Goal: Task Accomplishment & Management: Use online tool/utility

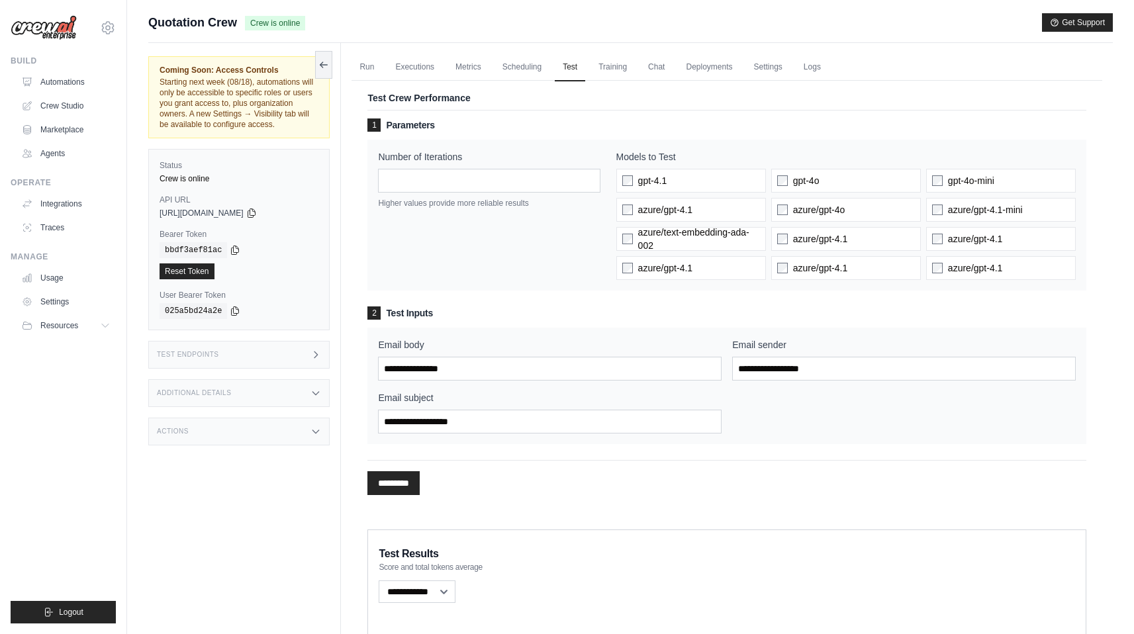
select select "**********"
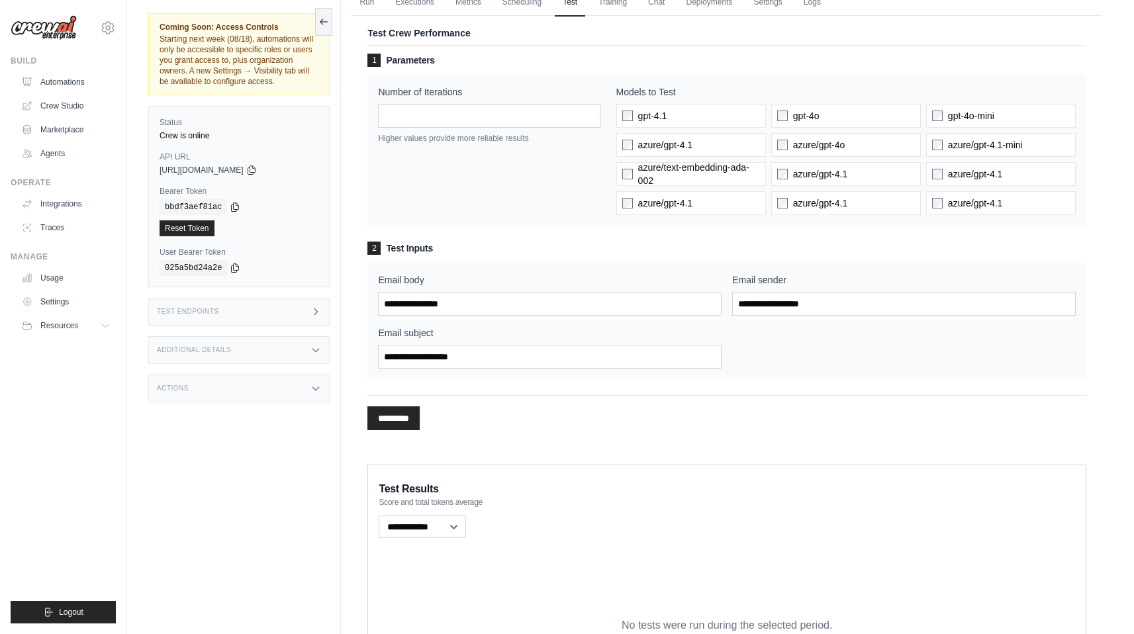
click at [68, 83] on link "Automations" at bounding box center [66, 82] width 100 height 21
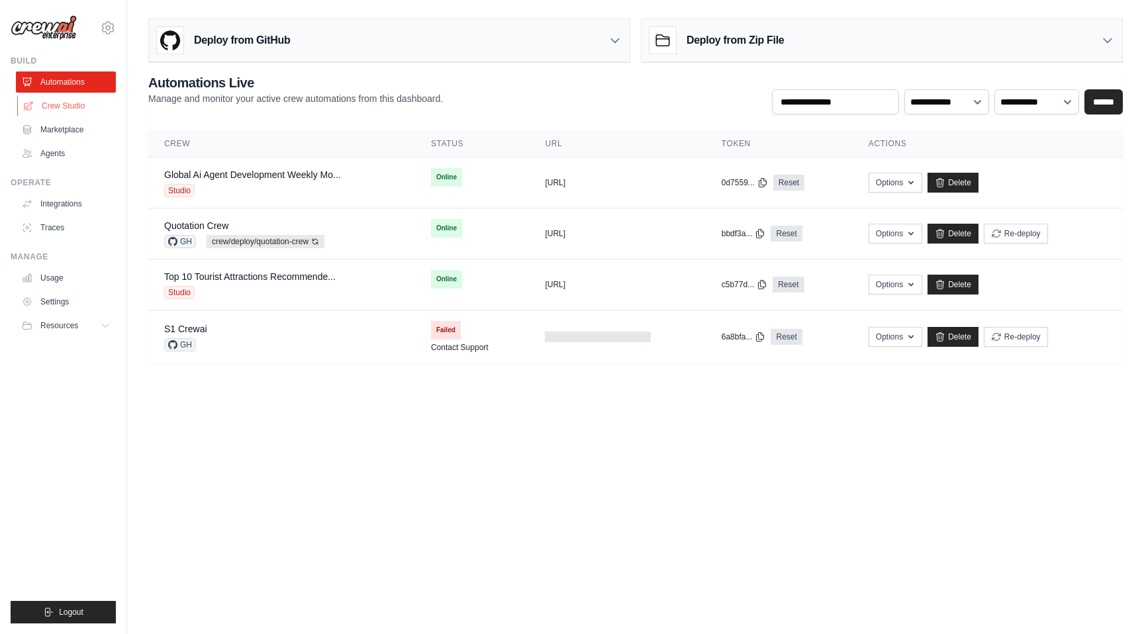
click at [70, 108] on link "Crew Studio" at bounding box center [67, 105] width 100 height 21
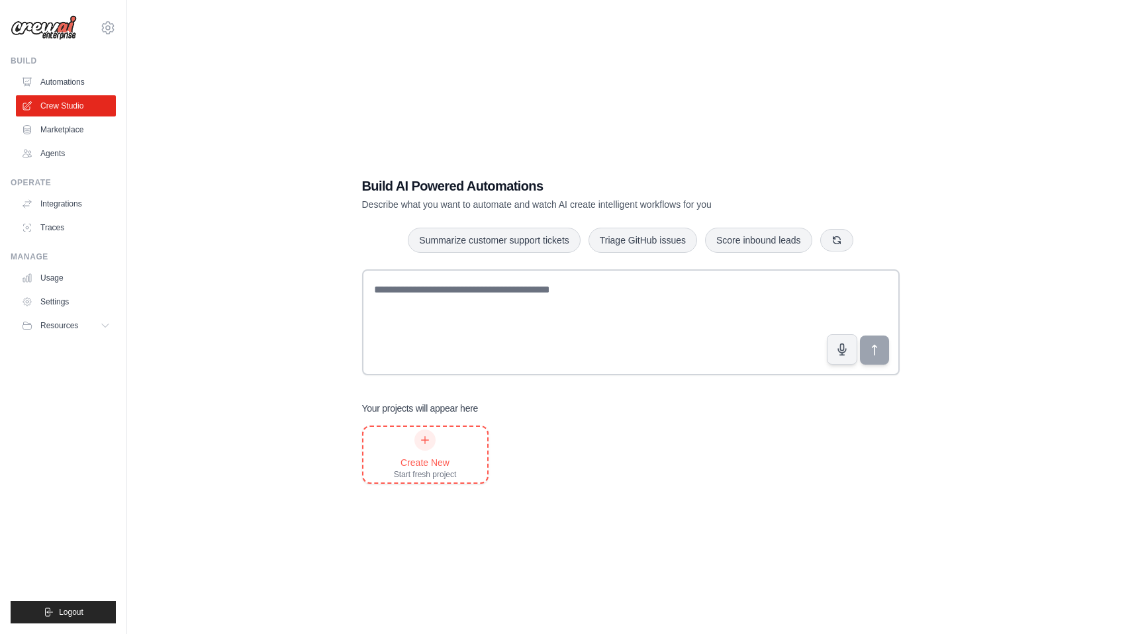
click at [427, 438] on icon at bounding box center [425, 440] width 11 height 11
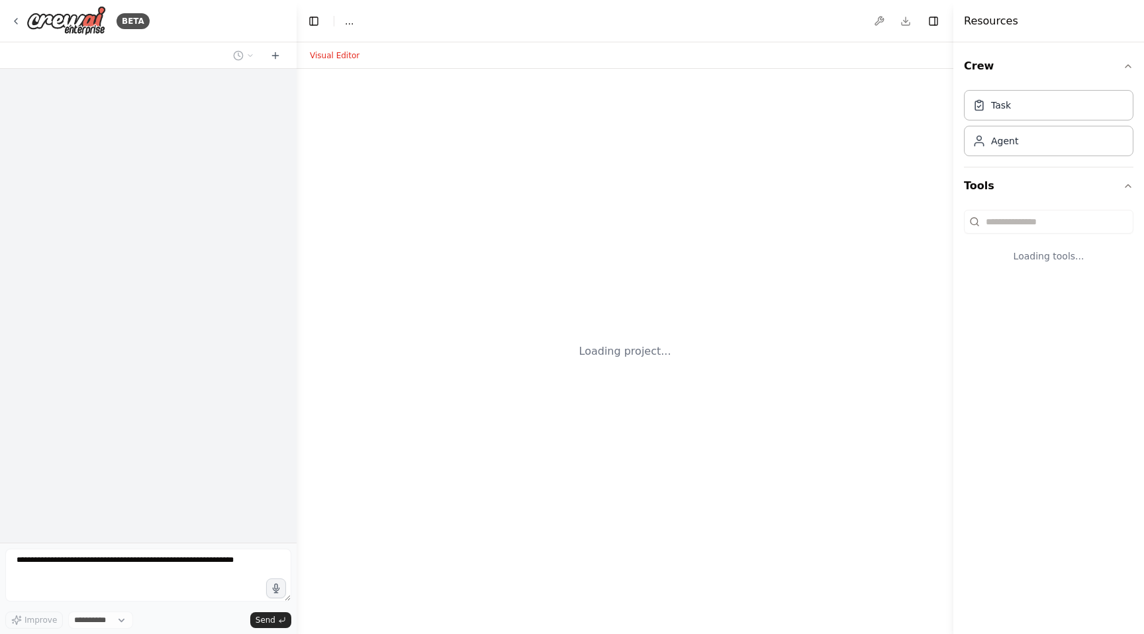
select select "****"
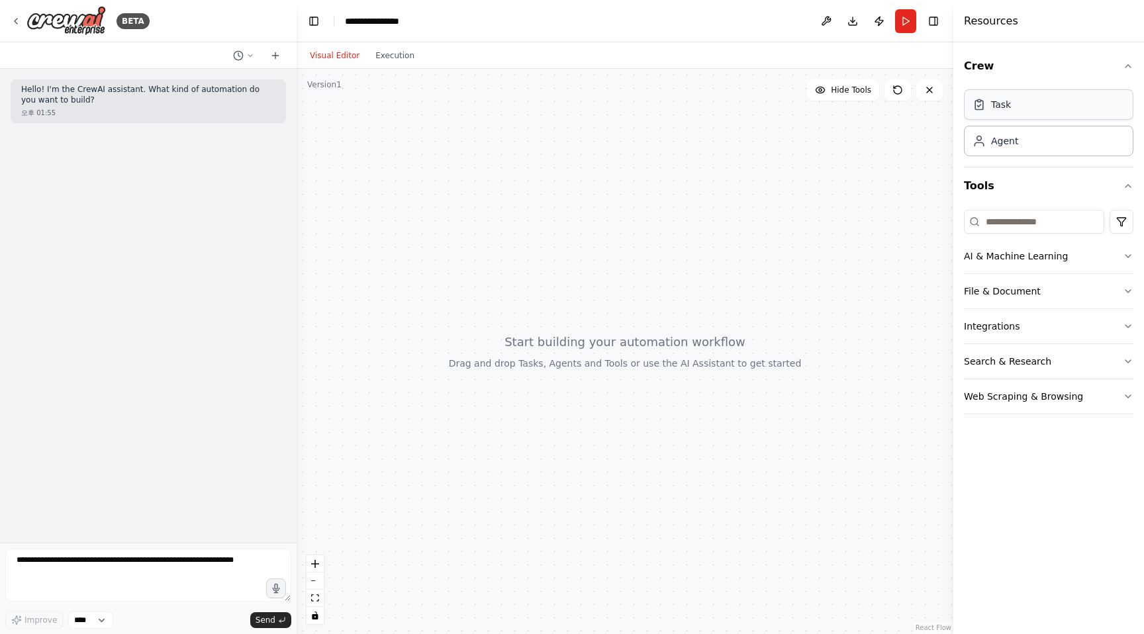
click at [1012, 109] on div "Task" at bounding box center [1048, 104] width 169 height 30
click at [1076, 220] on input at bounding box center [1034, 222] width 140 height 24
click at [1022, 447] on div "Crew Task Agent Tools AI & Machine Learning File & Document Integrations Search…" at bounding box center [1048, 338] width 191 height 592
click at [822, 21] on button at bounding box center [826, 21] width 21 height 24
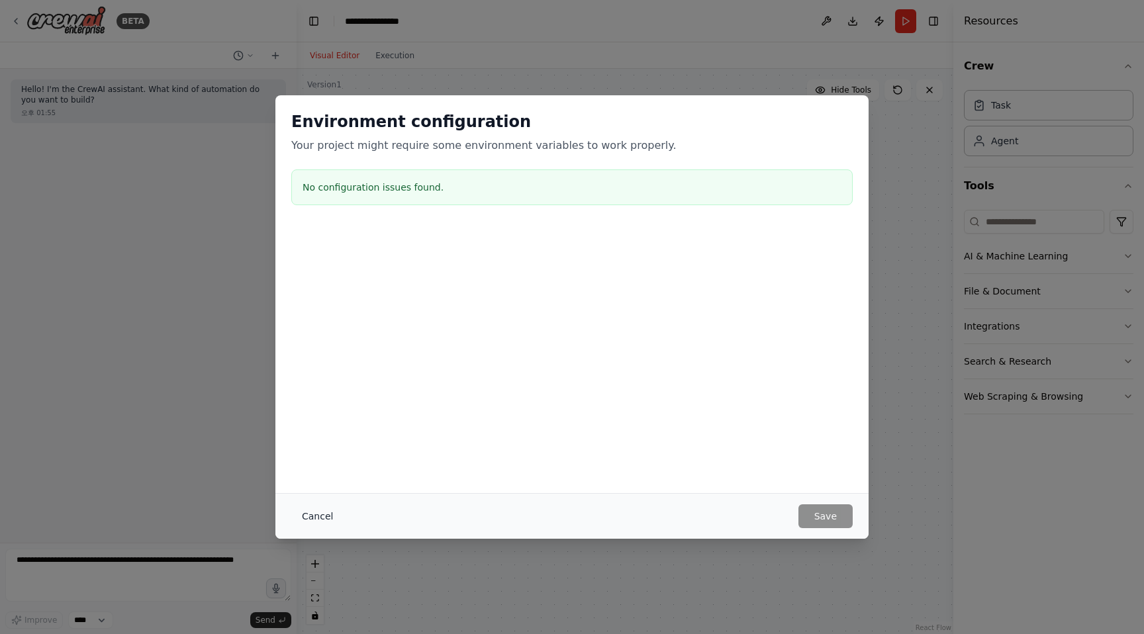
click at [311, 518] on button "Cancel" at bounding box center [317, 517] width 52 height 24
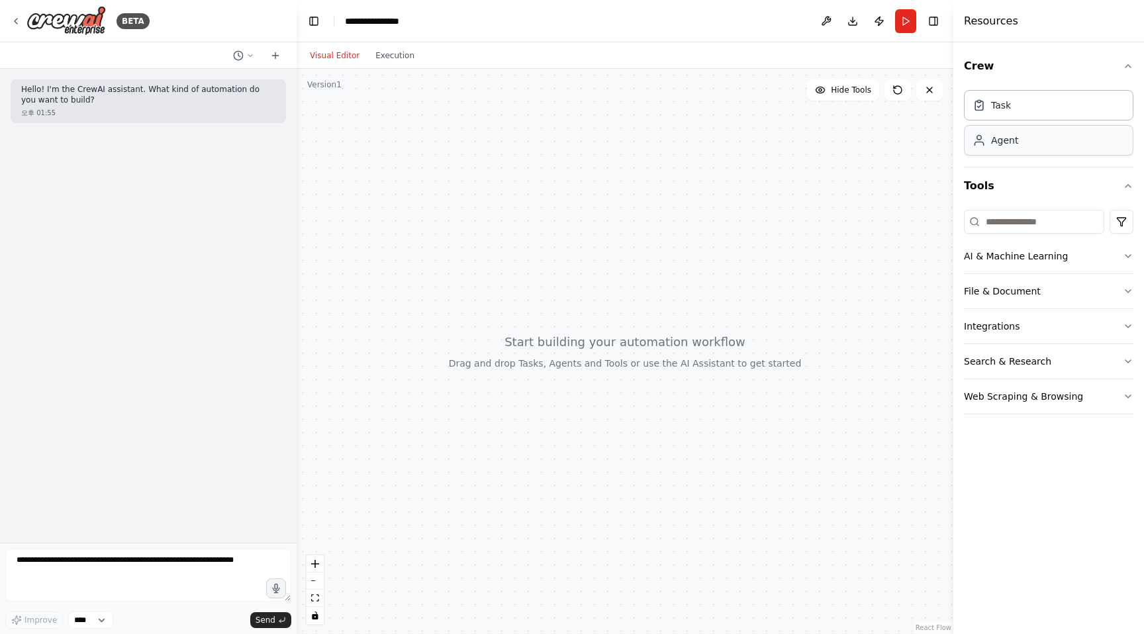
click at [1098, 150] on div "Agent" at bounding box center [1048, 140] width 169 height 30
click at [1049, 138] on div "Agent" at bounding box center [1048, 140] width 169 height 30
click at [1043, 150] on div "Agent" at bounding box center [1048, 140] width 169 height 30
click at [1047, 117] on div "Task" at bounding box center [1048, 104] width 169 height 30
click at [1128, 69] on icon "button" at bounding box center [1128, 66] width 11 height 11
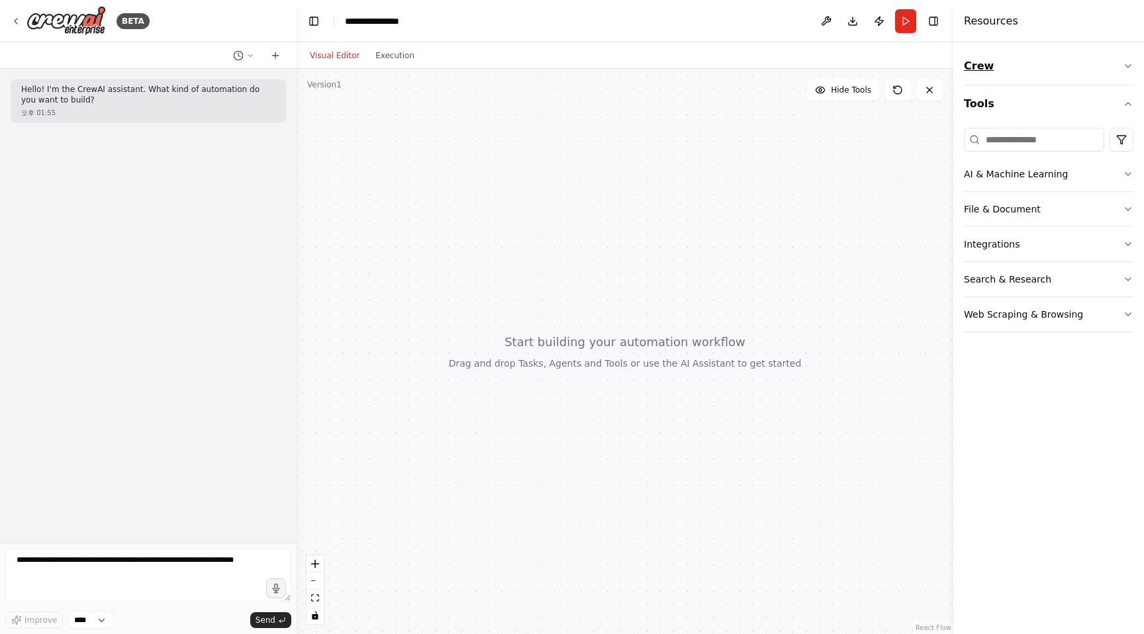
click at [1128, 69] on icon "button" at bounding box center [1128, 66] width 11 height 11
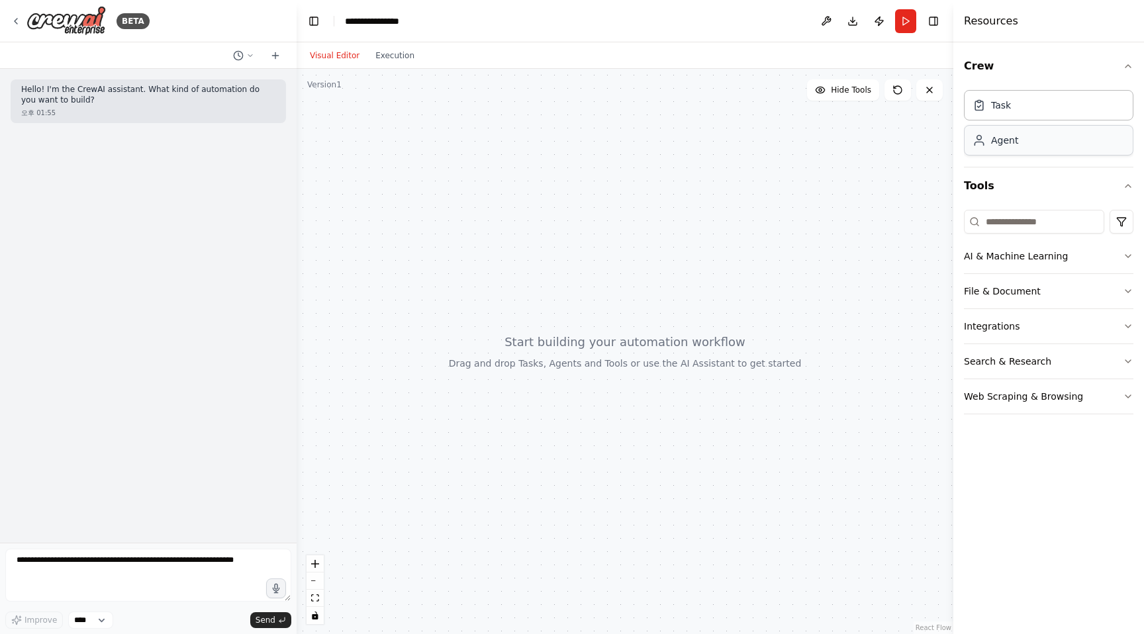
click at [1051, 144] on div "Agent" at bounding box center [1048, 140] width 169 height 30
click at [1054, 101] on div "Task" at bounding box center [1048, 104] width 169 height 30
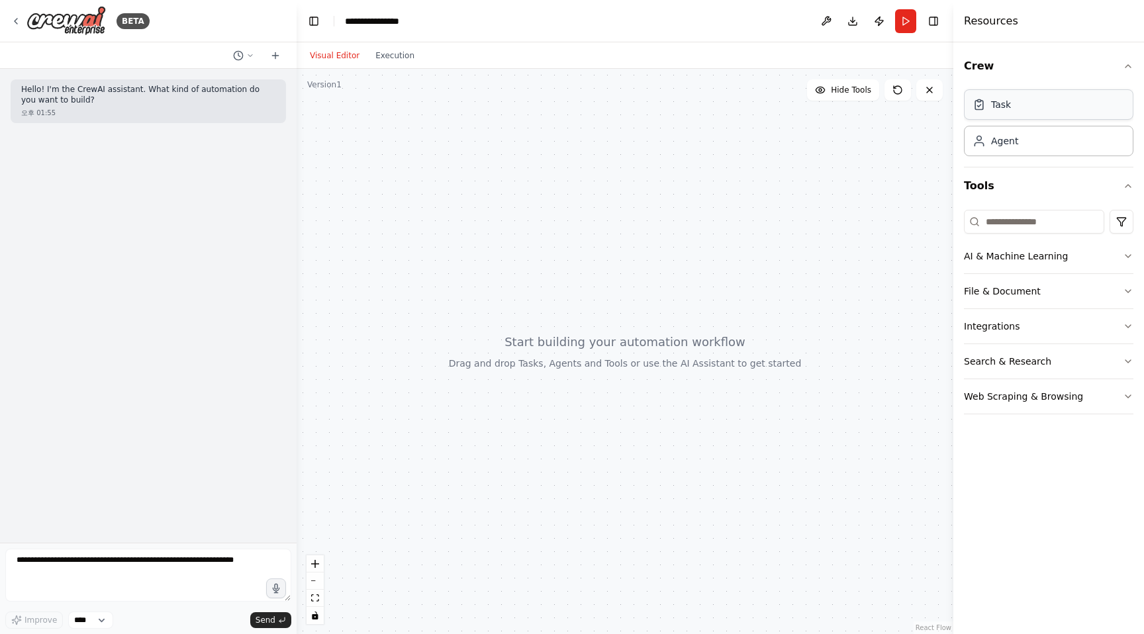
click at [1054, 101] on div "Task" at bounding box center [1048, 104] width 169 height 30
drag, startPoint x: 662, startPoint y: 351, endPoint x: 789, endPoint y: 336, distance: 128.0
click at [789, 336] on div at bounding box center [625, 351] width 657 height 565
click at [1066, 137] on div "Agent" at bounding box center [1048, 140] width 169 height 30
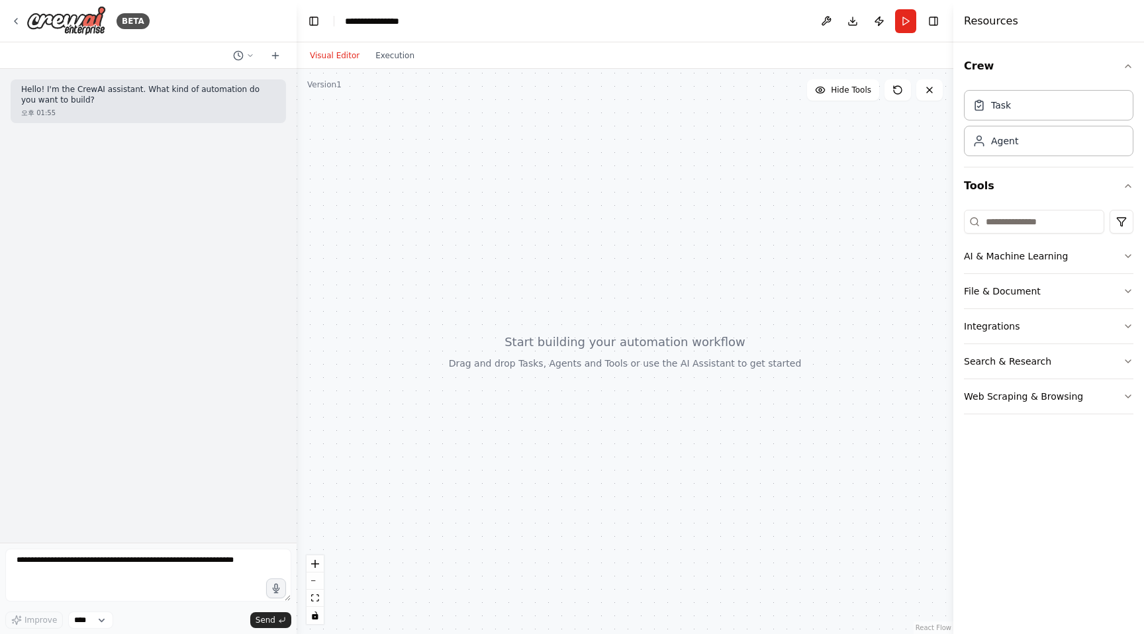
click at [1061, 120] on div "Task Agent" at bounding box center [1048, 121] width 169 height 72
click at [1057, 107] on div "Task" at bounding box center [1048, 104] width 169 height 30
click at [1124, 258] on icon "button" at bounding box center [1128, 256] width 11 height 11
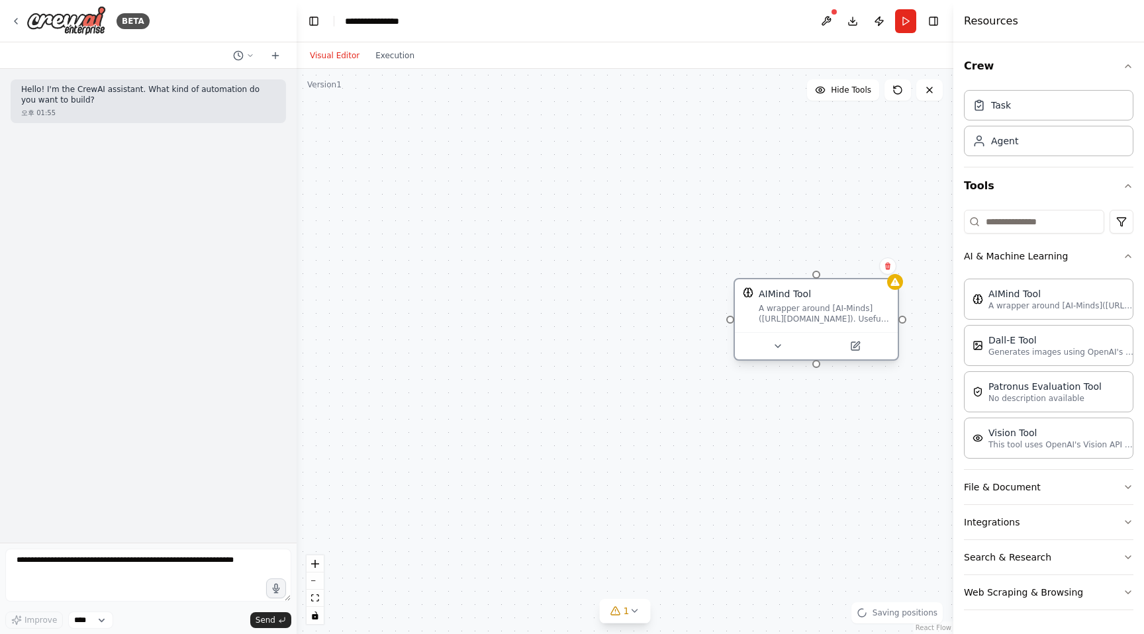
drag, startPoint x: 902, startPoint y: 301, endPoint x: 833, endPoint y: 301, distance: 69.5
click at [833, 301] on div "AIMind Tool A wrapper around [AI-Minds](https://mindsdb.com/minds). Useful for …" at bounding box center [824, 305] width 131 height 37
click at [876, 275] on div "Confirm" at bounding box center [874, 266] width 23 height 23
click at [876, 263] on icon at bounding box center [875, 266] width 8 height 8
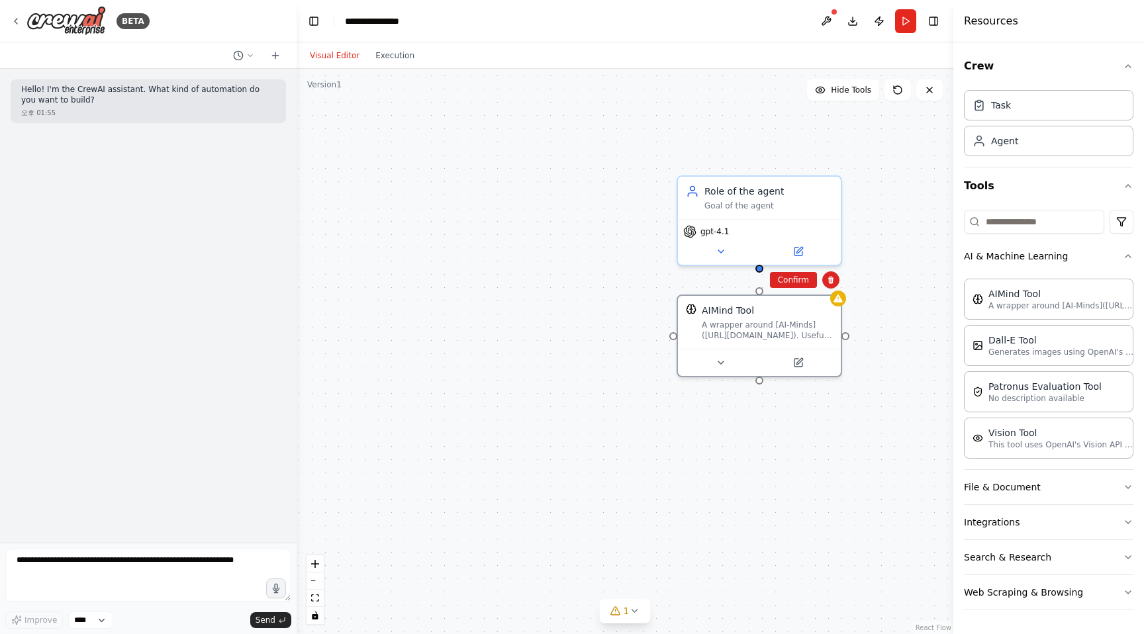
drag, startPoint x: 676, startPoint y: 138, endPoint x: 549, endPoint y: 139, distance: 127.1
click at [549, 139] on div "AIMind Tool A wrapper around [AI-Minds](https://mindsdb.com/minds). Useful for …" at bounding box center [625, 351] width 657 height 565
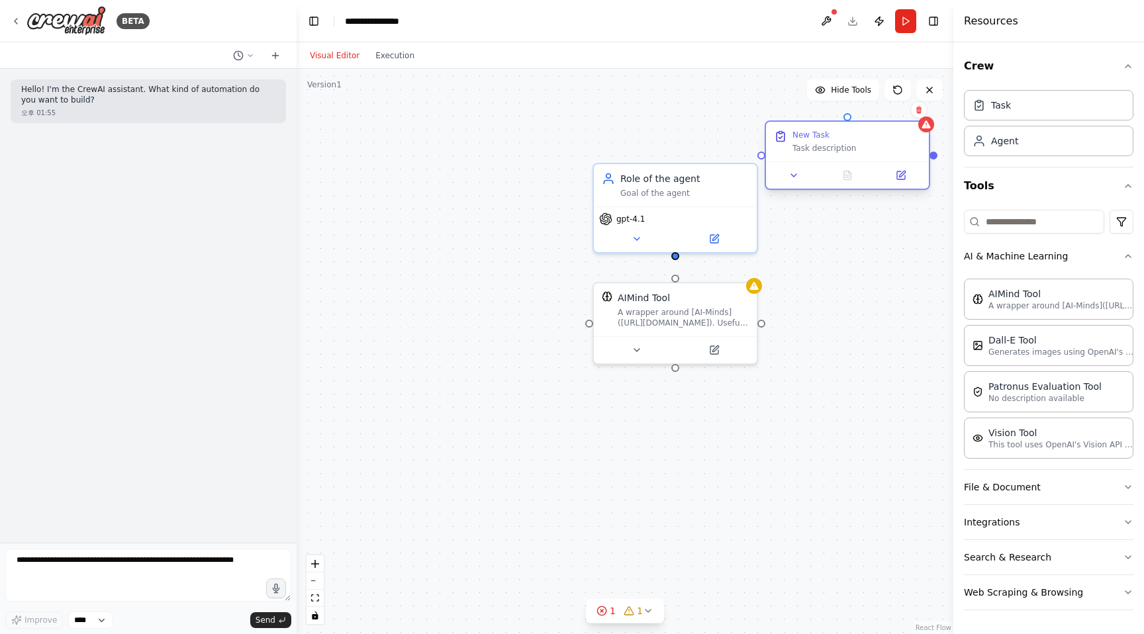
drag, startPoint x: 904, startPoint y: 185, endPoint x: 804, endPoint y: 148, distance: 106.0
click at [804, 148] on div "Task description" at bounding box center [857, 148] width 128 height 11
click at [919, 119] on div "Confirm" at bounding box center [919, 110] width 23 height 23
click at [920, 115] on button at bounding box center [918, 109] width 17 height 17
click at [880, 107] on button "Confirm" at bounding box center [881, 110] width 47 height 16
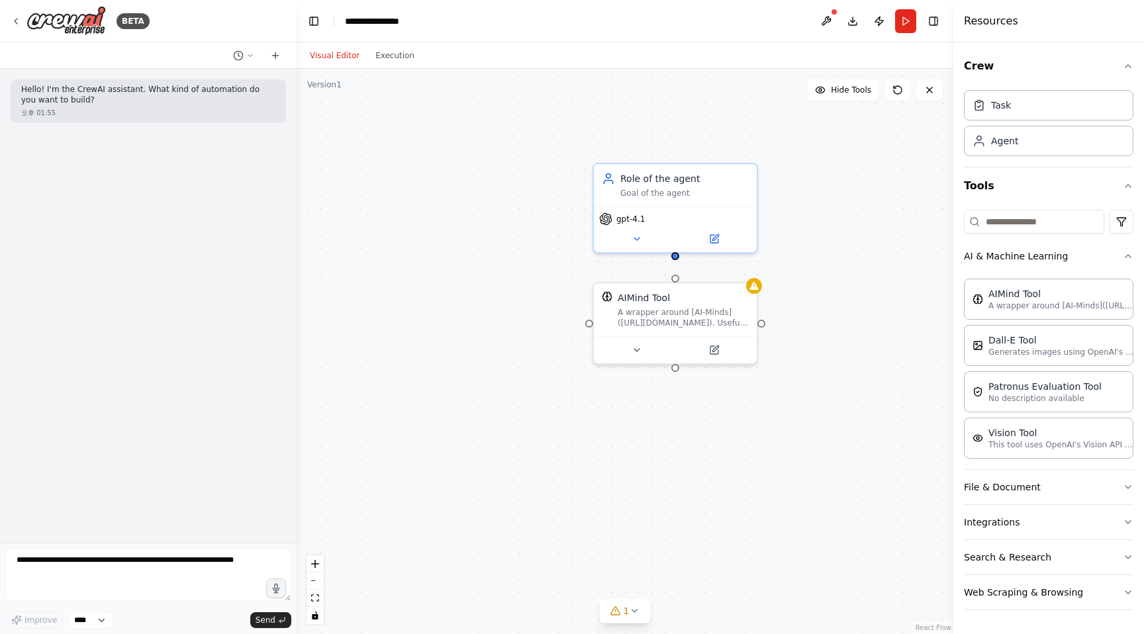
click at [825, 159] on div "AIMind Tool A wrapper around [AI-Minds](https://mindsdb.com/minds). Useful for …" at bounding box center [625, 351] width 657 height 565
click at [687, 192] on div "Goal of the agent" at bounding box center [684, 190] width 128 height 11
click at [749, 152] on button at bounding box center [746, 148] width 17 height 17
click at [747, 146] on icon at bounding box center [746, 147] width 5 height 7
click at [712, 152] on button "Confirm" at bounding box center [709, 148] width 47 height 16
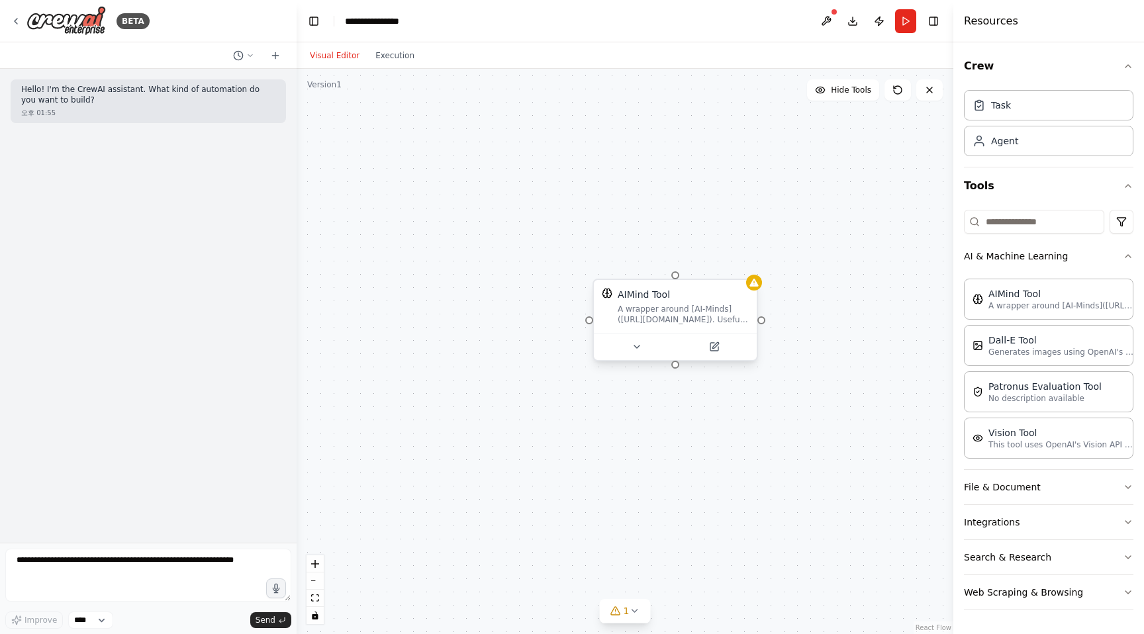
click at [719, 294] on div "AIMind Tool" at bounding box center [683, 294] width 131 height 13
click at [742, 265] on button at bounding box center [746, 266] width 17 height 17
click at [710, 260] on button "Confirm" at bounding box center [708, 267] width 47 height 16
click at [715, 263] on button "Confirm" at bounding box center [708, 267] width 47 height 16
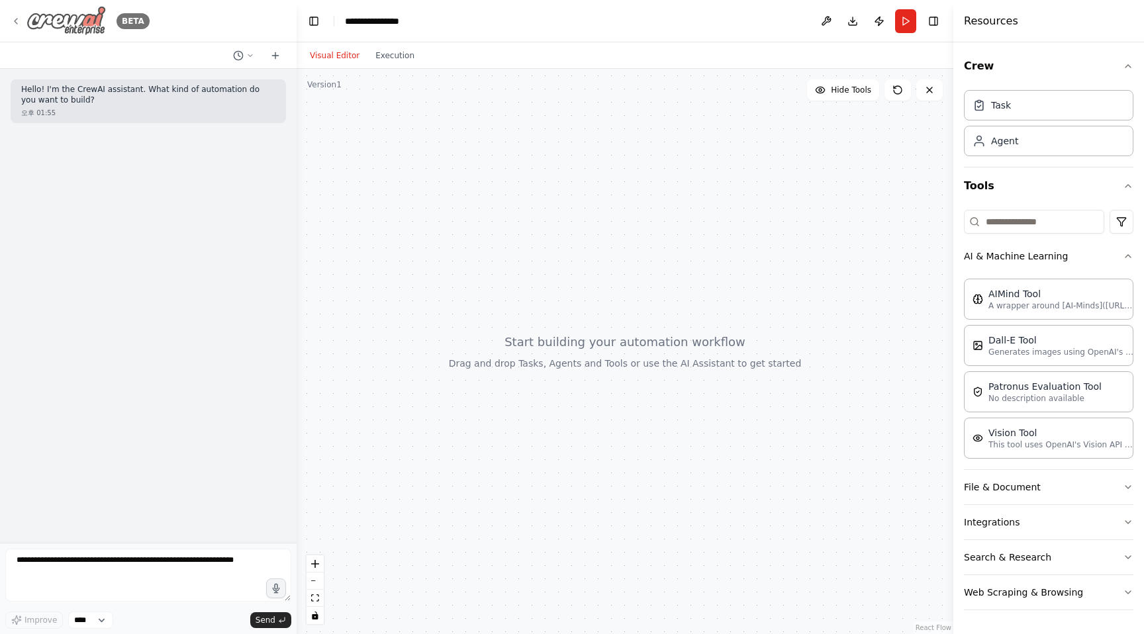
click at [19, 26] on icon at bounding box center [16, 21] width 11 height 11
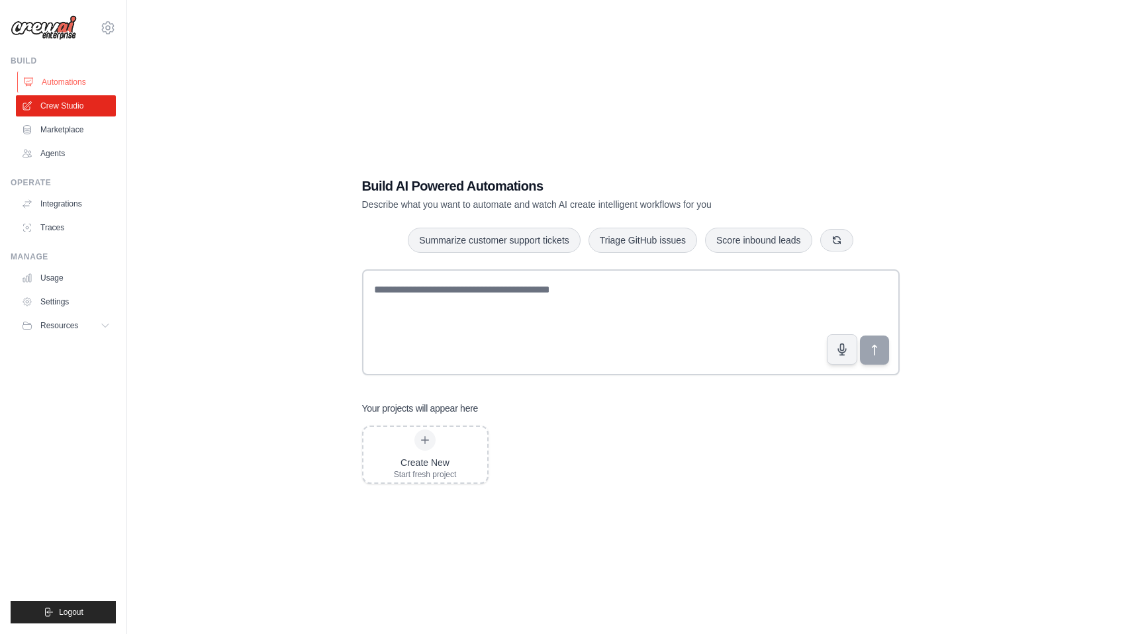
click at [81, 73] on link "Automations" at bounding box center [67, 82] width 100 height 21
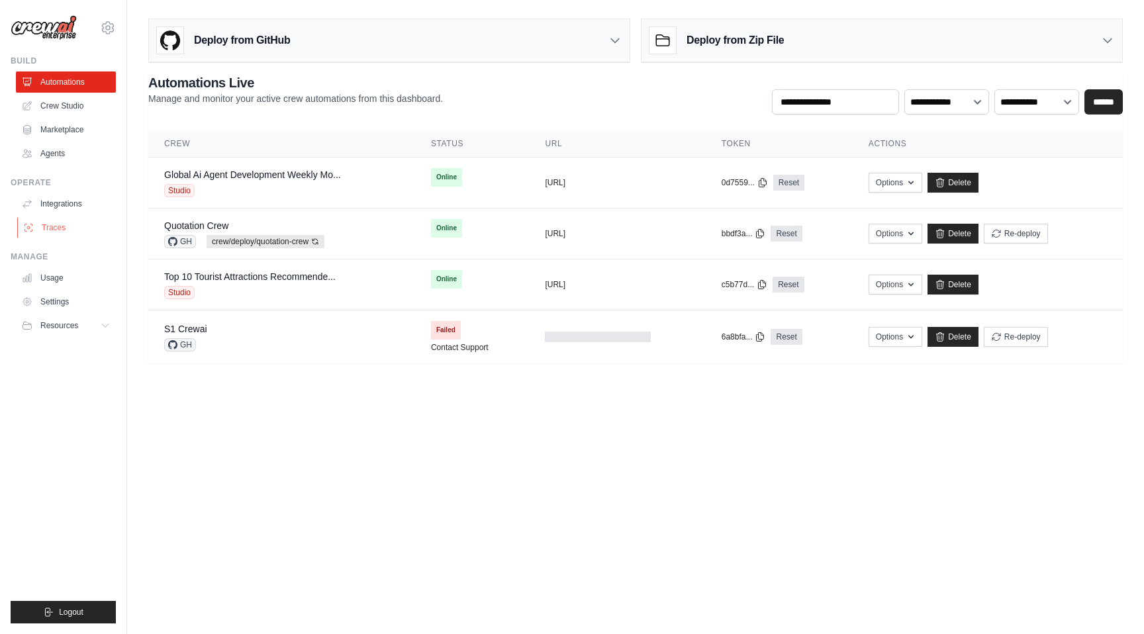
click at [49, 234] on link "Traces" at bounding box center [67, 227] width 100 height 21
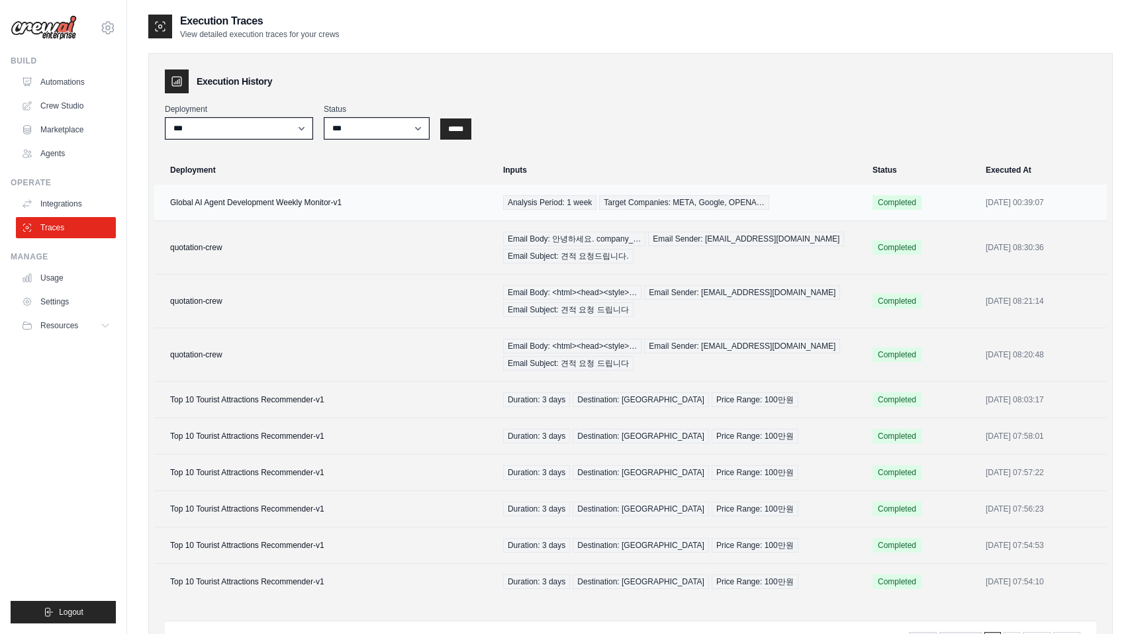
click at [394, 205] on td "Global AI Agent Development Weekly Monitor-v1" at bounding box center [324, 203] width 341 height 36
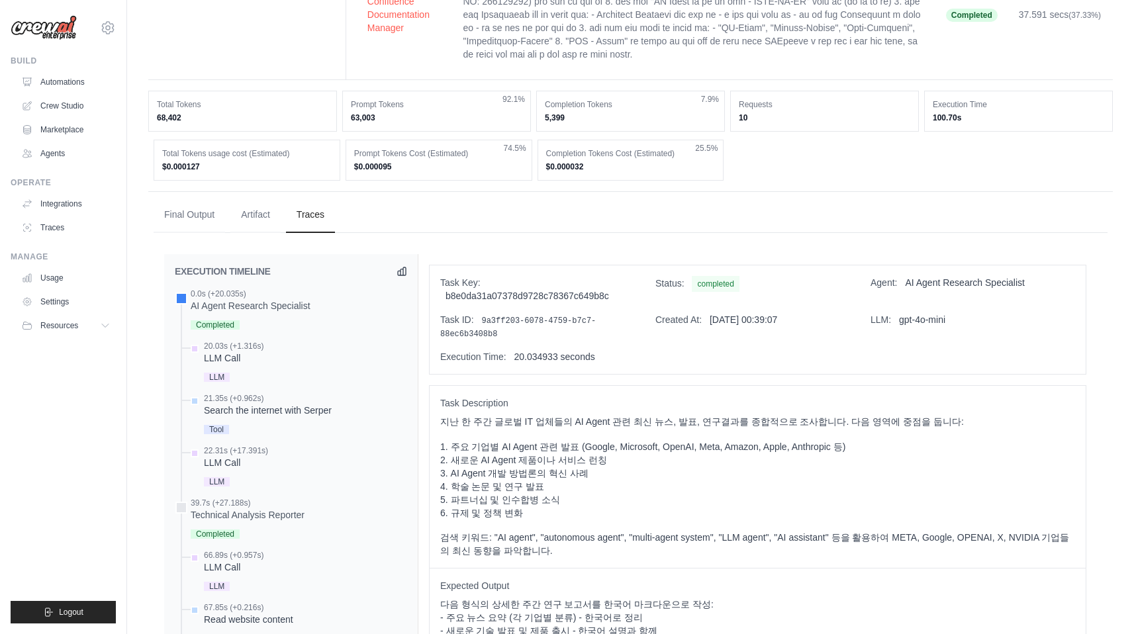
scroll to position [393, 0]
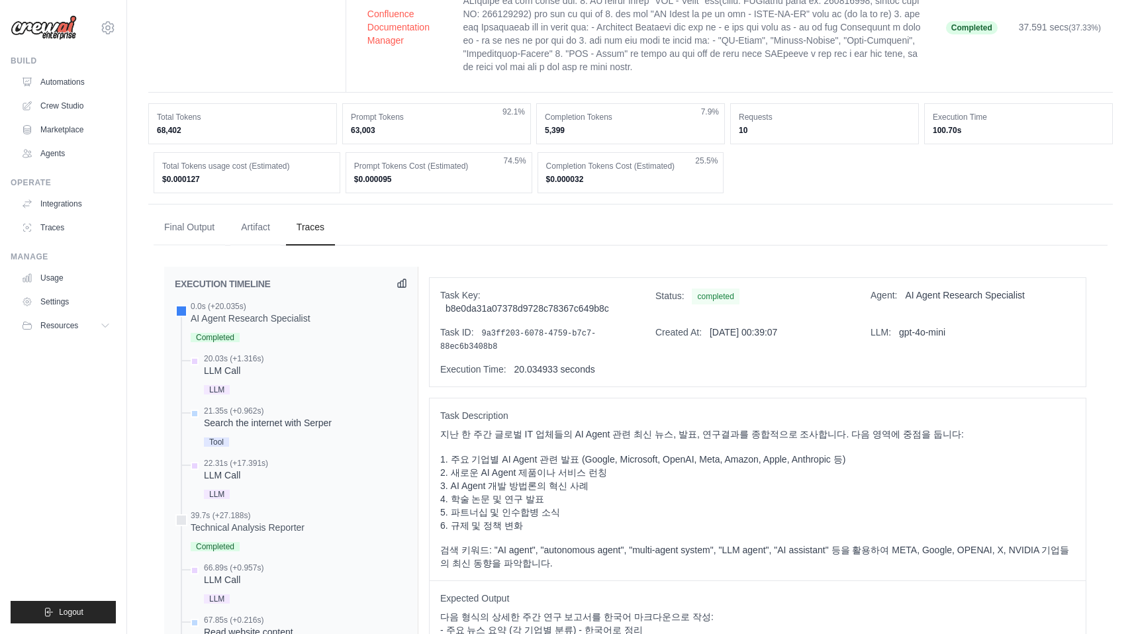
click at [402, 278] on icon at bounding box center [402, 283] width 11 height 11
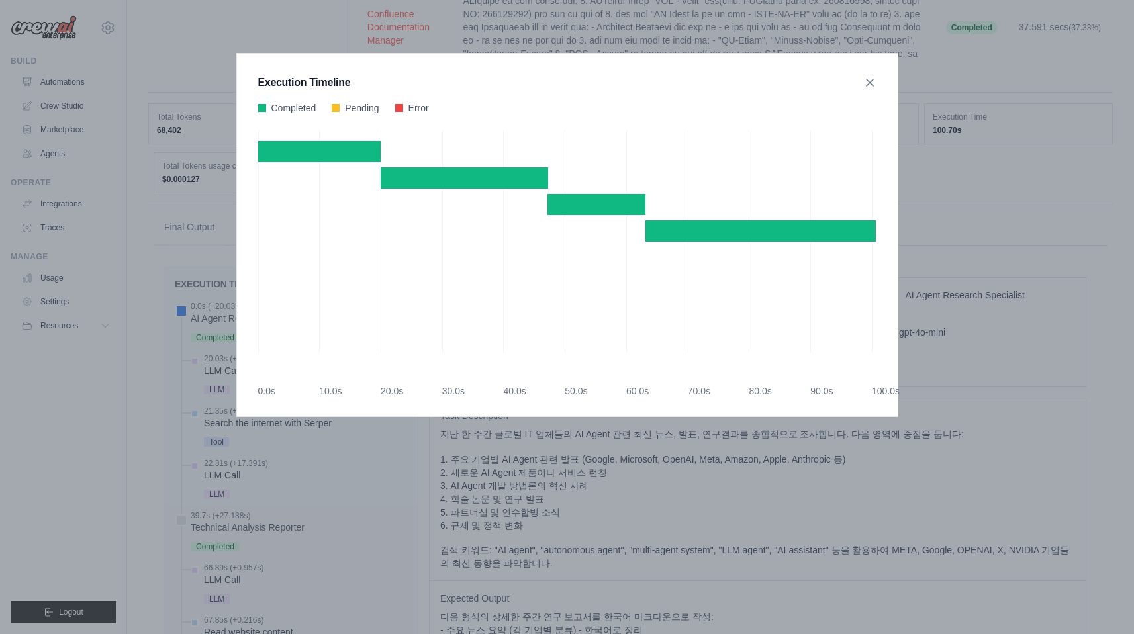
click at [877, 85] on div "Execution Timeline Completed Pending Error" at bounding box center [567, 235] width 662 height 364
click at [863, 85] on icon at bounding box center [869, 81] width 13 height 13
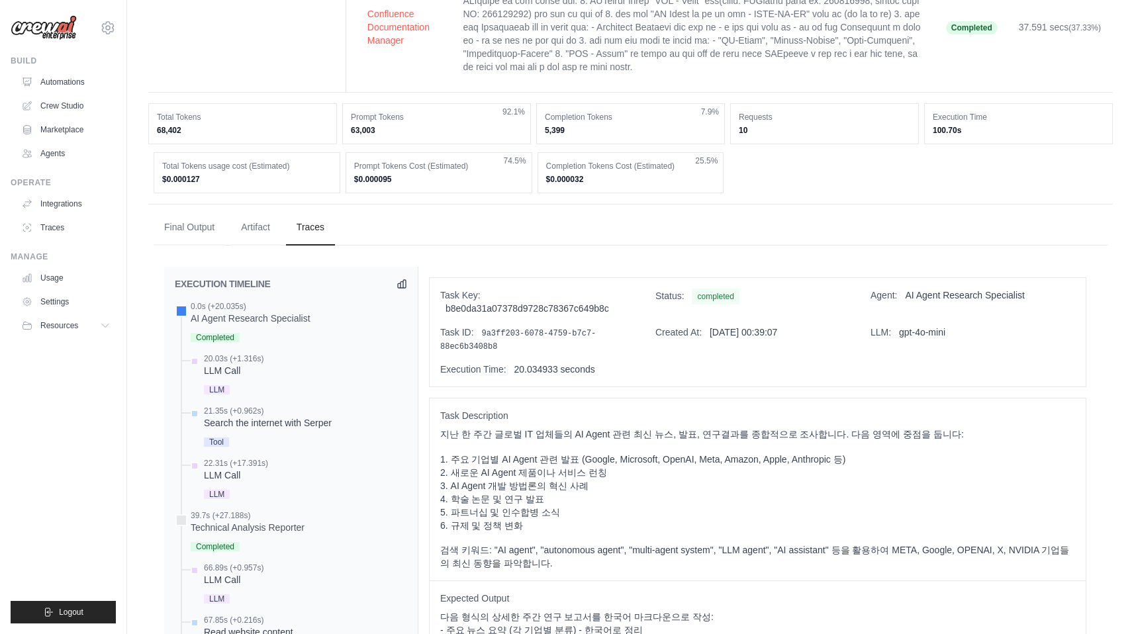
scroll to position [0, 0]
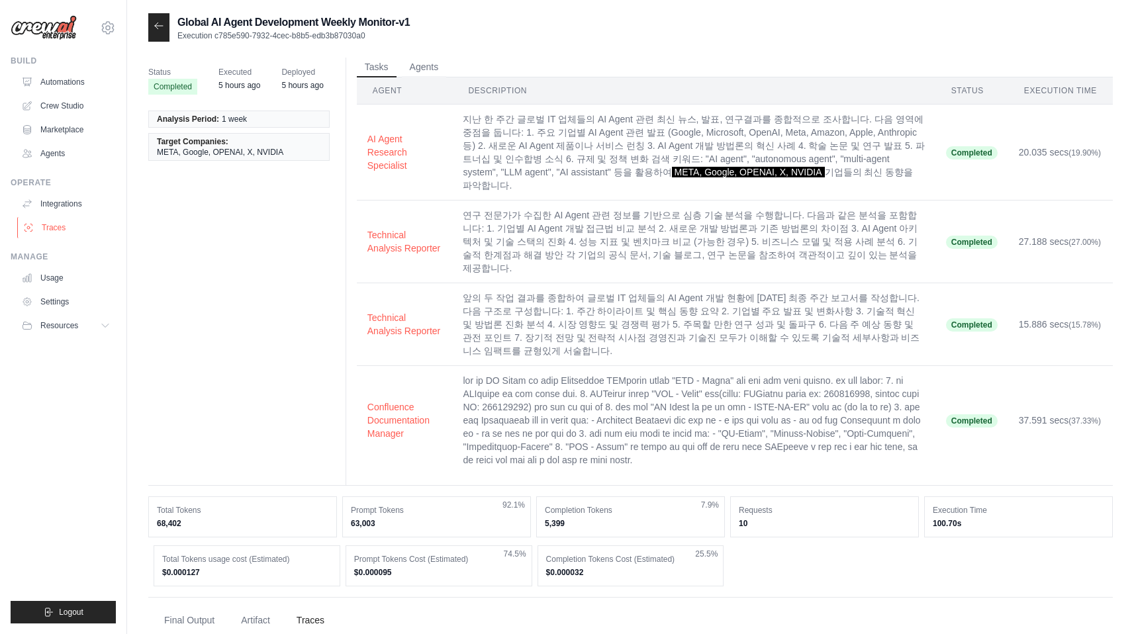
click at [62, 230] on link "Traces" at bounding box center [67, 227] width 100 height 21
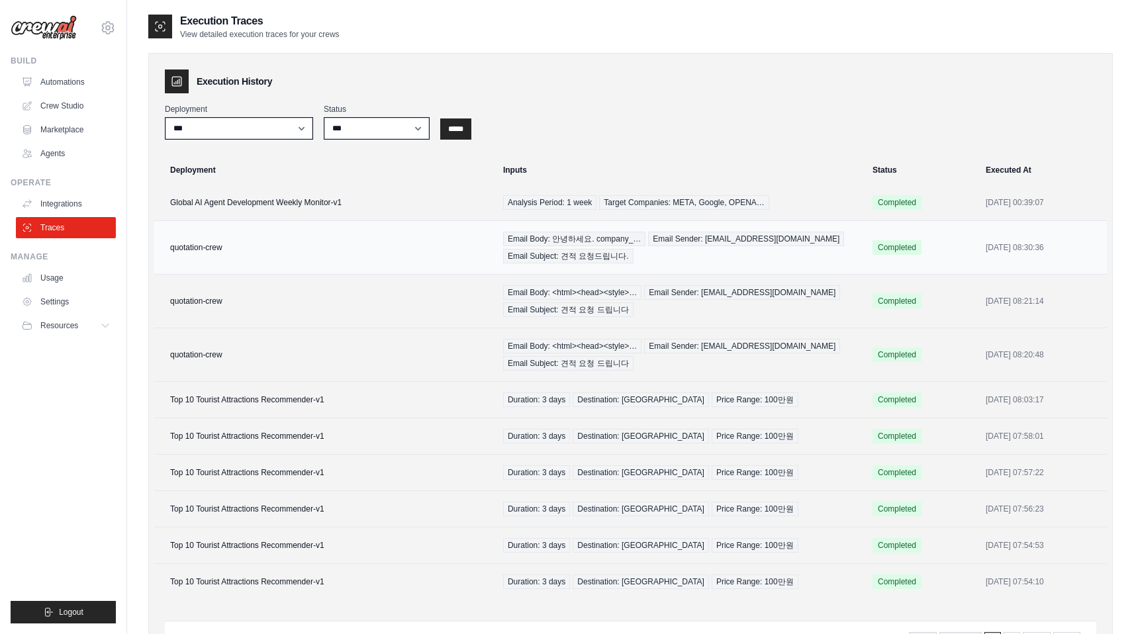
click at [344, 258] on td "quotation-crew" at bounding box center [324, 248] width 341 height 54
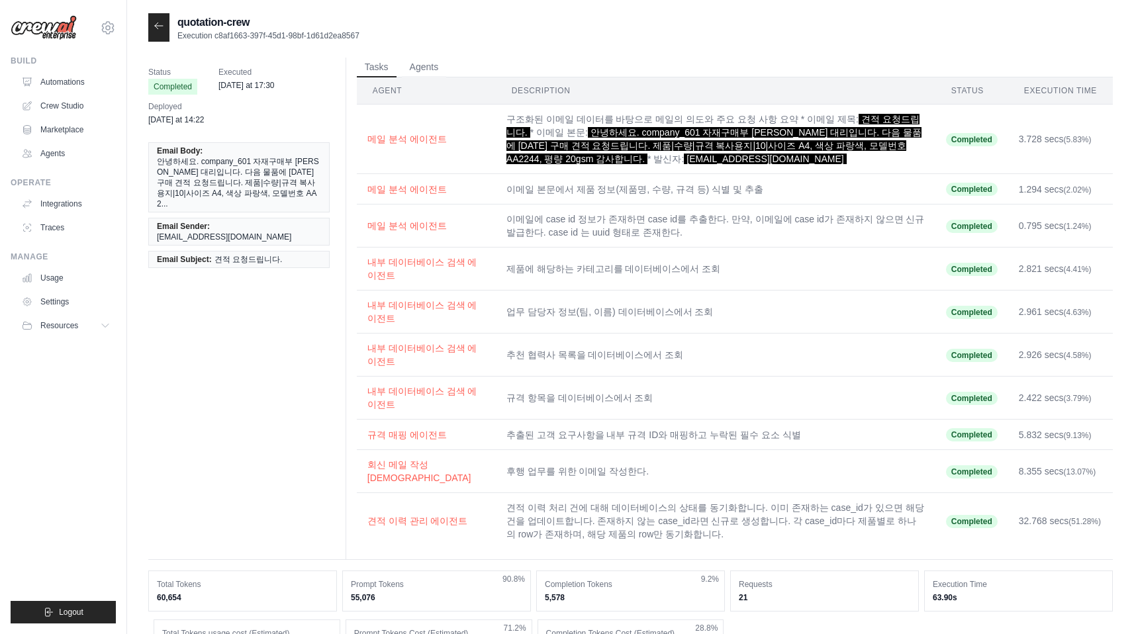
click at [160, 23] on icon at bounding box center [159, 26] width 11 height 11
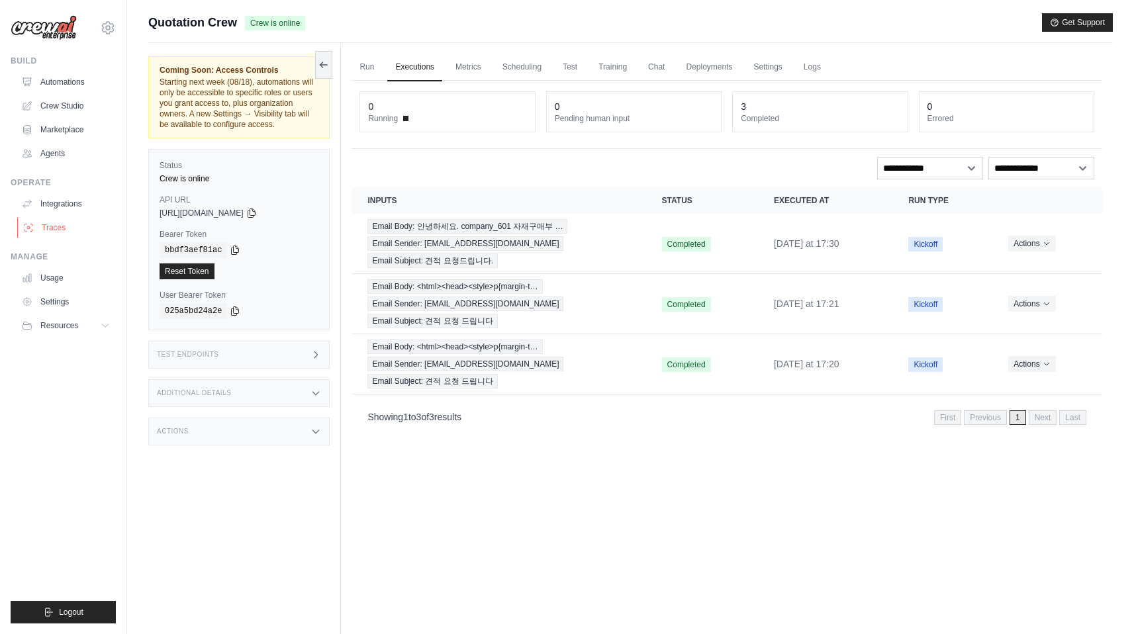
click at [81, 218] on link "Traces" at bounding box center [67, 227] width 100 height 21
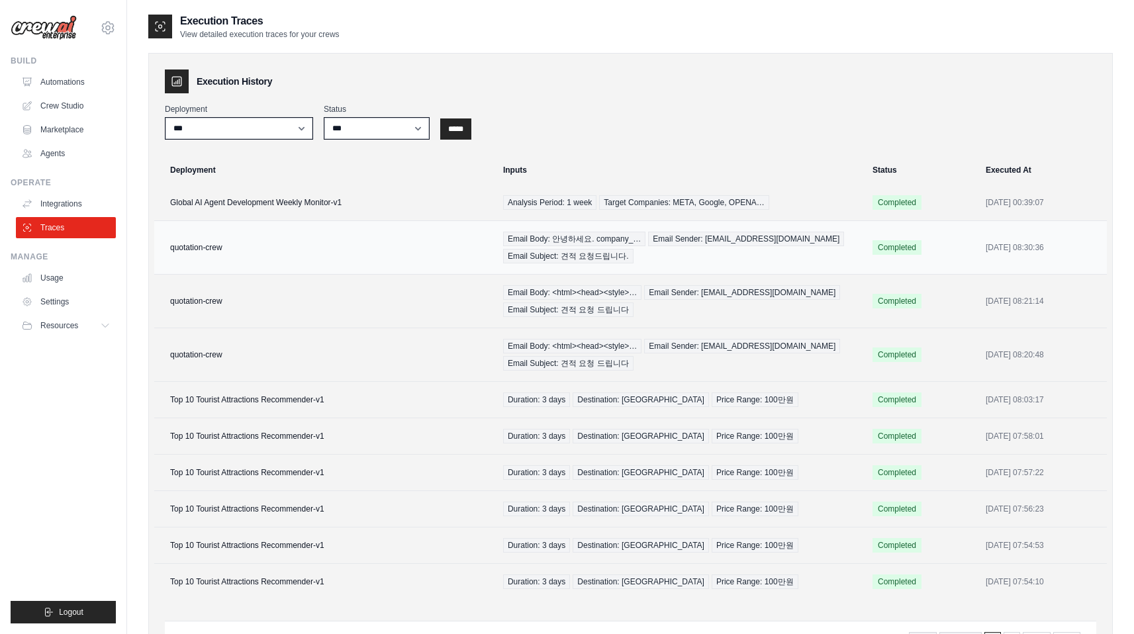
scroll to position [72, 0]
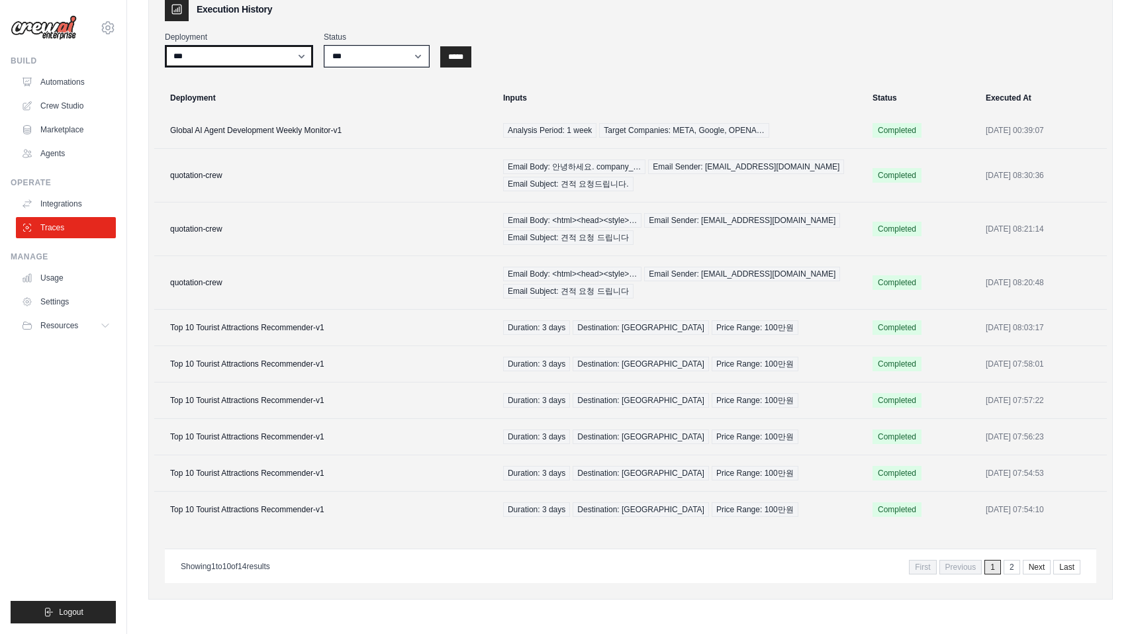
click at [300, 55] on select "**********" at bounding box center [239, 56] width 148 height 23
click at [373, 179] on td "quotation-crew" at bounding box center [324, 176] width 341 height 54
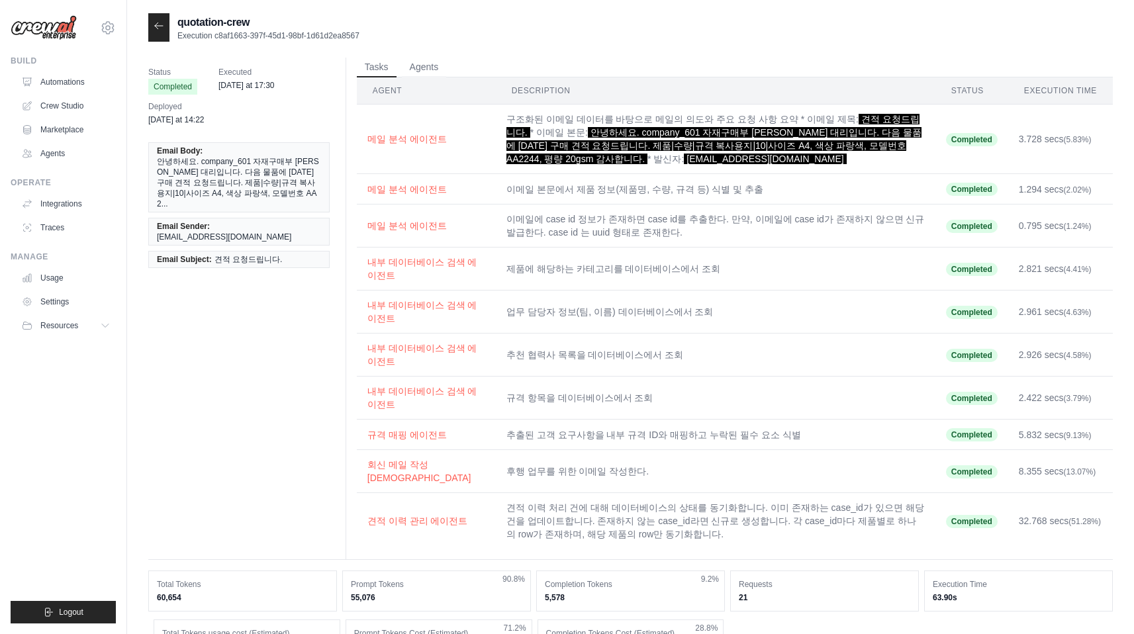
click at [164, 27] on div at bounding box center [158, 27] width 21 height 28
click at [156, 22] on icon at bounding box center [159, 26] width 11 height 11
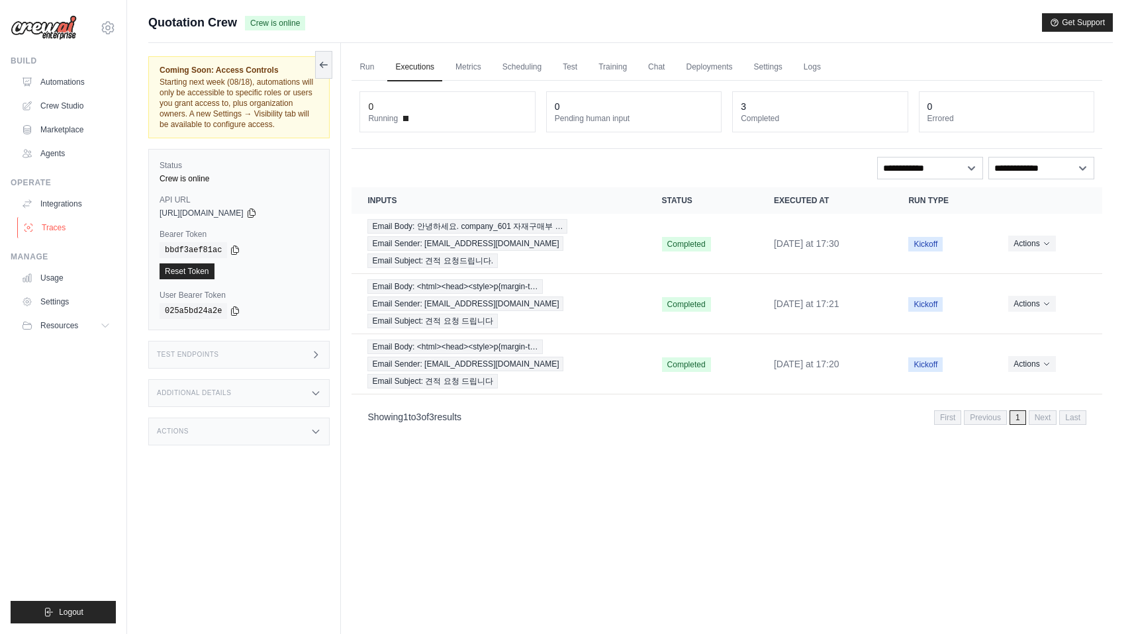
click at [68, 236] on link "Traces" at bounding box center [67, 227] width 100 height 21
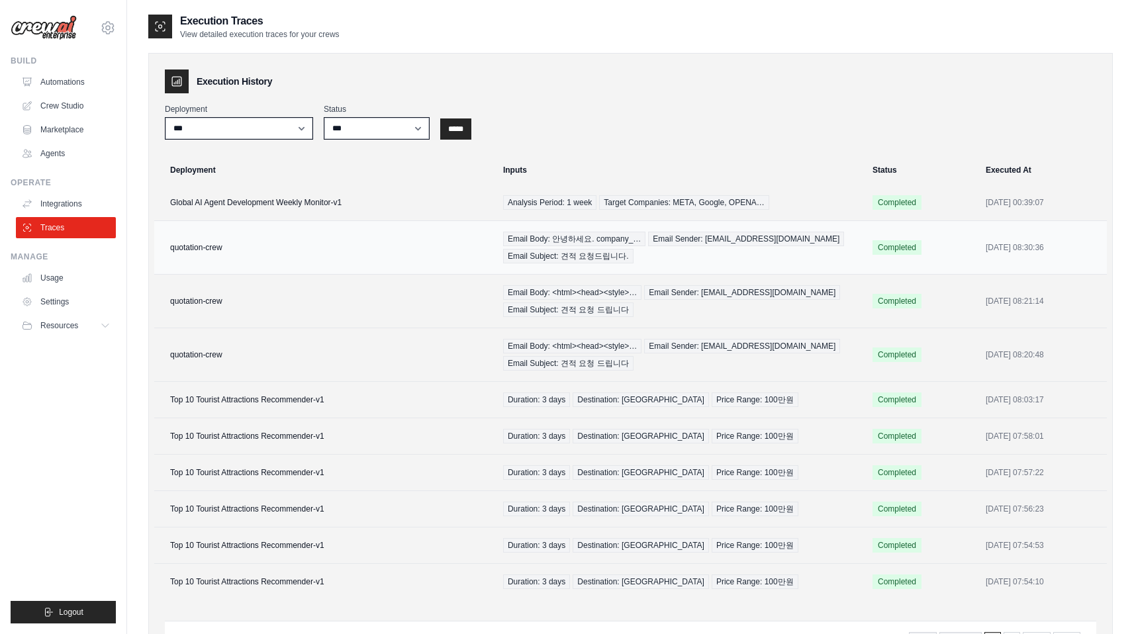
click at [340, 267] on td "quotation-crew" at bounding box center [324, 248] width 341 height 54
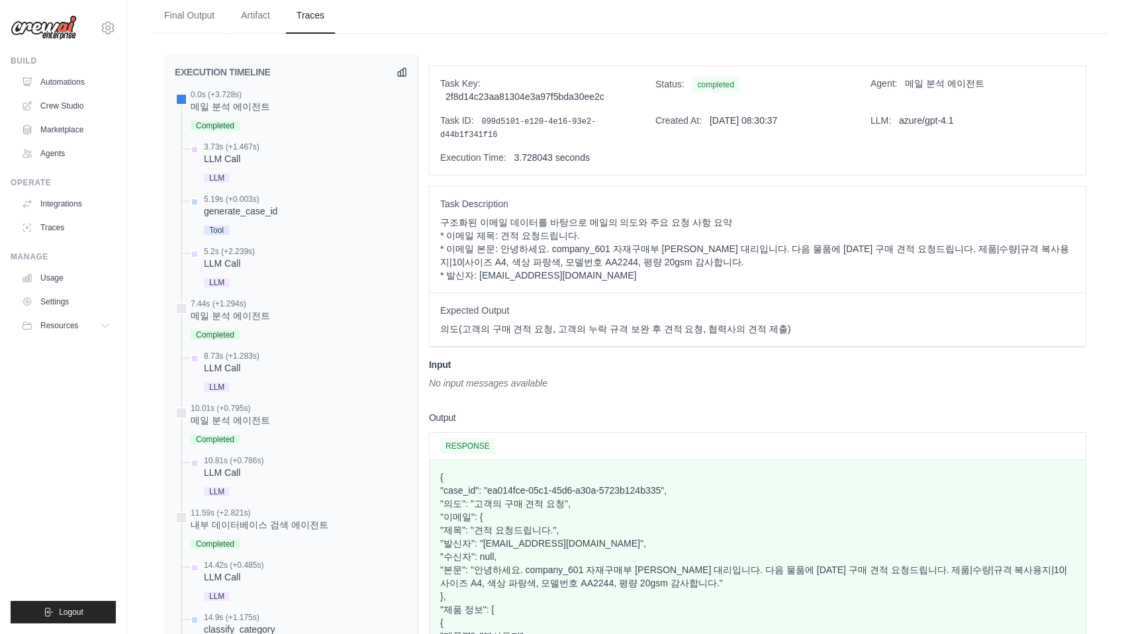
scroll to position [680, 0]
click at [54, 220] on link "Traces" at bounding box center [67, 227] width 100 height 21
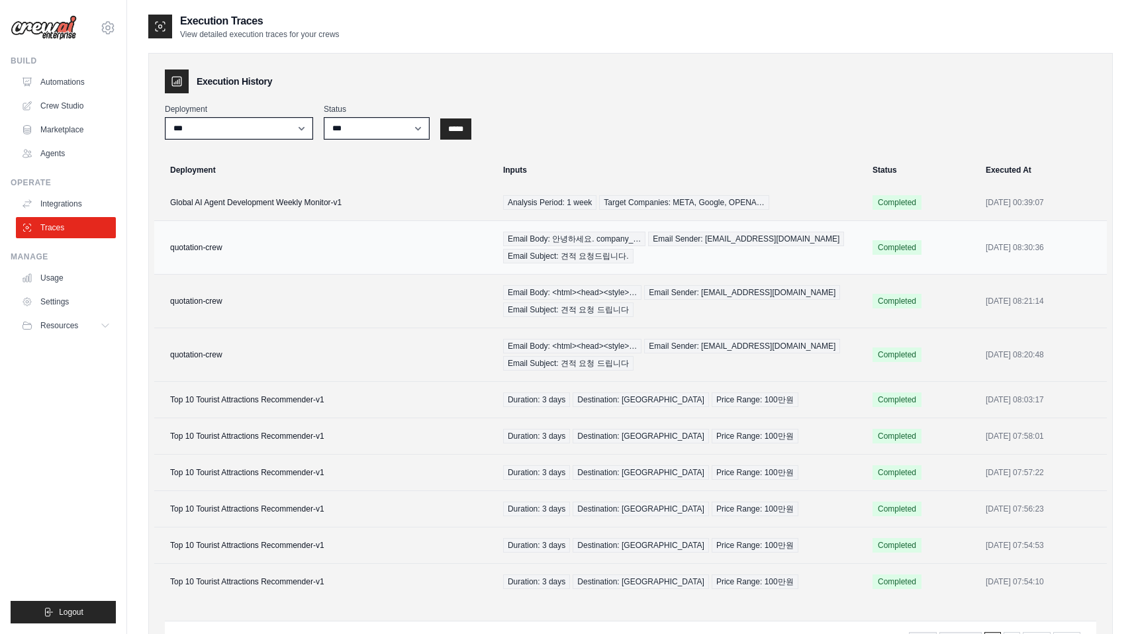
click at [260, 240] on td "quotation-crew" at bounding box center [324, 248] width 341 height 54
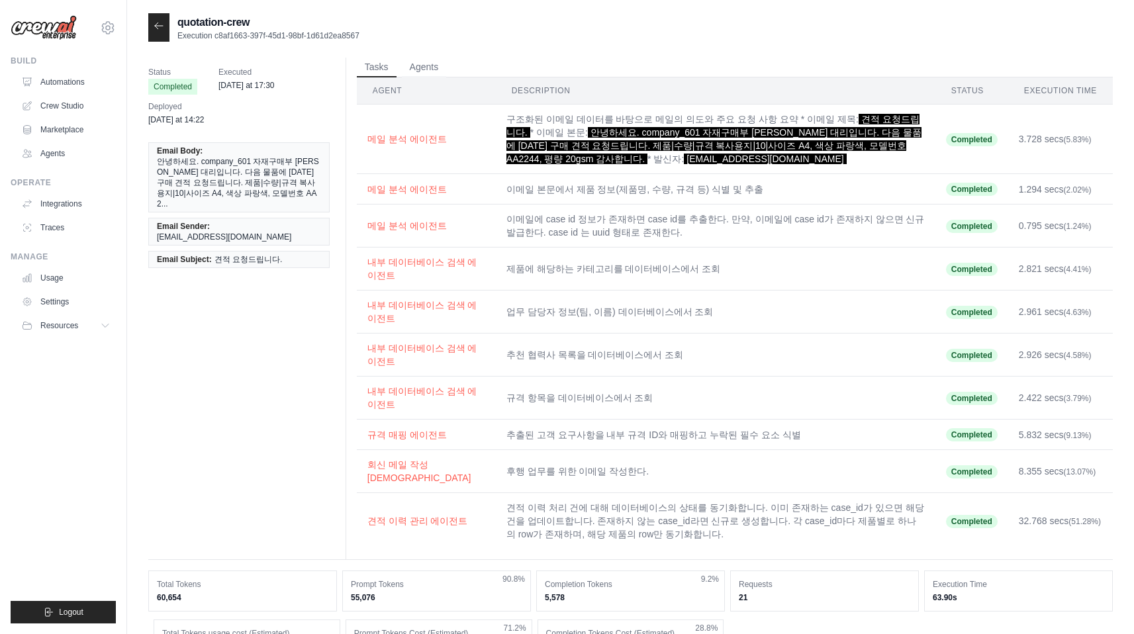
click at [155, 27] on icon at bounding box center [159, 26] width 11 height 11
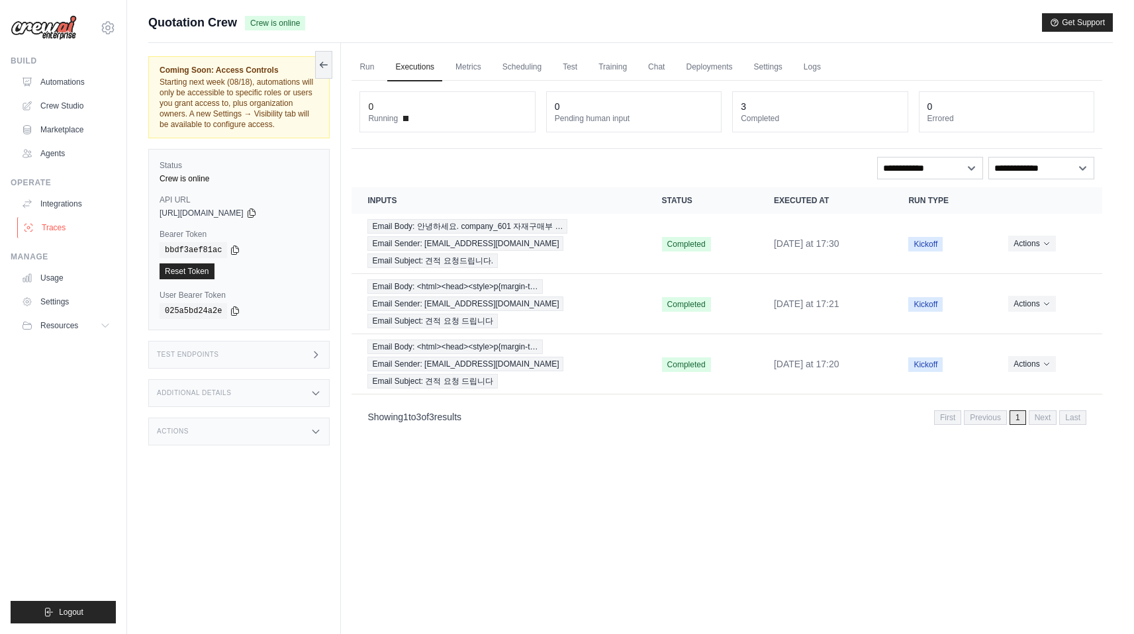
click at [73, 221] on link "Traces" at bounding box center [67, 227] width 100 height 21
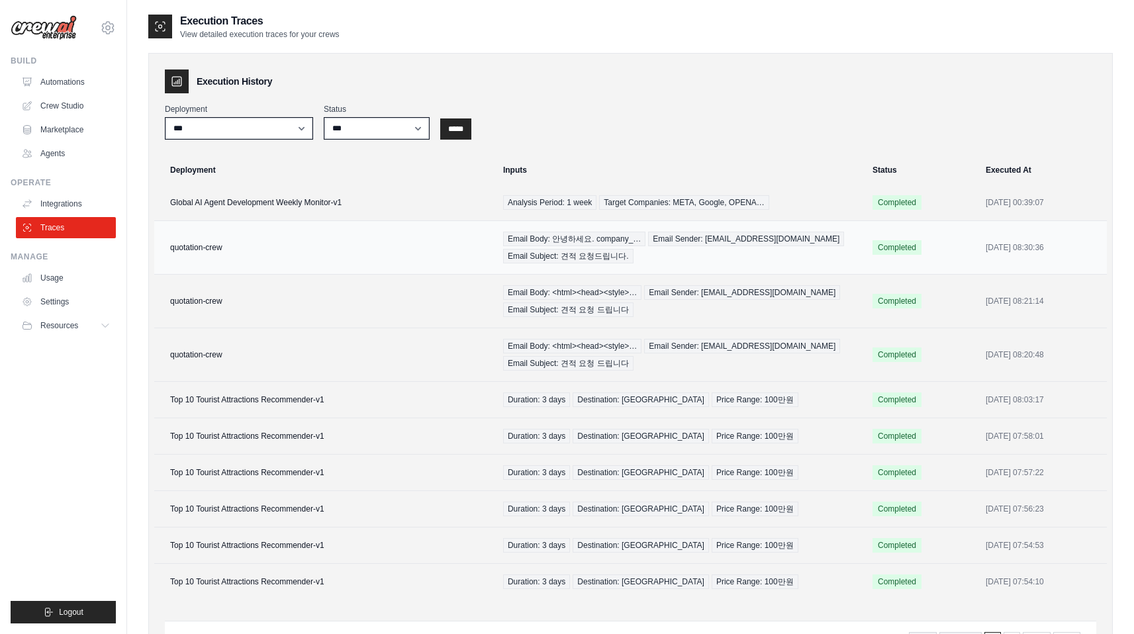
click at [393, 237] on td "quotation-crew" at bounding box center [324, 248] width 341 height 54
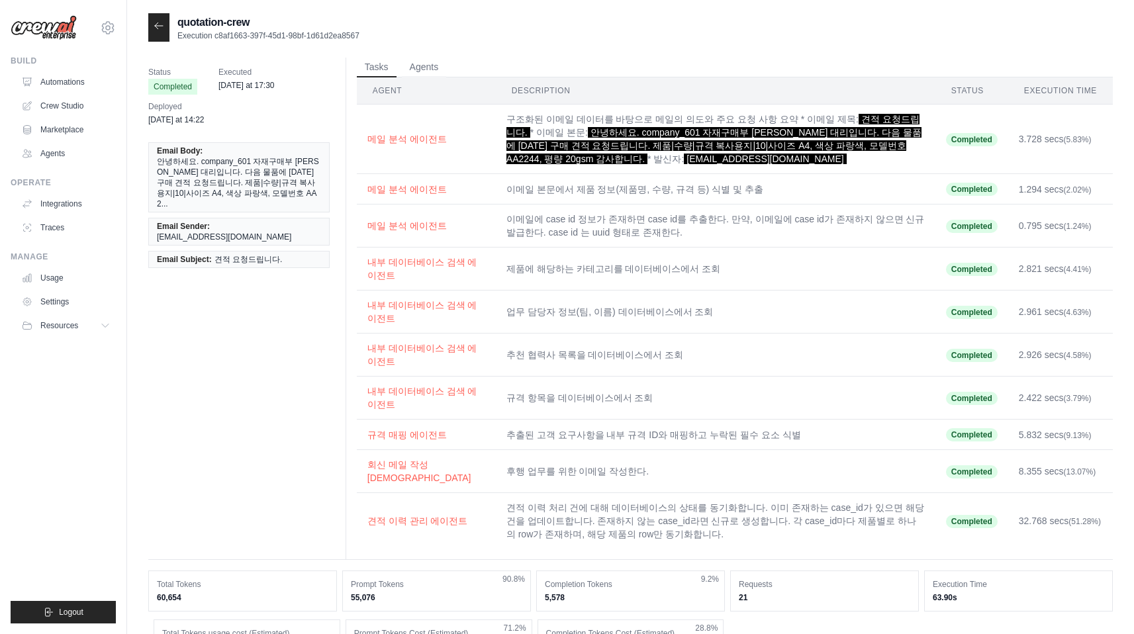
click at [156, 23] on icon at bounding box center [159, 26] width 11 height 11
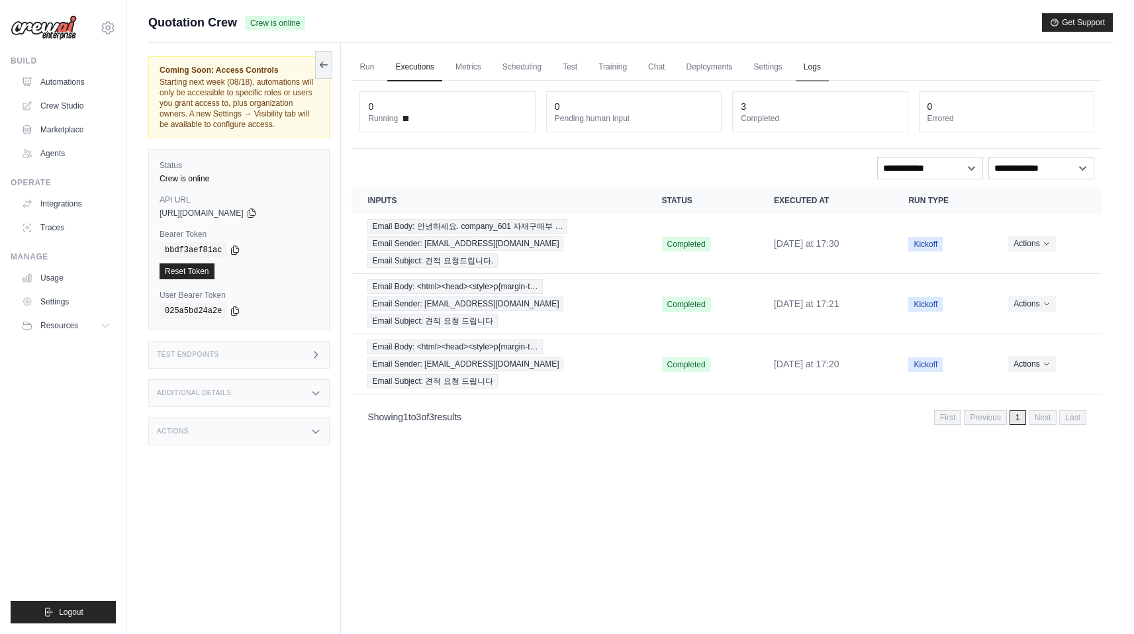
click at [798, 75] on link "Logs" at bounding box center [812, 68] width 33 height 28
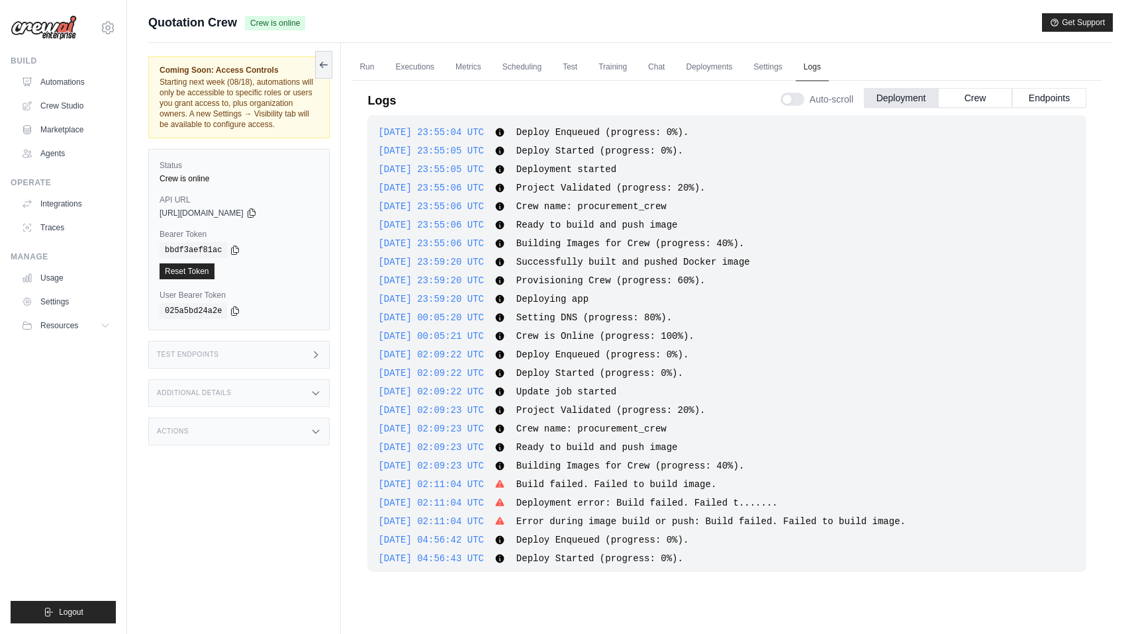
scroll to position [417, 0]
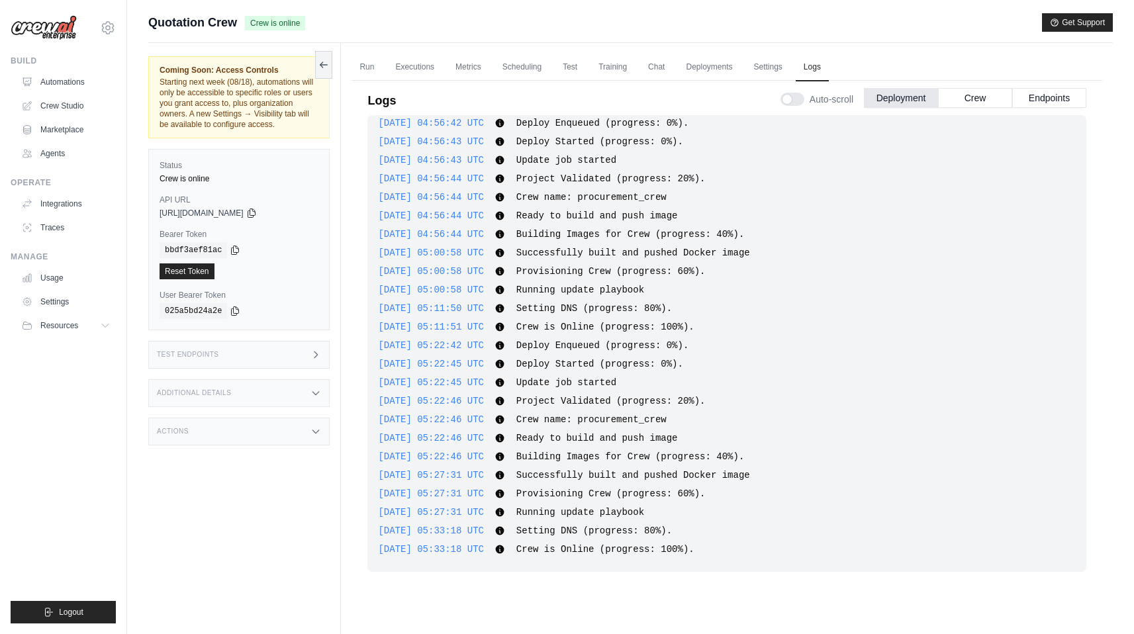
click at [505, 82] on div "Logs Auto-scroll Deployment Crew Endpoints" at bounding box center [726, 96] width 719 height 37
click at [513, 55] on link "Scheduling" at bounding box center [522, 68] width 55 height 28
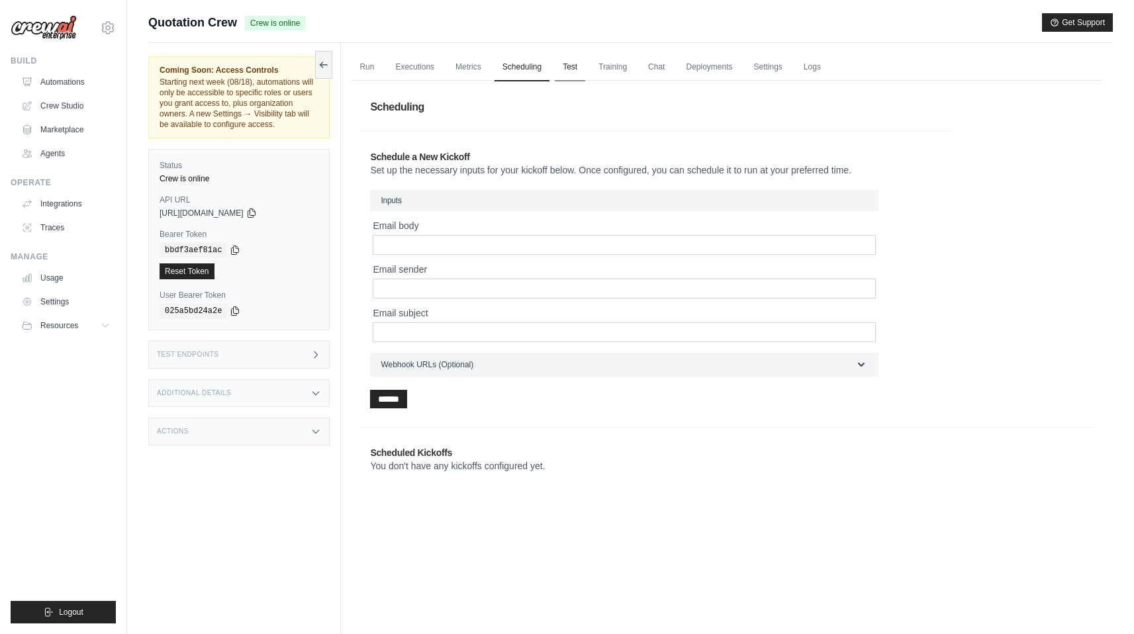
click at [567, 68] on link "Test" at bounding box center [570, 68] width 30 height 28
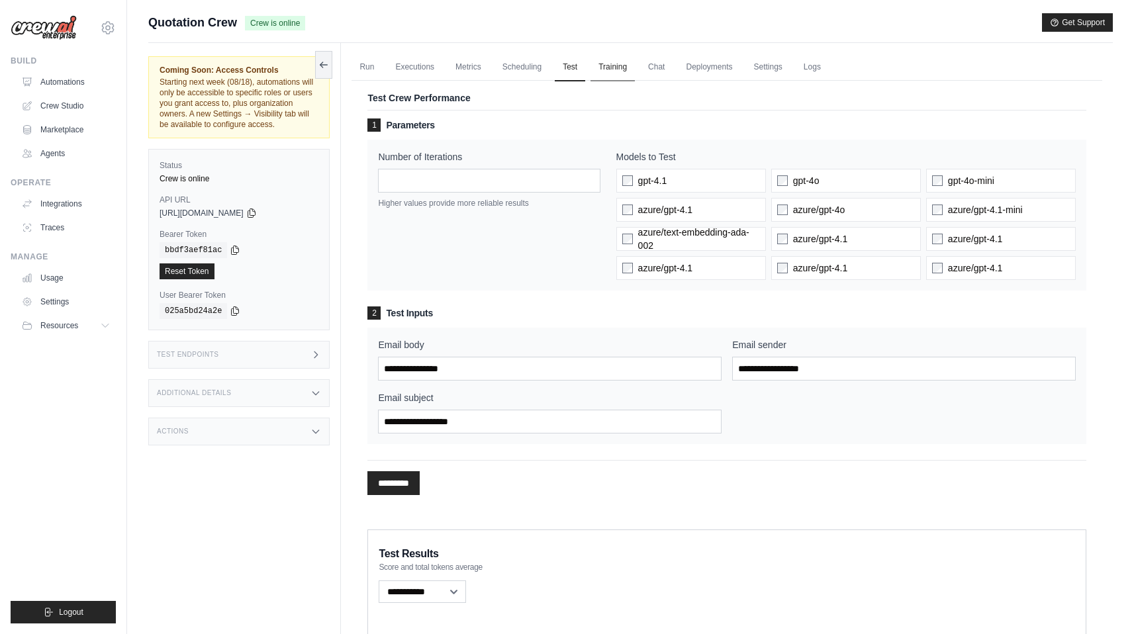
click at [608, 67] on link "Training" at bounding box center [613, 68] width 44 height 28
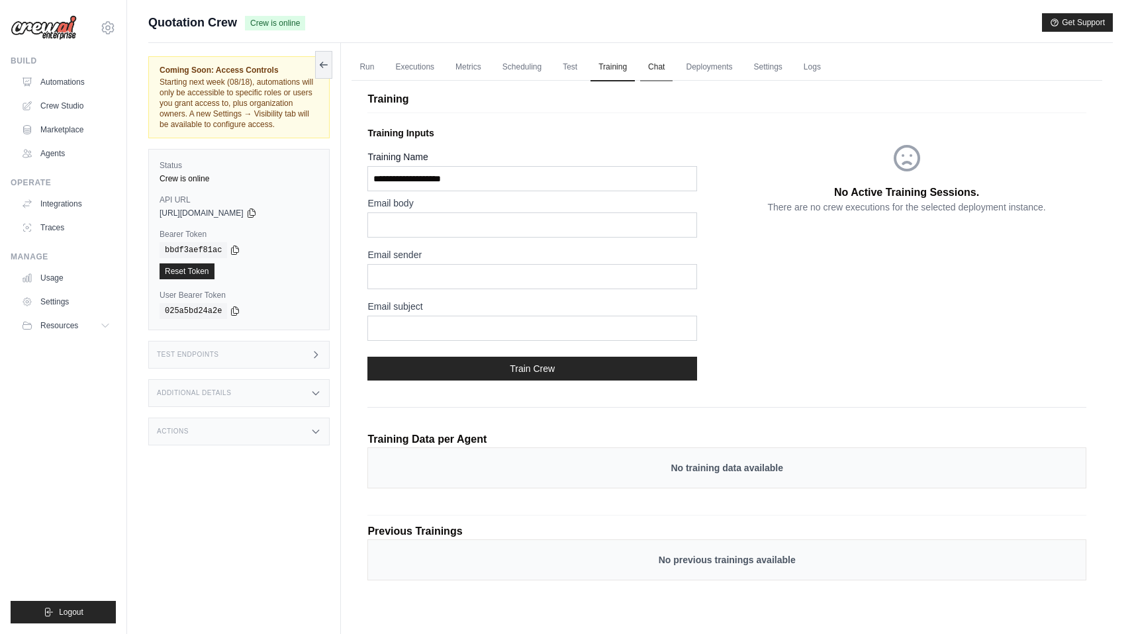
click at [640, 68] on link "Chat" at bounding box center [656, 68] width 32 height 28
click at [62, 230] on link "Traces" at bounding box center [67, 227] width 100 height 21
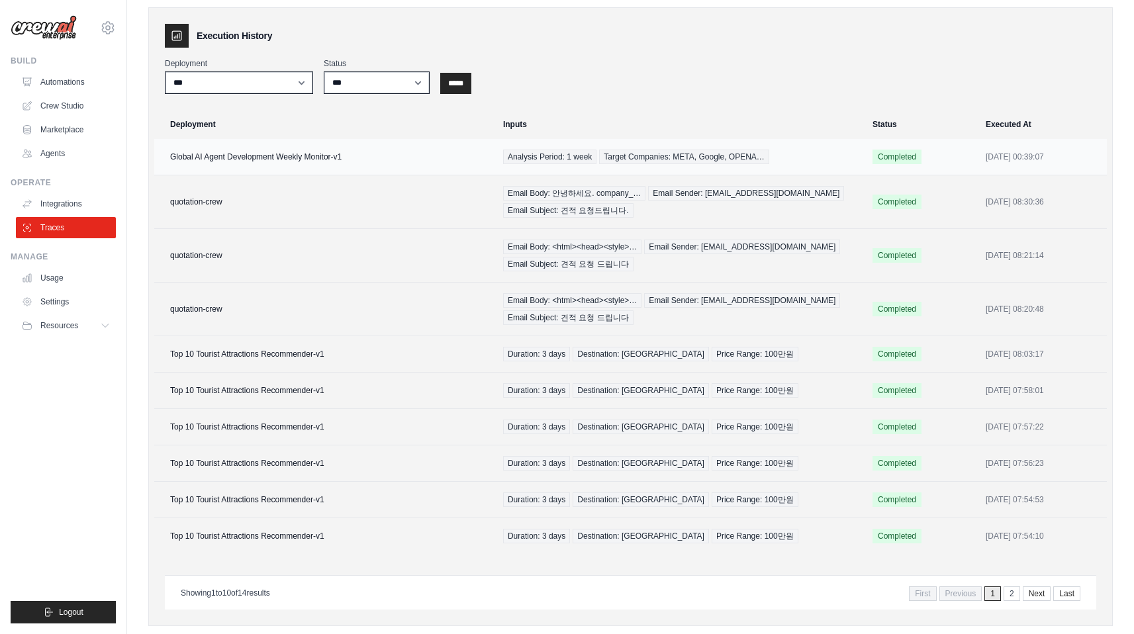
scroll to position [72, 0]
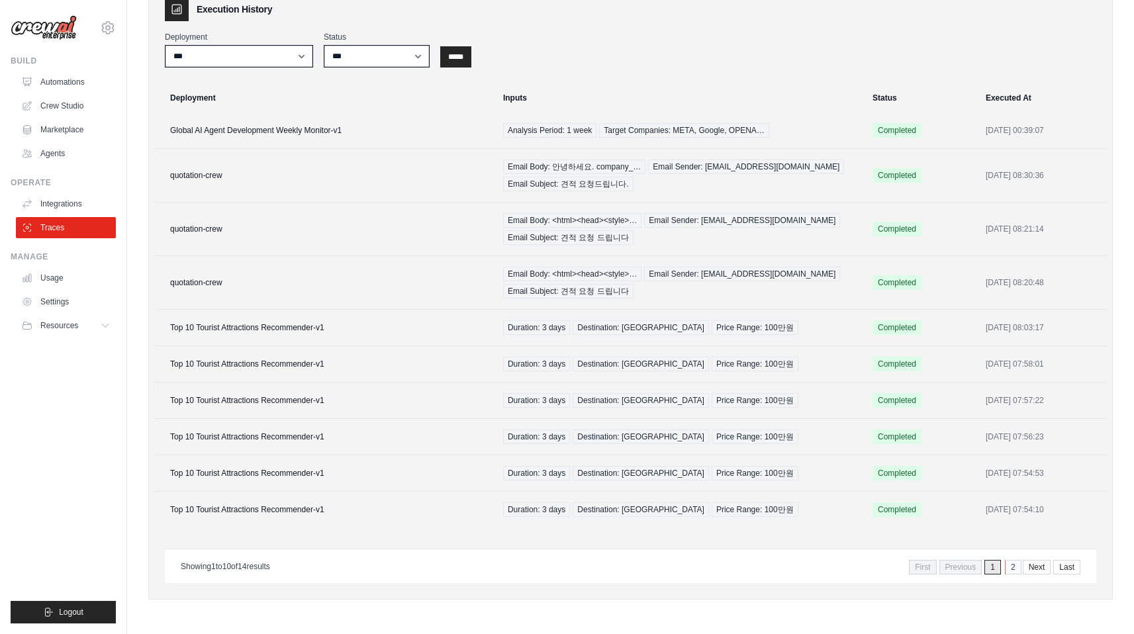
click at [1014, 566] on link "2" at bounding box center [1013, 567] width 17 height 15
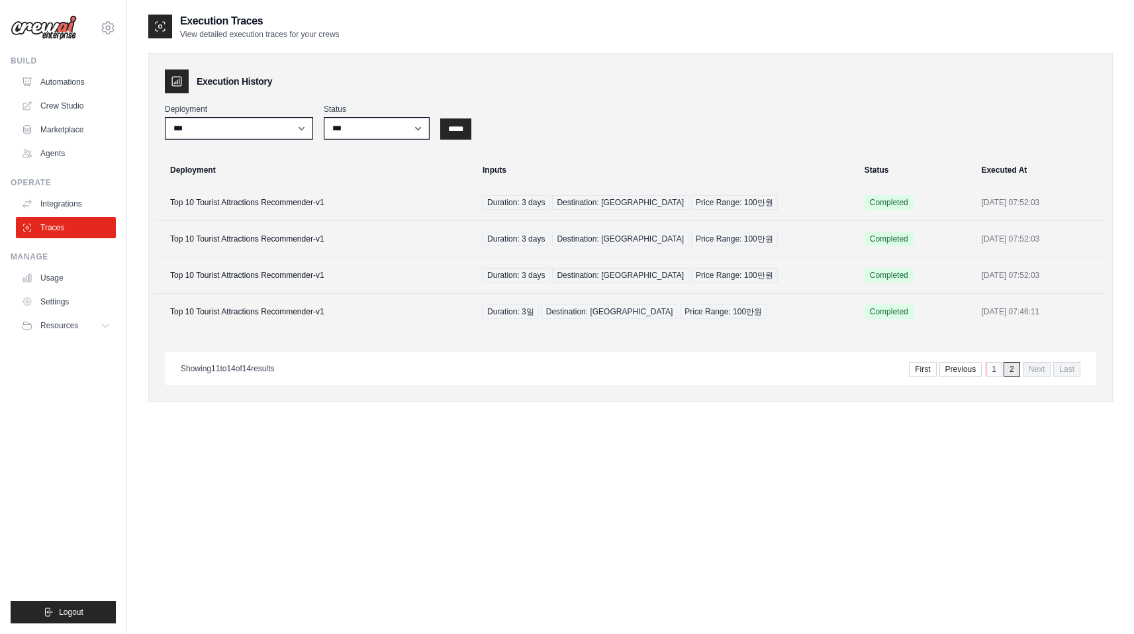
click at [994, 362] on link "1" at bounding box center [994, 369] width 17 height 15
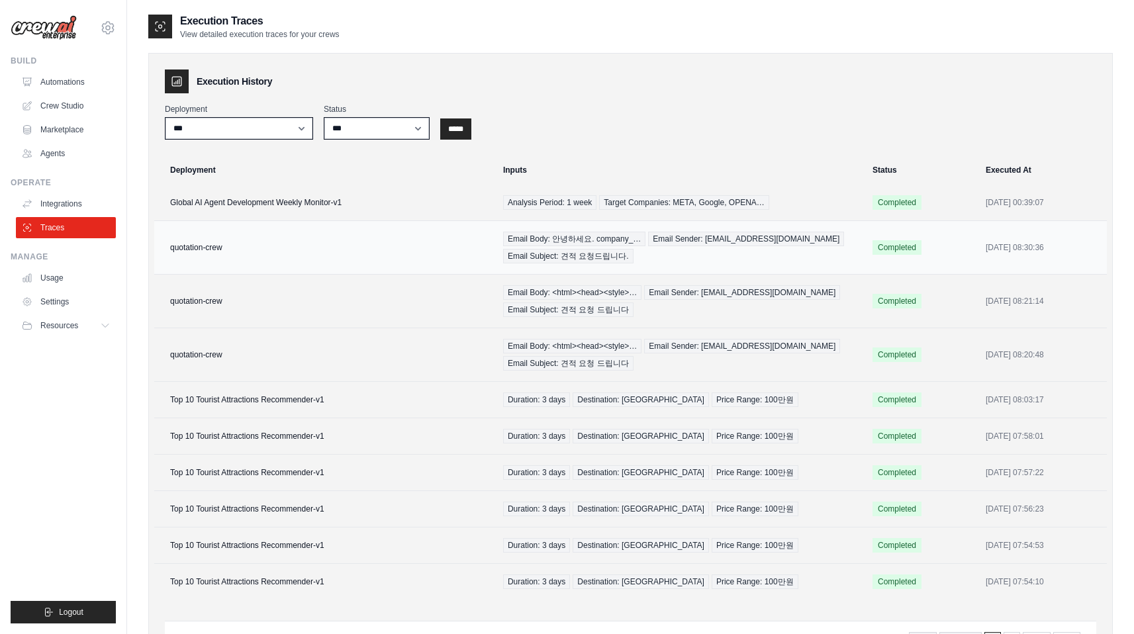
click at [396, 262] on td "quotation-crew" at bounding box center [324, 248] width 341 height 54
drag, startPoint x: 279, startPoint y: 27, endPoint x: 183, endPoint y: 23, distance: 96.1
click at [183, 23] on h2 "Execution Traces" at bounding box center [260, 21] width 160 height 16
copy h2 "Execution Traces"
click at [242, 248] on td "quotation-crew" at bounding box center [324, 248] width 341 height 54
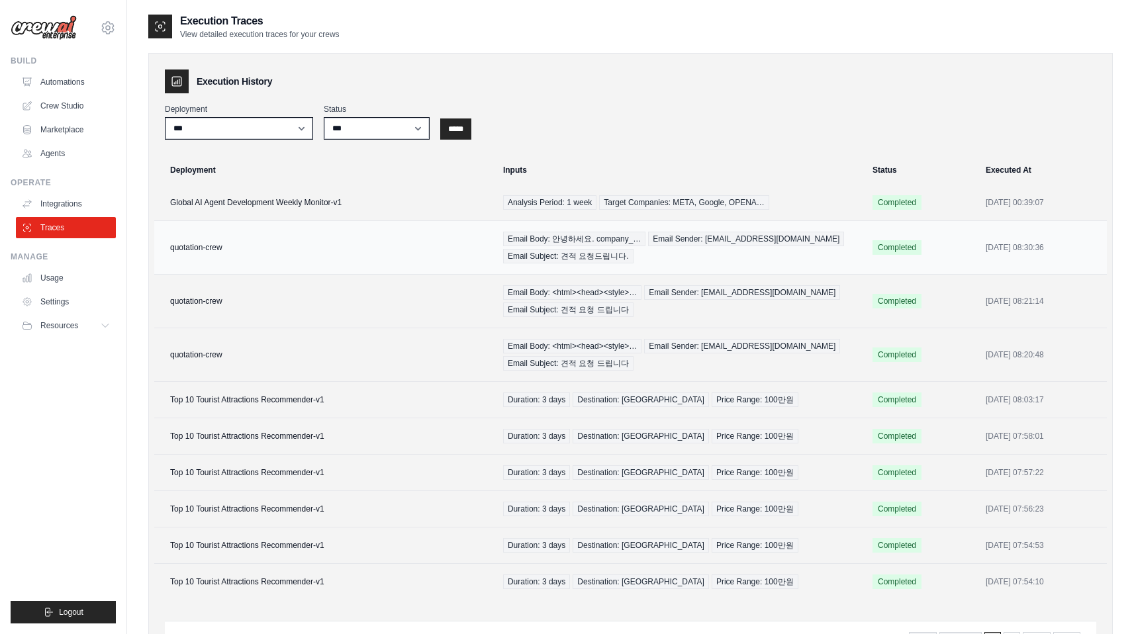
click at [412, 254] on td "quotation-crew" at bounding box center [324, 248] width 341 height 54
click at [389, 124] on select "*** ********* ******* *****" at bounding box center [377, 128] width 106 height 23
click at [72, 103] on link "Crew Studio" at bounding box center [67, 105] width 100 height 21
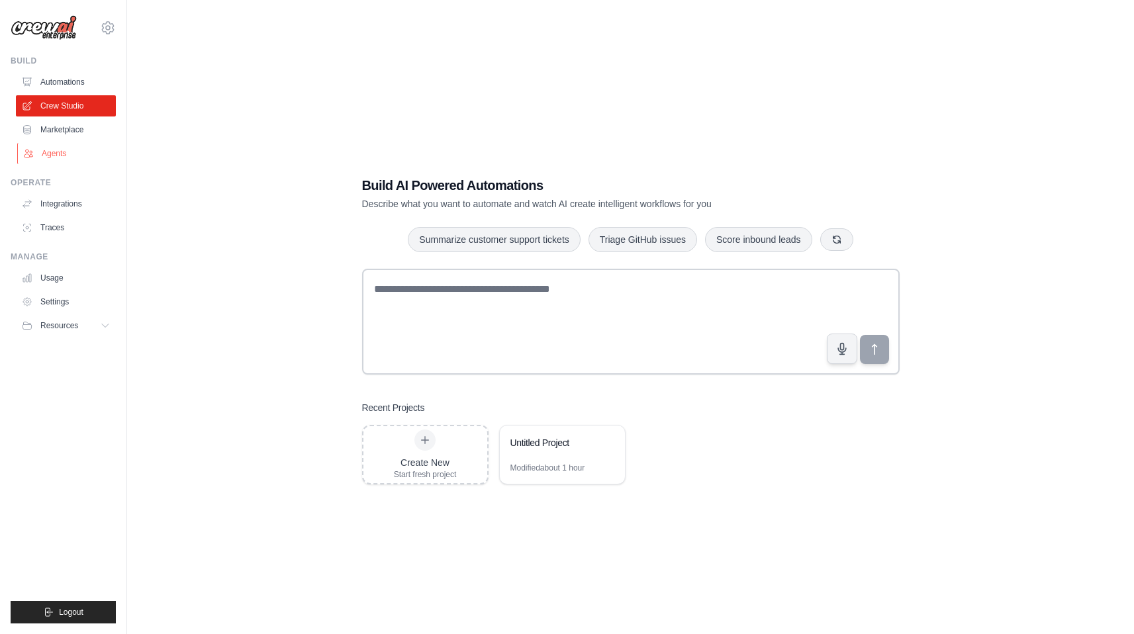
click at [58, 158] on link "Agents" at bounding box center [67, 153] width 100 height 21
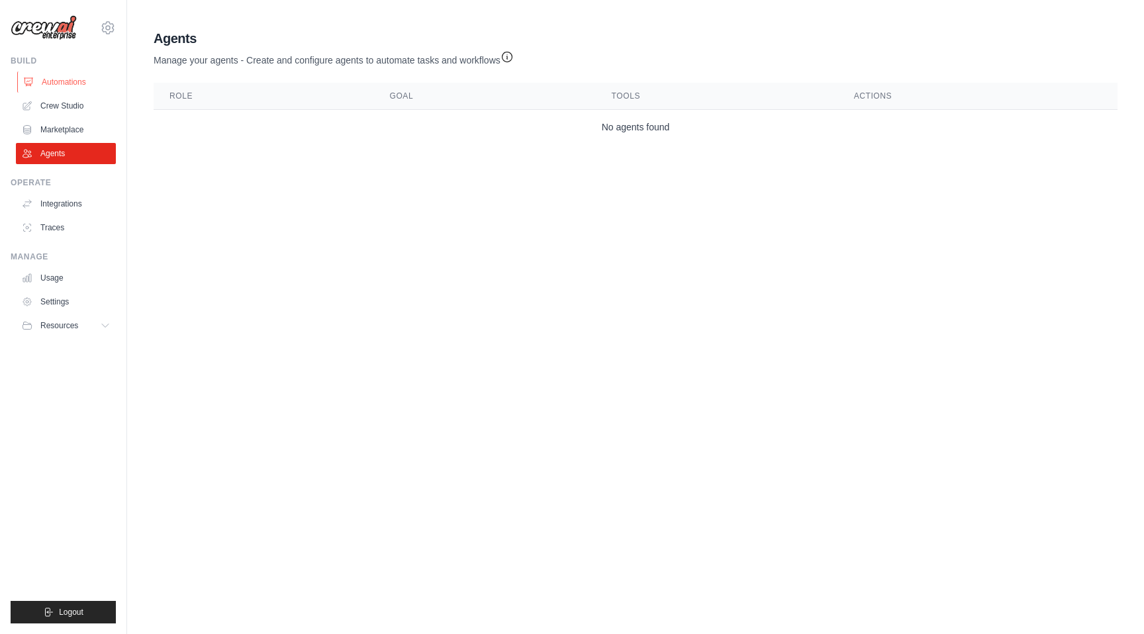
click at [58, 86] on link "Automations" at bounding box center [67, 82] width 100 height 21
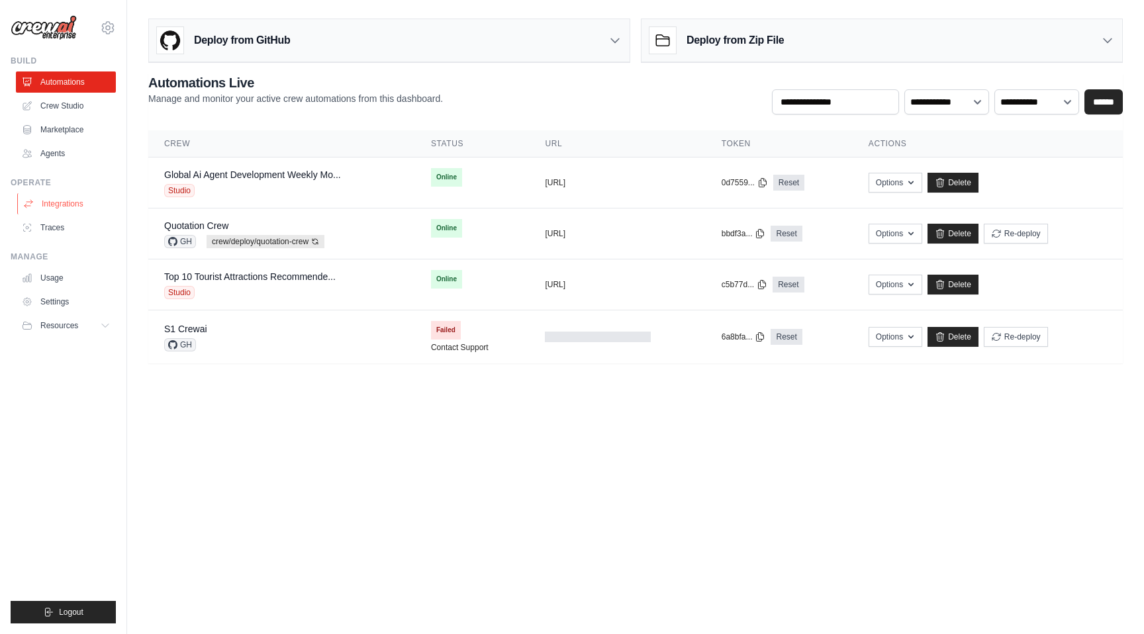
click at [62, 203] on link "Integrations" at bounding box center [67, 203] width 100 height 21
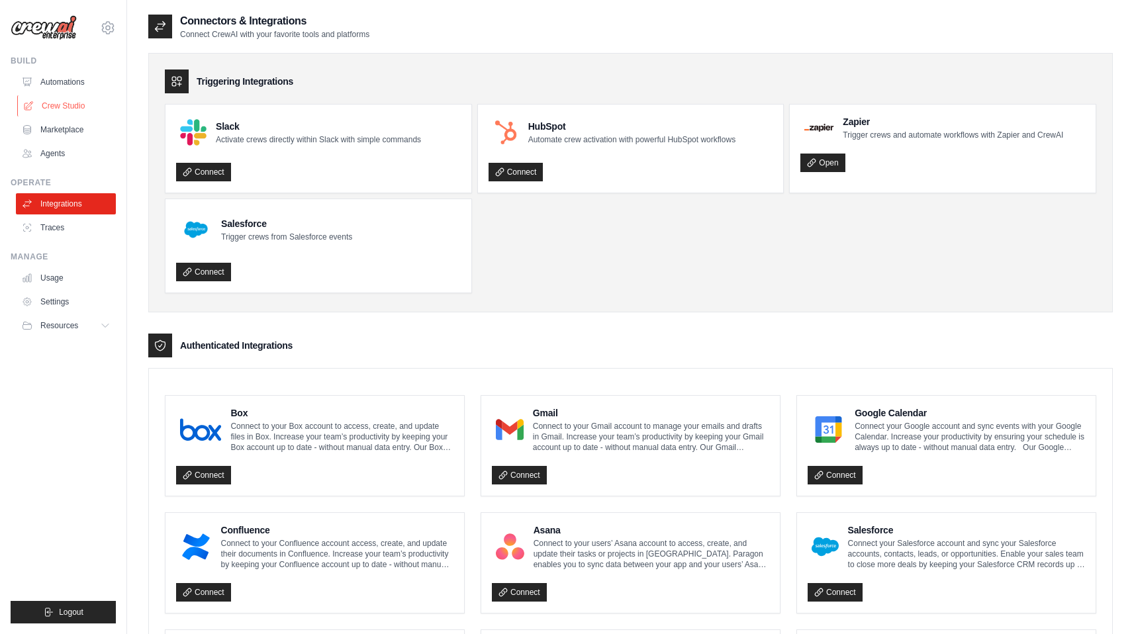
click at [72, 103] on link "Crew Studio" at bounding box center [67, 105] width 100 height 21
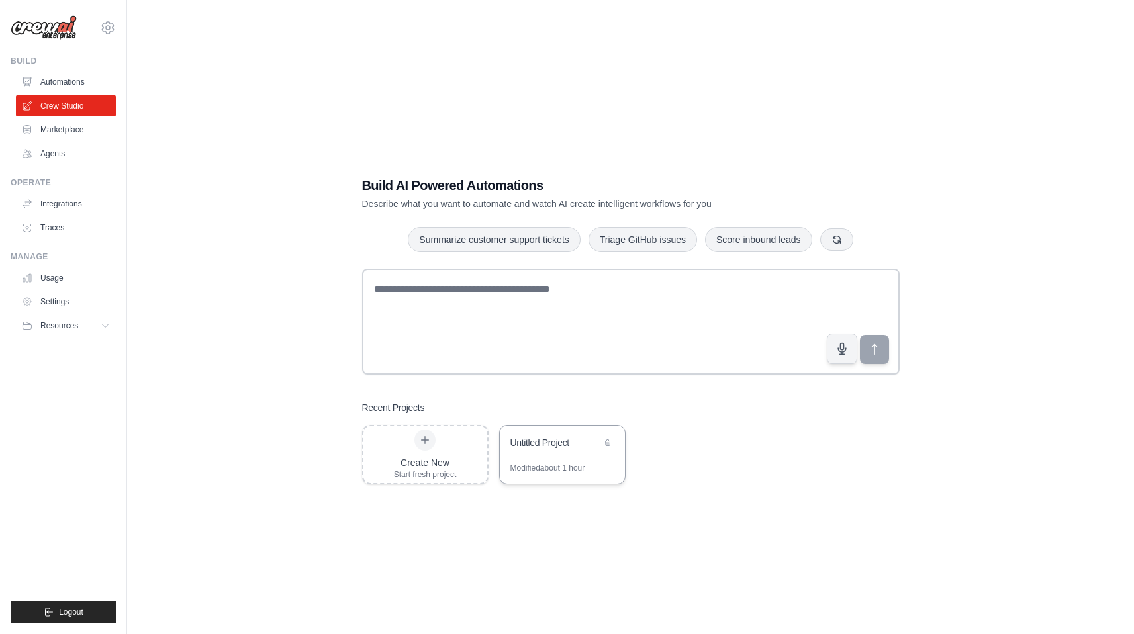
click at [556, 456] on div "Untitled Project" at bounding box center [562, 444] width 125 height 37
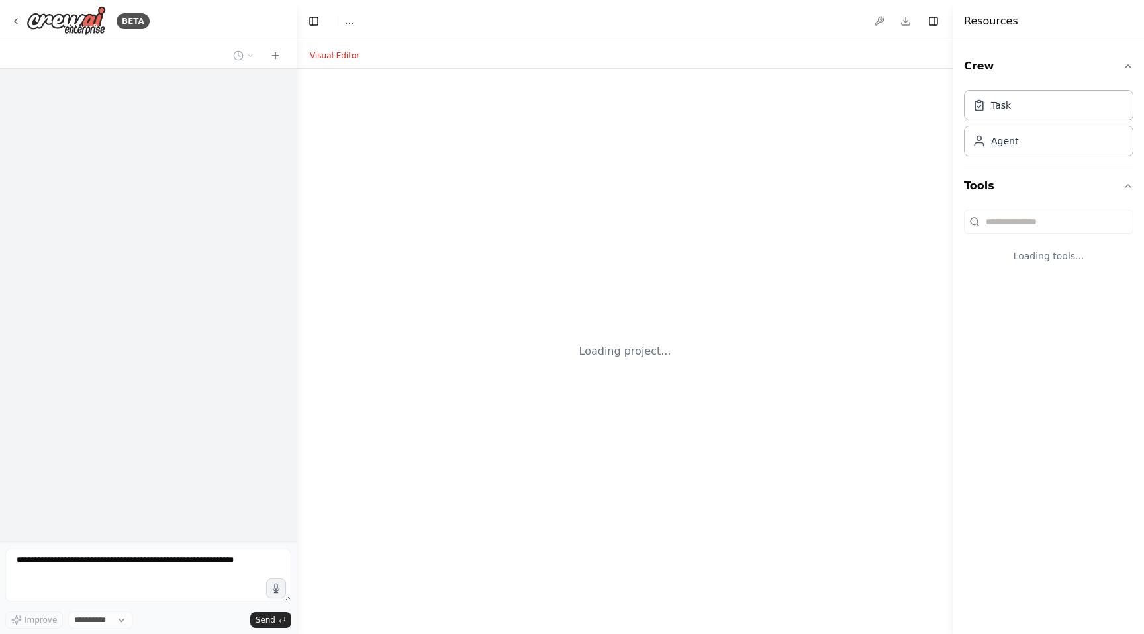
select select "****"
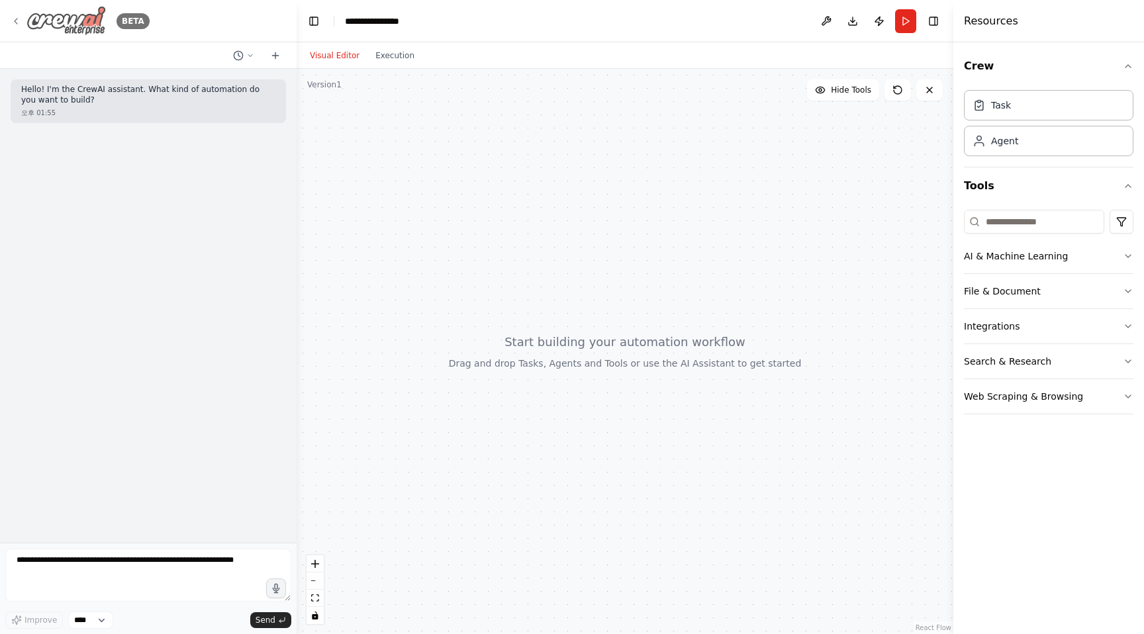
click at [54, 17] on img at bounding box center [65, 21] width 79 height 30
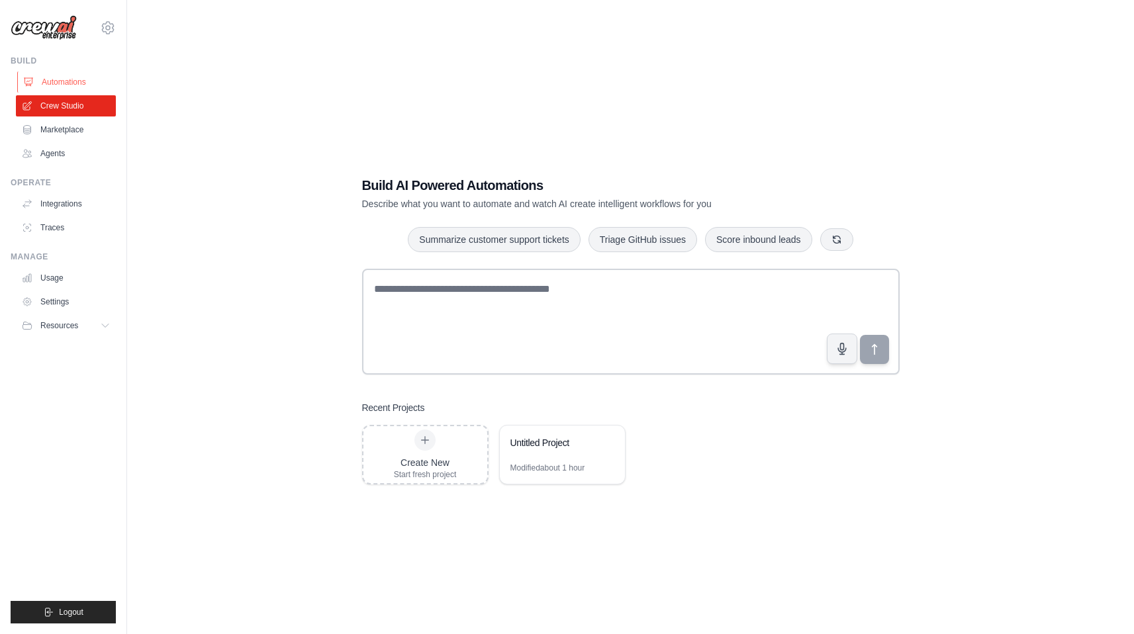
click at [85, 82] on link "Automations" at bounding box center [67, 82] width 100 height 21
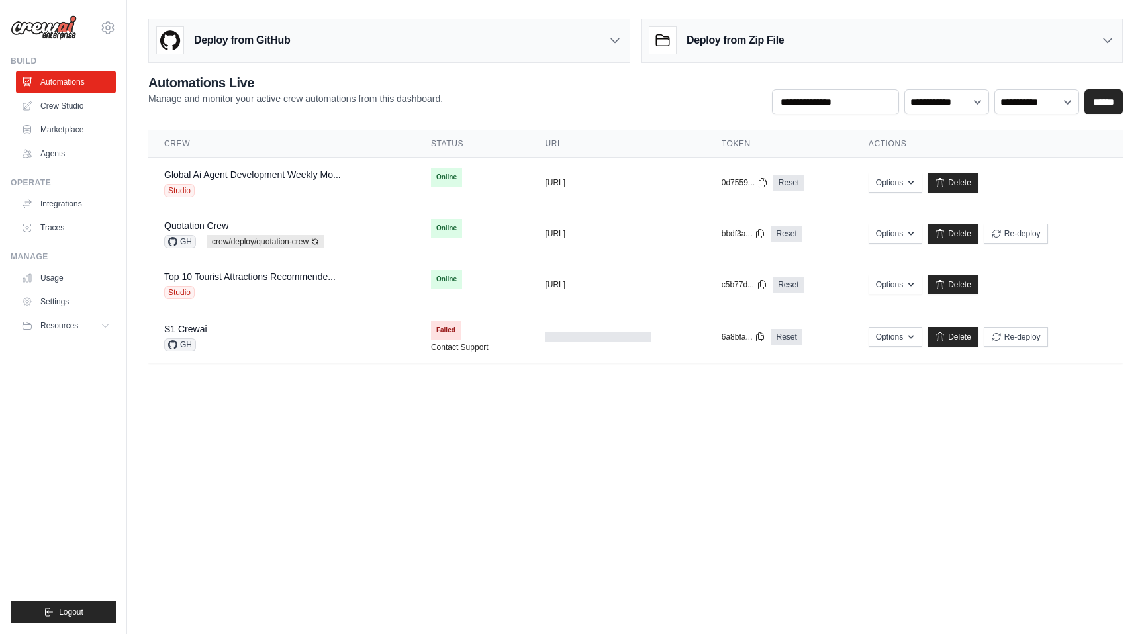
click at [648, 481] on body "[PERSON_NAME][EMAIL_ADDRESS][PERSON_NAME][DOMAIN_NAME] Settings Build Automatio…" at bounding box center [572, 317] width 1144 height 634
click at [883, 181] on button "Options" at bounding box center [896, 182] width 54 height 20
click at [855, 275] on link "Export MCP Server" at bounding box center [848, 284] width 148 height 24
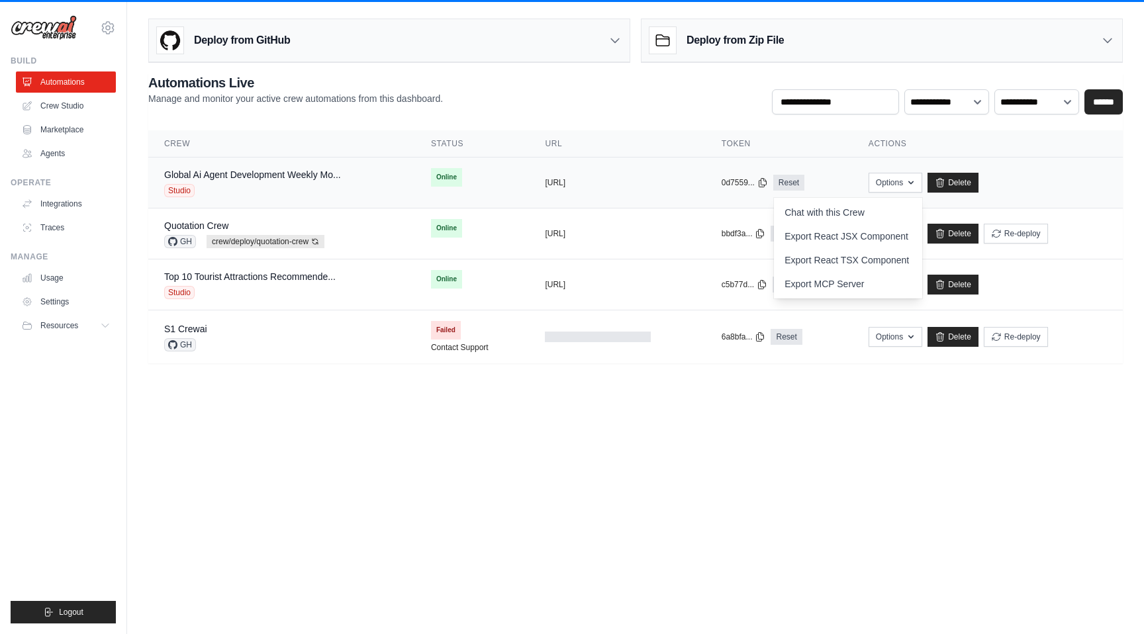
click at [352, 193] on div "Global Ai Agent Development Weekly Mo... Studio" at bounding box center [281, 182] width 235 height 29
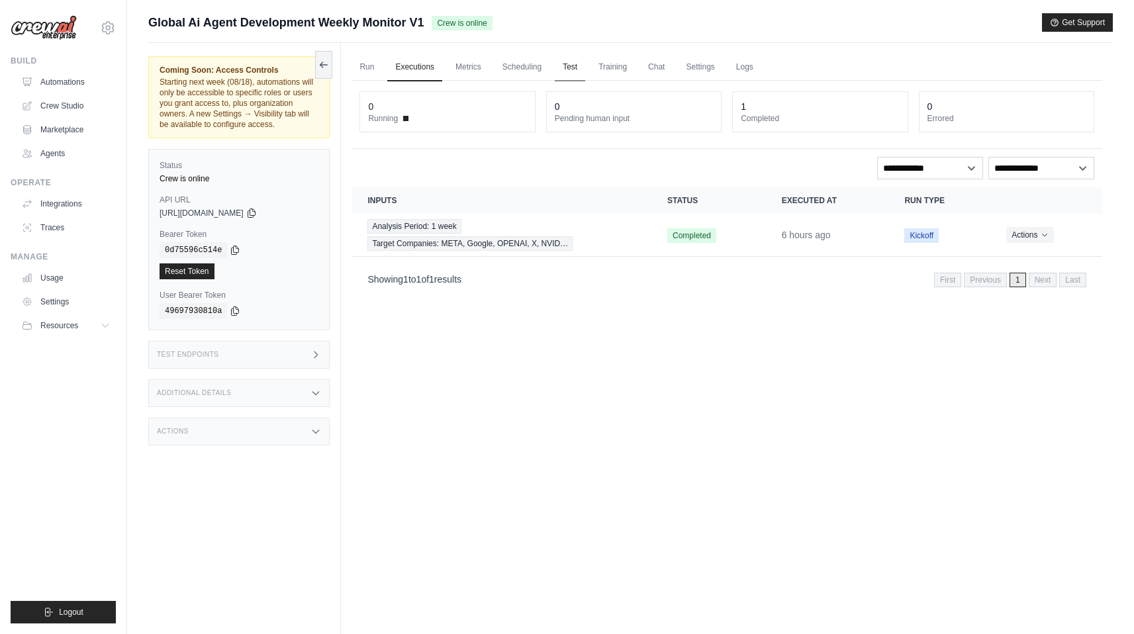
click at [561, 64] on link "Test" at bounding box center [570, 68] width 30 height 28
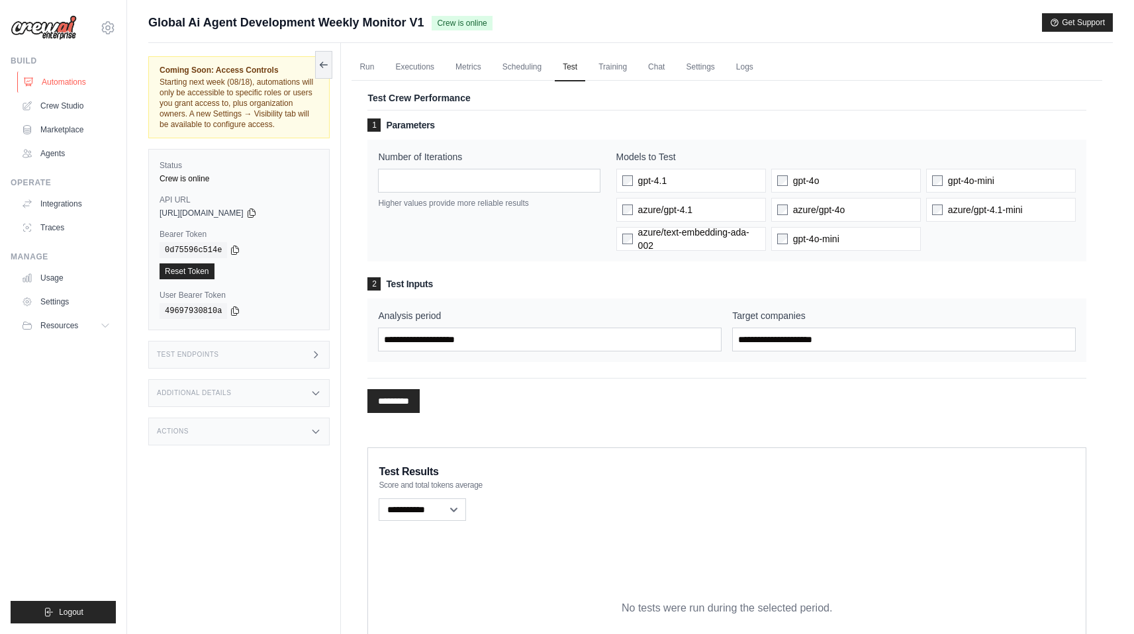
click at [77, 83] on link "Automations" at bounding box center [67, 82] width 100 height 21
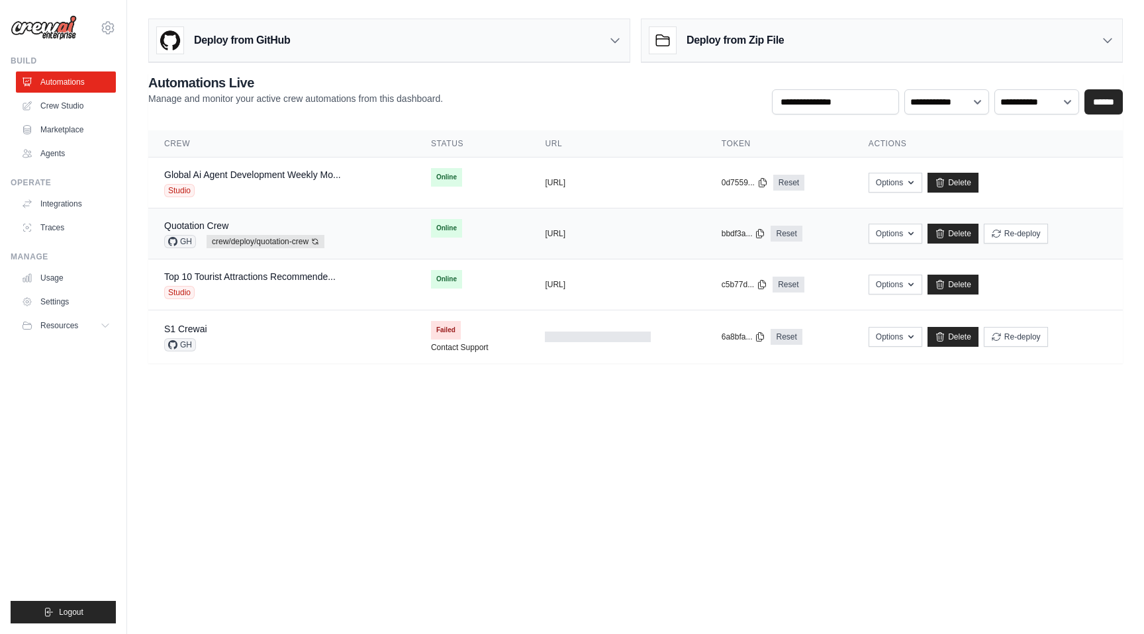
click at [343, 220] on div "Quotation Crew GH crew/deploy/quotation-crew Auto-deploy enabled" at bounding box center [281, 233] width 235 height 29
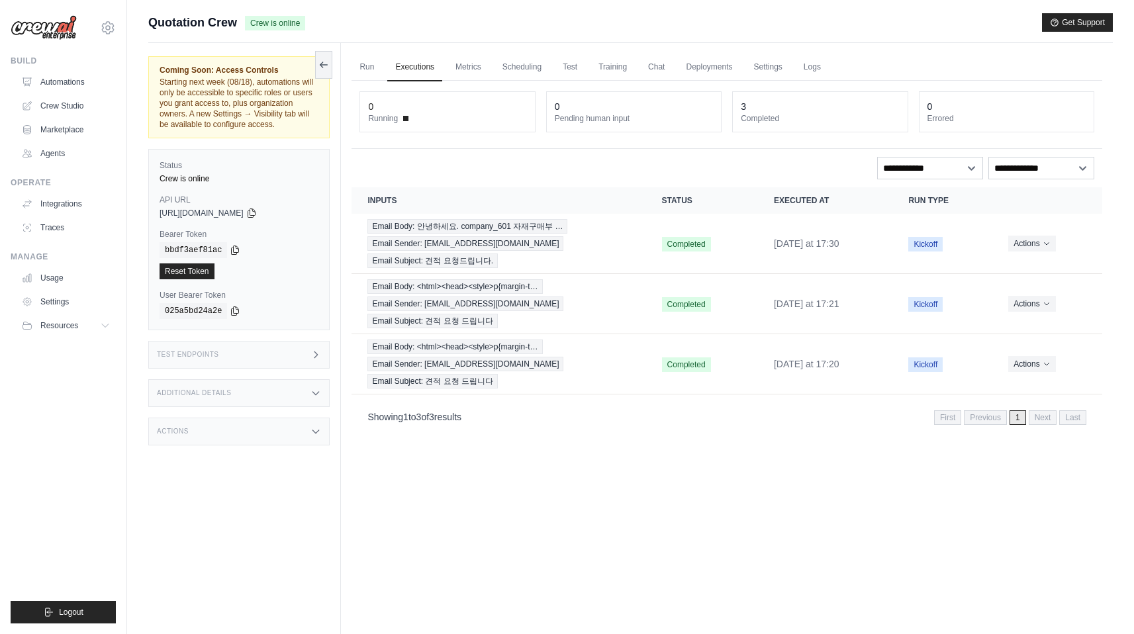
click at [542, 69] on ul "Run Executions Metrics Scheduling Test Training Chat Deployments Settings Logs" at bounding box center [727, 67] width 751 height 27
click at [562, 66] on link "Test" at bounding box center [570, 68] width 30 height 28
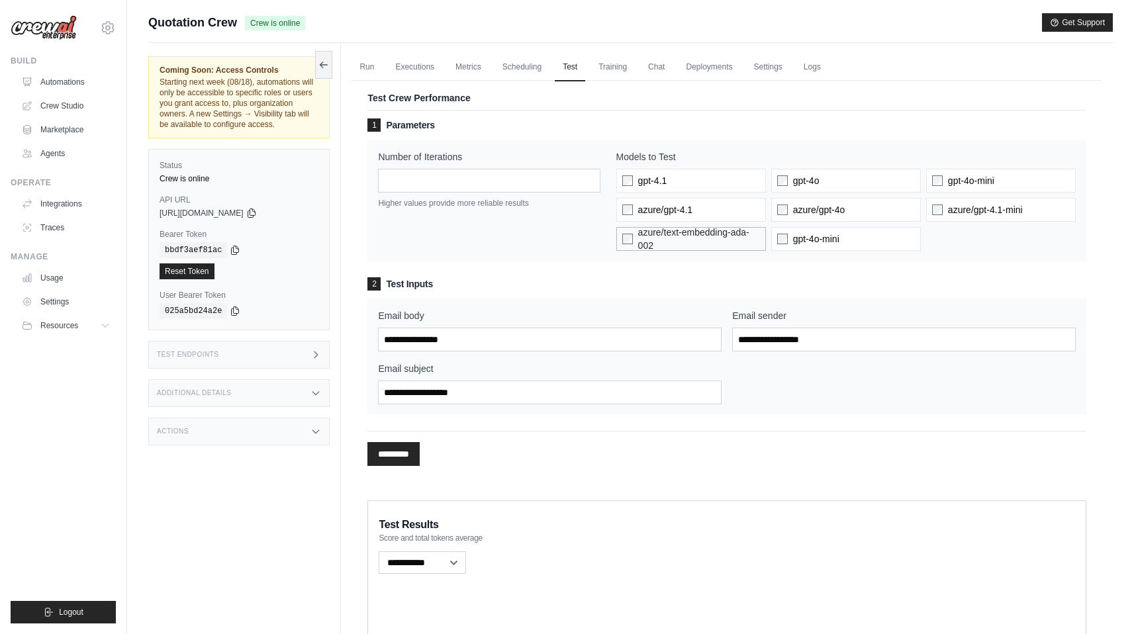
click at [720, 250] on span "azure/text-embedding-ada-002" at bounding box center [699, 239] width 122 height 26
click at [71, 75] on link "Automations" at bounding box center [67, 82] width 100 height 21
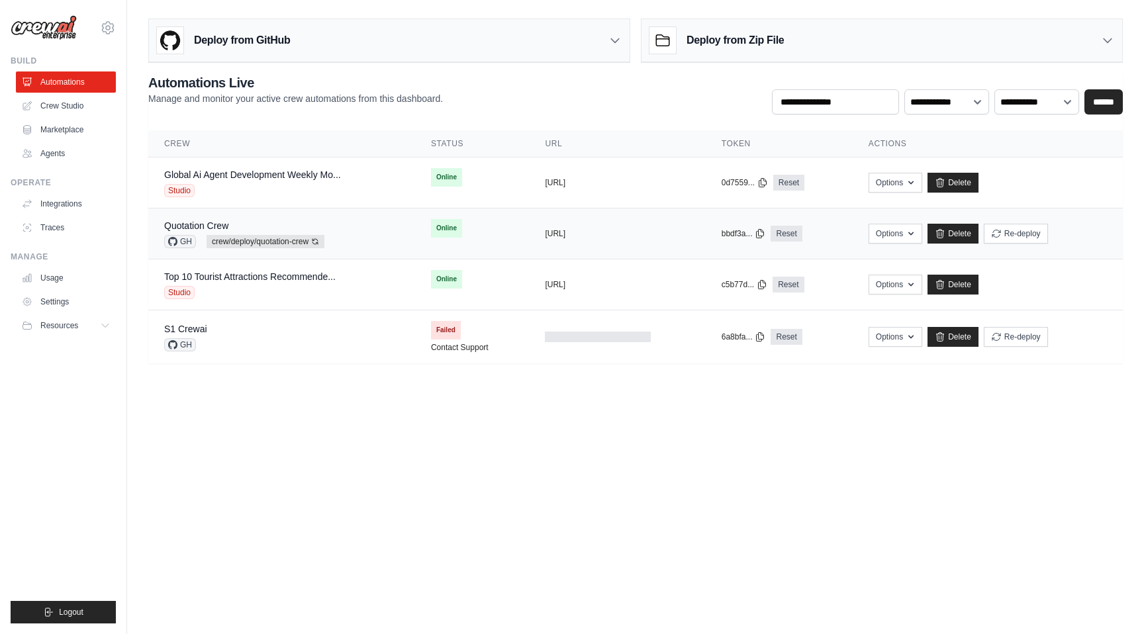
click at [350, 218] on td "Quotation Crew GH crew/deploy/quotation-crew Auto-deploy enabled" at bounding box center [281, 234] width 267 height 51
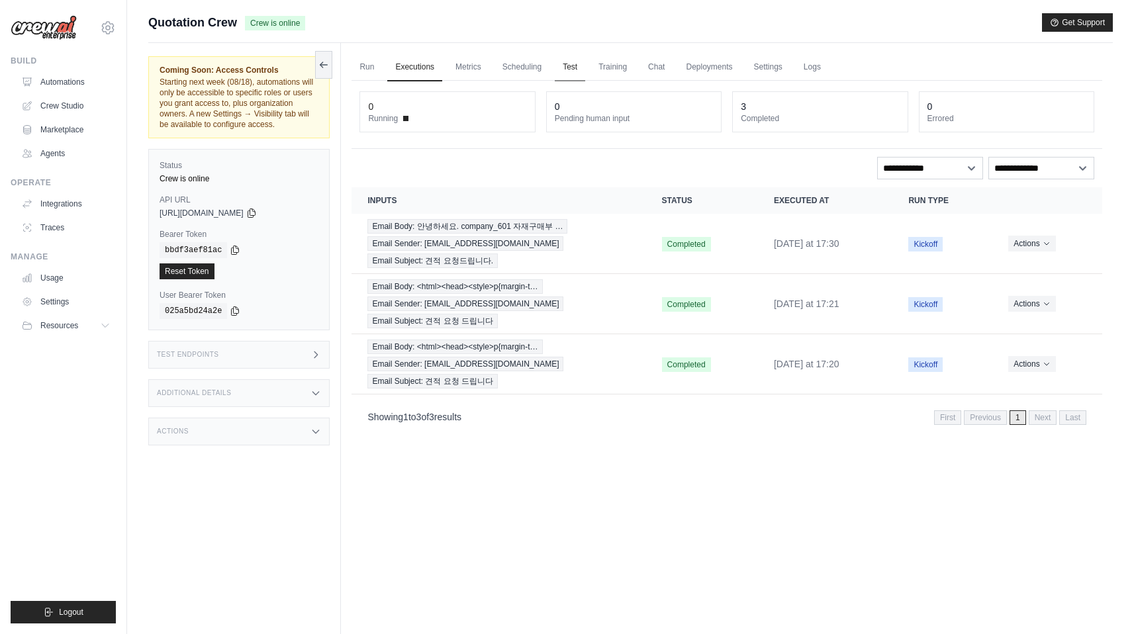
click at [555, 66] on link "Test" at bounding box center [570, 68] width 30 height 28
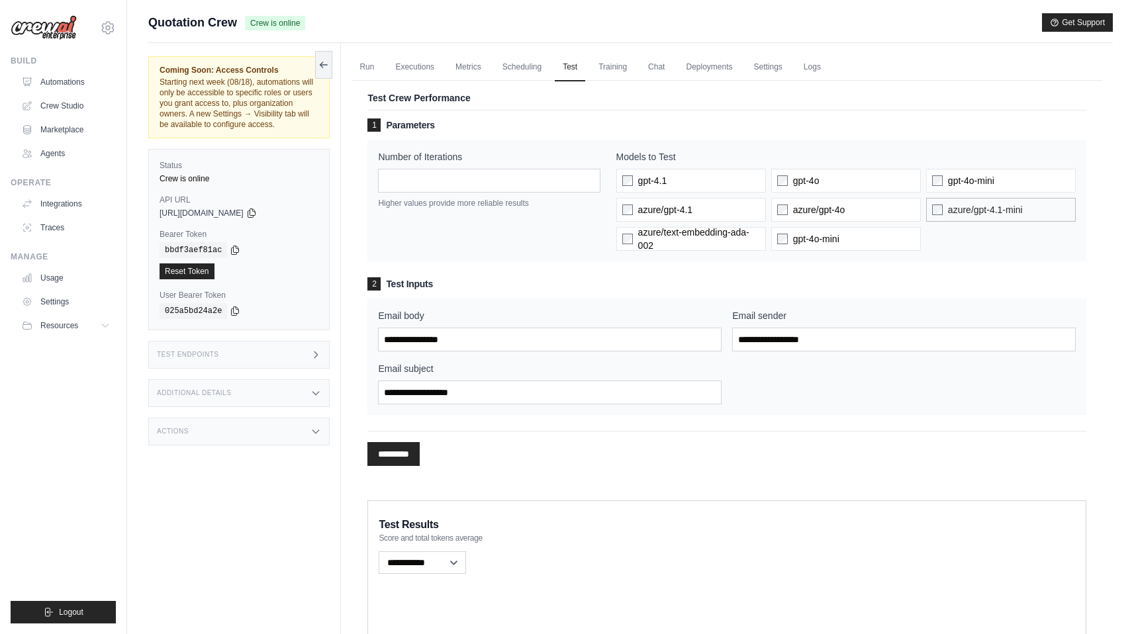
click at [937, 217] on label "azure/gpt-4.1-mini" at bounding box center [1001, 210] width 150 height 24
click at [943, 209] on label "azure/gpt-4.1-mini" at bounding box center [1001, 210] width 150 height 24
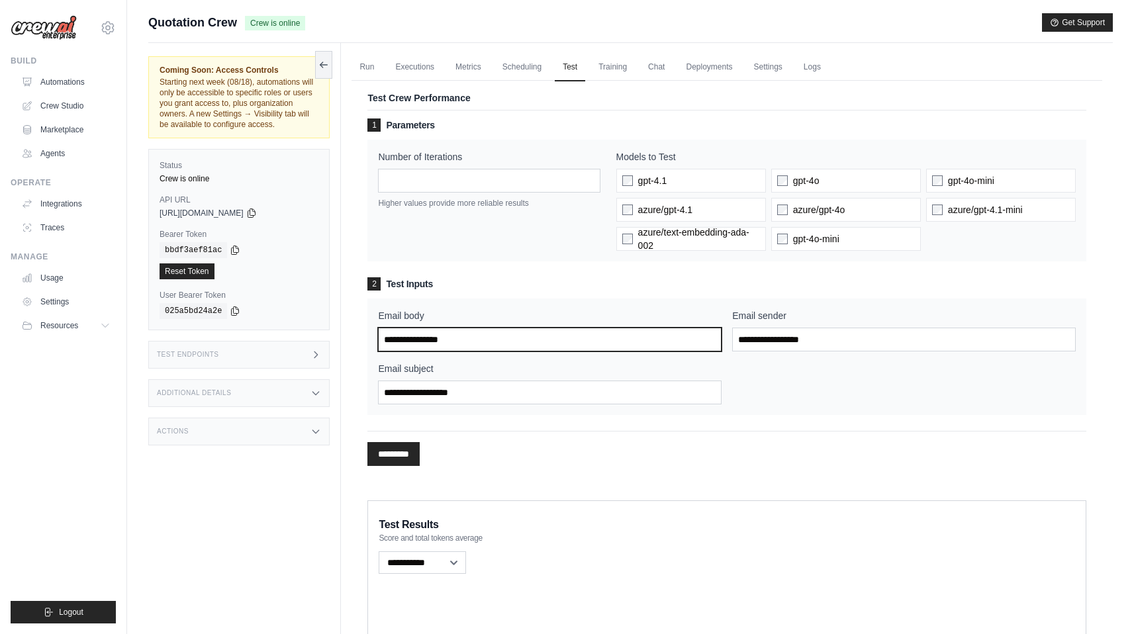
click at [533, 338] on input "Email body" at bounding box center [550, 340] width 344 height 24
click at [463, 342] on input "Email body" at bounding box center [550, 340] width 344 height 24
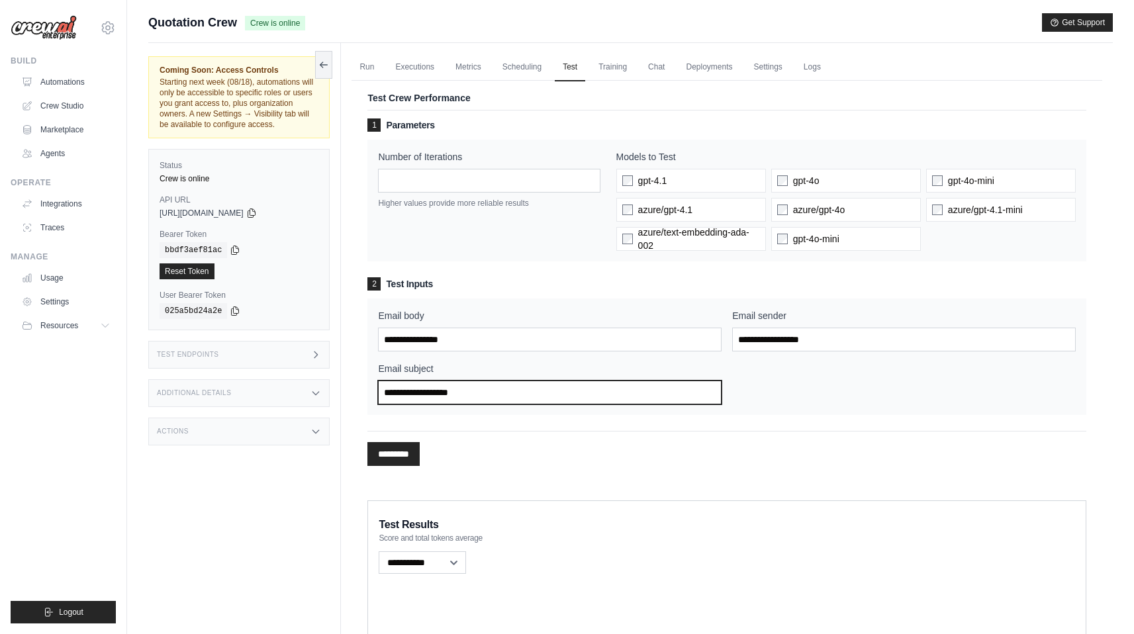
click at [492, 391] on input "Email subject" at bounding box center [550, 393] width 344 height 24
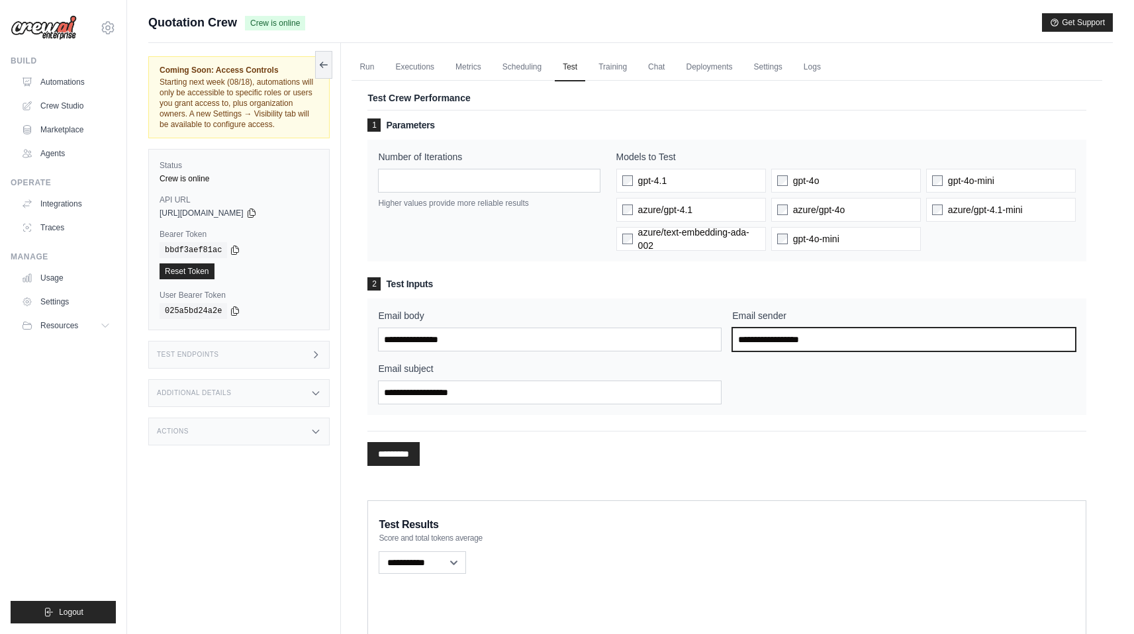
click at [815, 332] on input "Email sender" at bounding box center [904, 340] width 344 height 24
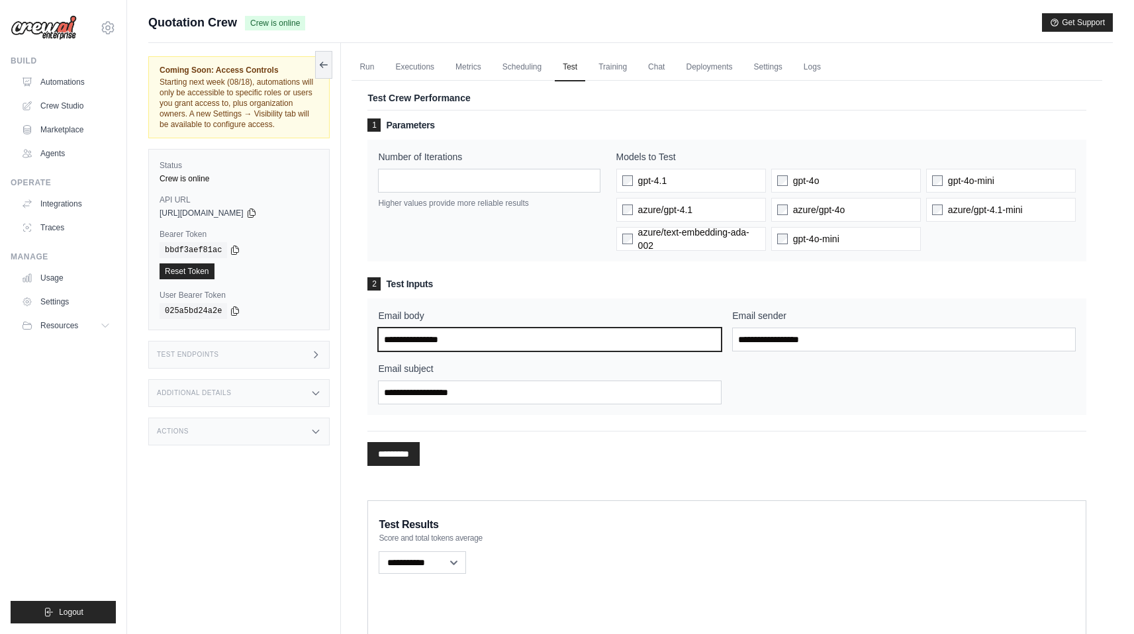
click at [483, 341] on input "Email body" at bounding box center [550, 340] width 344 height 24
paste input "**********"
type input "**********"
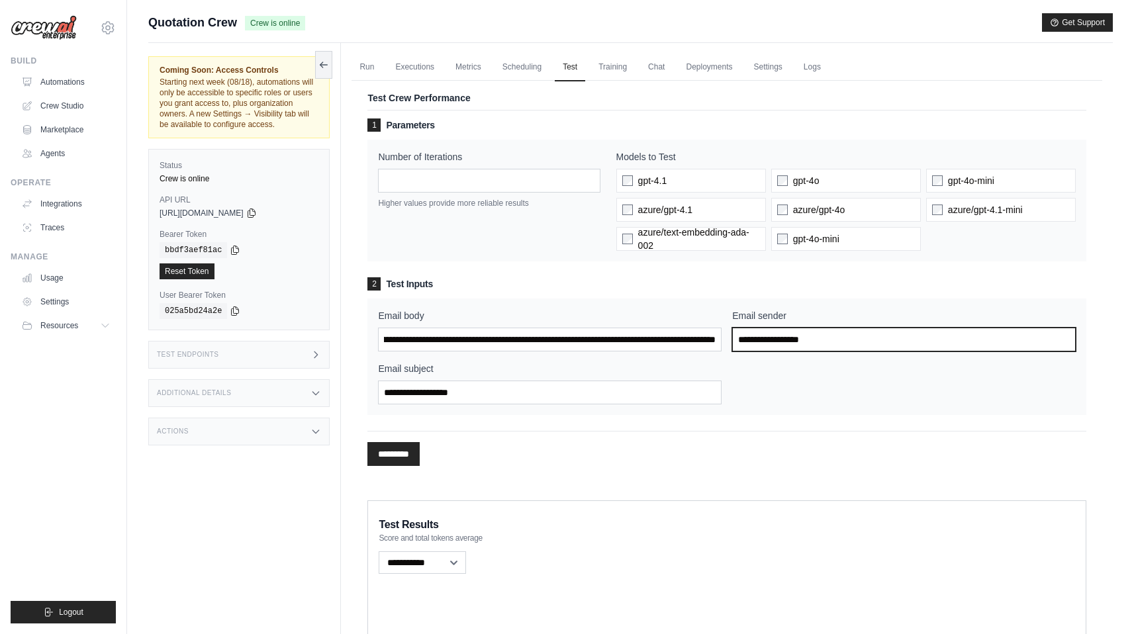
click at [747, 344] on input "Email sender" at bounding box center [904, 340] width 344 height 24
click at [827, 346] on input "Email sender" at bounding box center [904, 340] width 344 height 24
paste input "**********"
type input "**********"
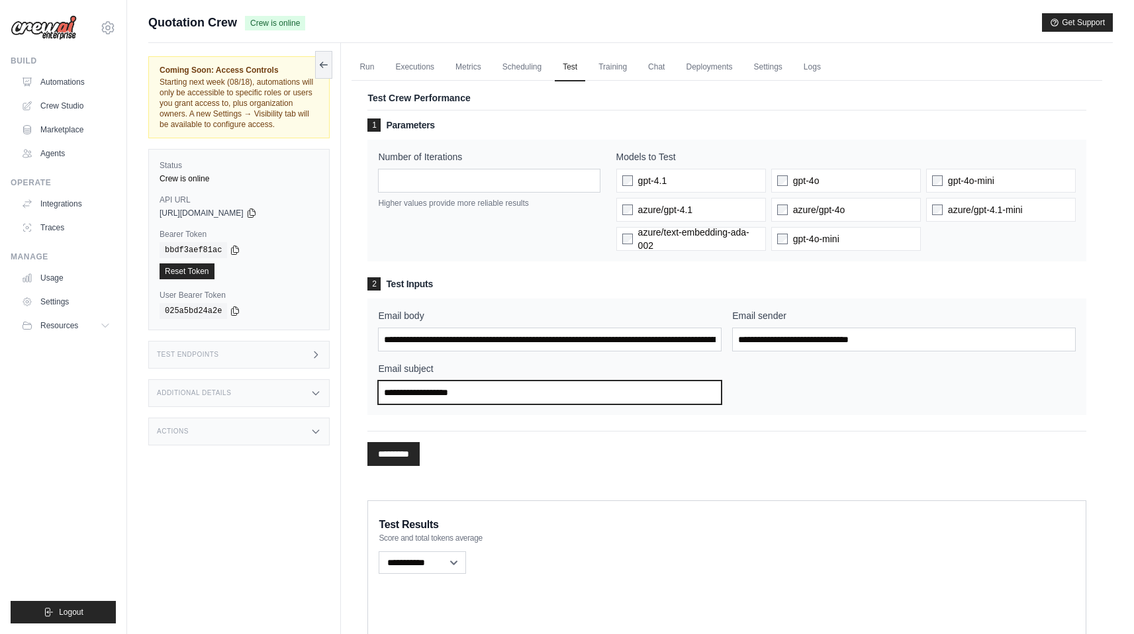
click at [520, 389] on input "Email subject" at bounding box center [550, 393] width 344 height 24
click at [501, 395] on input "Email subject" at bounding box center [550, 393] width 344 height 24
paste input "**********"
type input "**********"
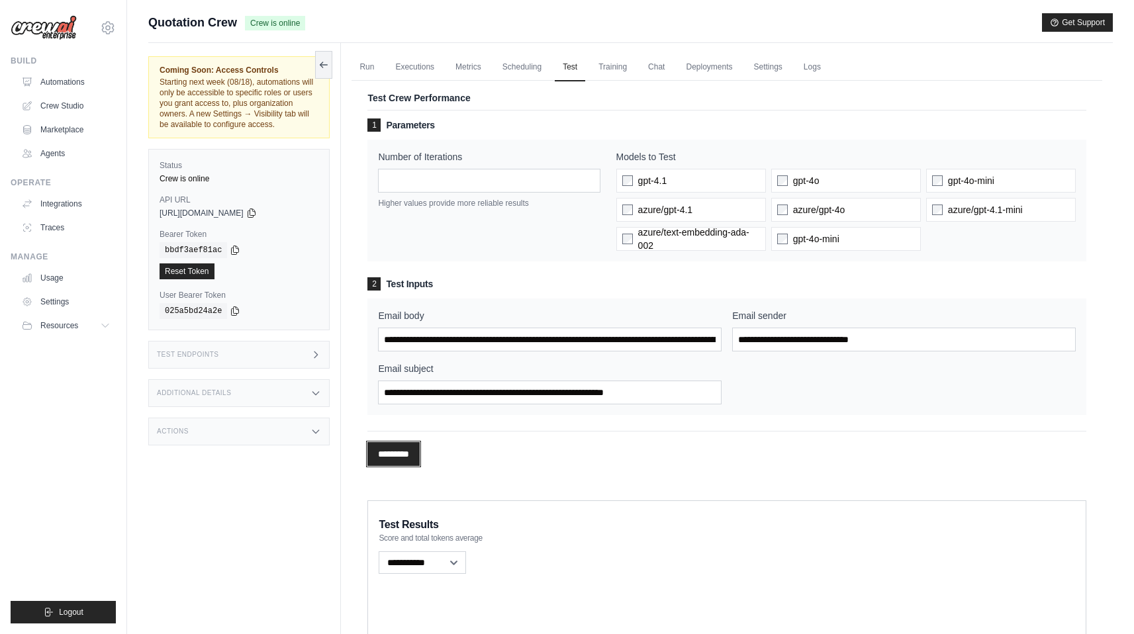
scroll to position [0, 0]
click at [407, 456] on input "*********" at bounding box center [393, 454] width 52 height 24
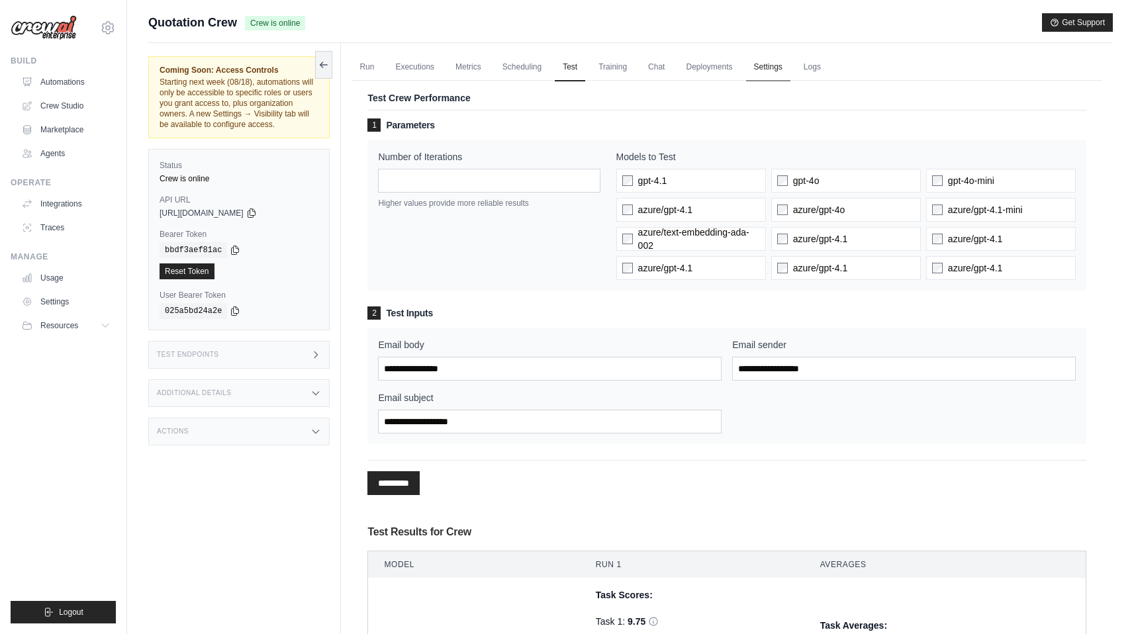
click at [755, 70] on link "Settings" at bounding box center [768, 68] width 44 height 28
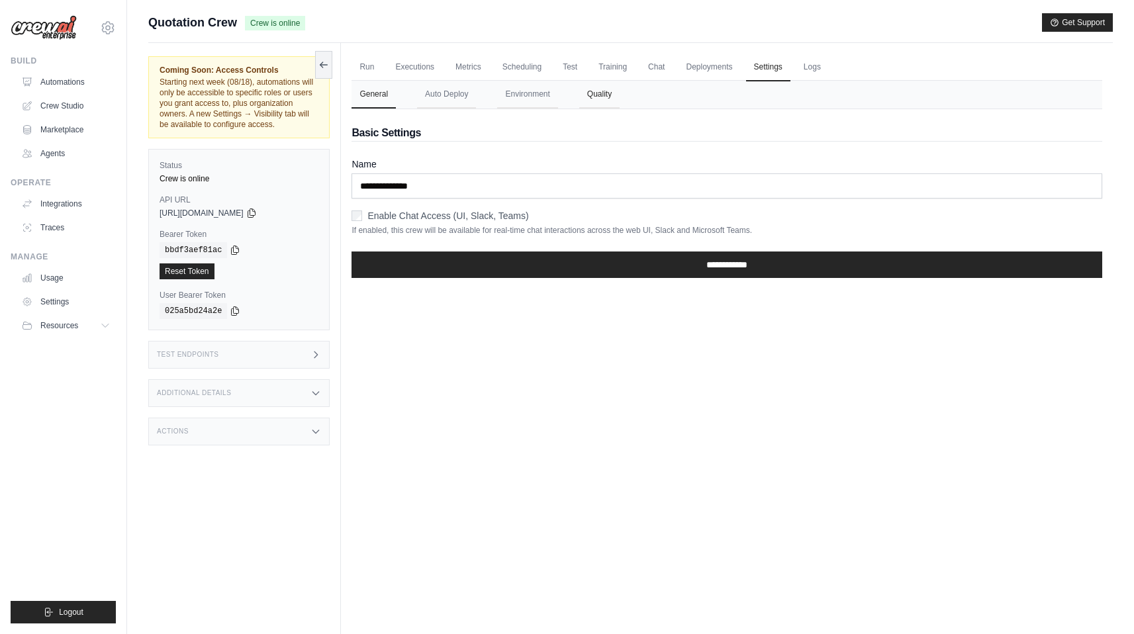
click at [590, 93] on button "Quality" at bounding box center [599, 95] width 40 height 28
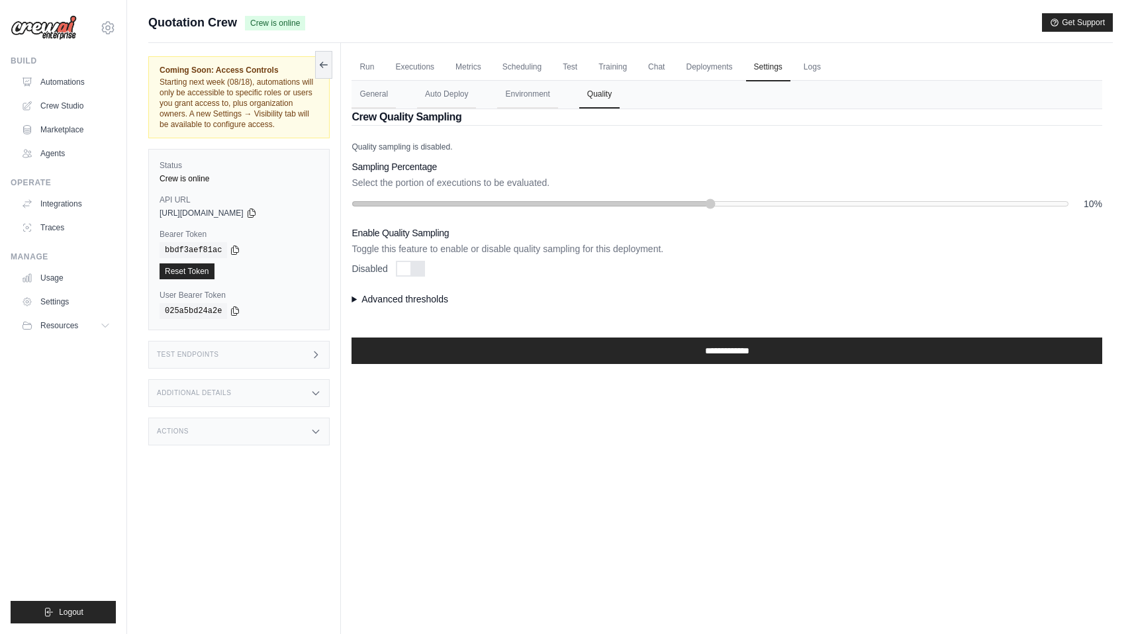
drag, startPoint x: 360, startPoint y: 174, endPoint x: 415, endPoint y: 173, distance: 55.0
click at [408, 173] on div "Sampling Percentage Select the portion of executions to be evaluated. 10%" at bounding box center [727, 185] width 751 height 50
drag, startPoint x: 353, startPoint y: 181, endPoint x: 536, endPoint y: 195, distance: 183.3
click at [537, 194] on div "Sampling Percentage Select the portion of executions to be evaluated. 10%" at bounding box center [727, 185] width 751 height 50
click at [548, 184] on p "Select the portion of executions to be evaluated." at bounding box center [727, 182] width 751 height 13
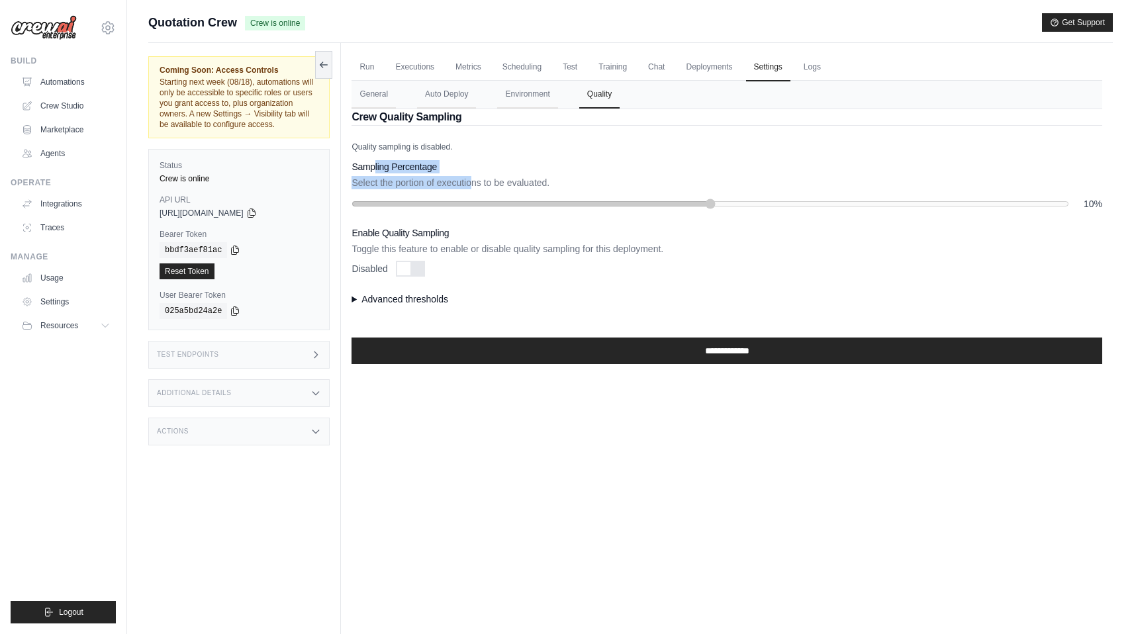
drag, startPoint x: 375, startPoint y: 166, endPoint x: 465, endPoint y: 177, distance: 90.8
click at [465, 177] on div "Sampling Percentage Select the portion of executions to be evaluated. 10%" at bounding box center [727, 185] width 751 height 50
click at [409, 261] on div at bounding box center [410, 269] width 29 height 16
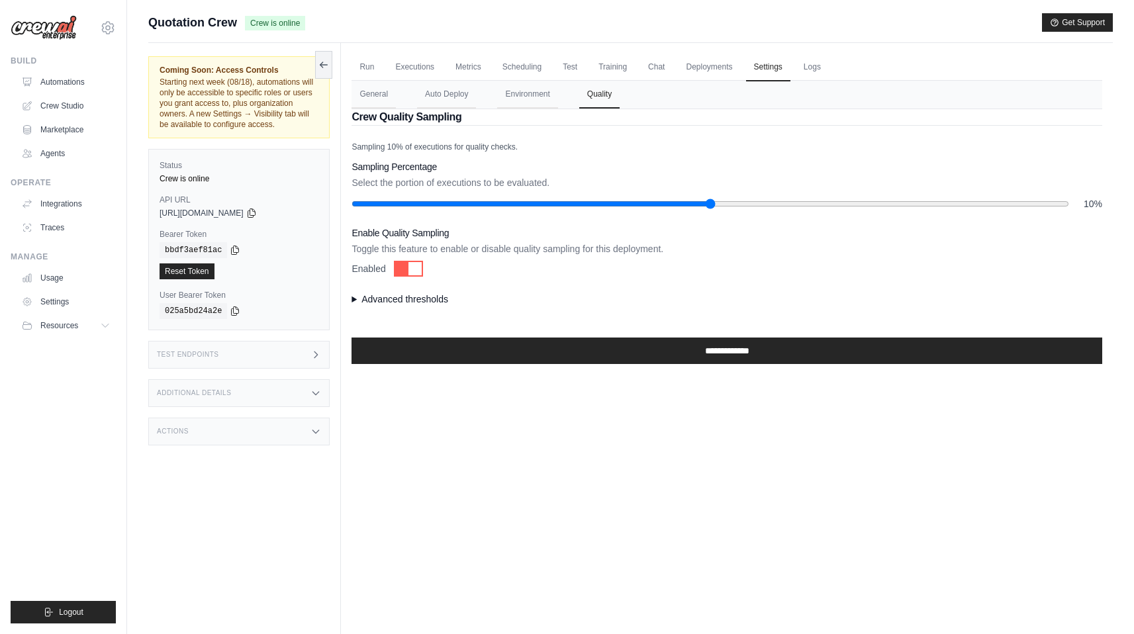
click at [507, 164] on h3 "Sampling Percentage" at bounding box center [727, 166] width 751 height 13
click at [555, 61] on link "Test" at bounding box center [570, 68] width 30 height 28
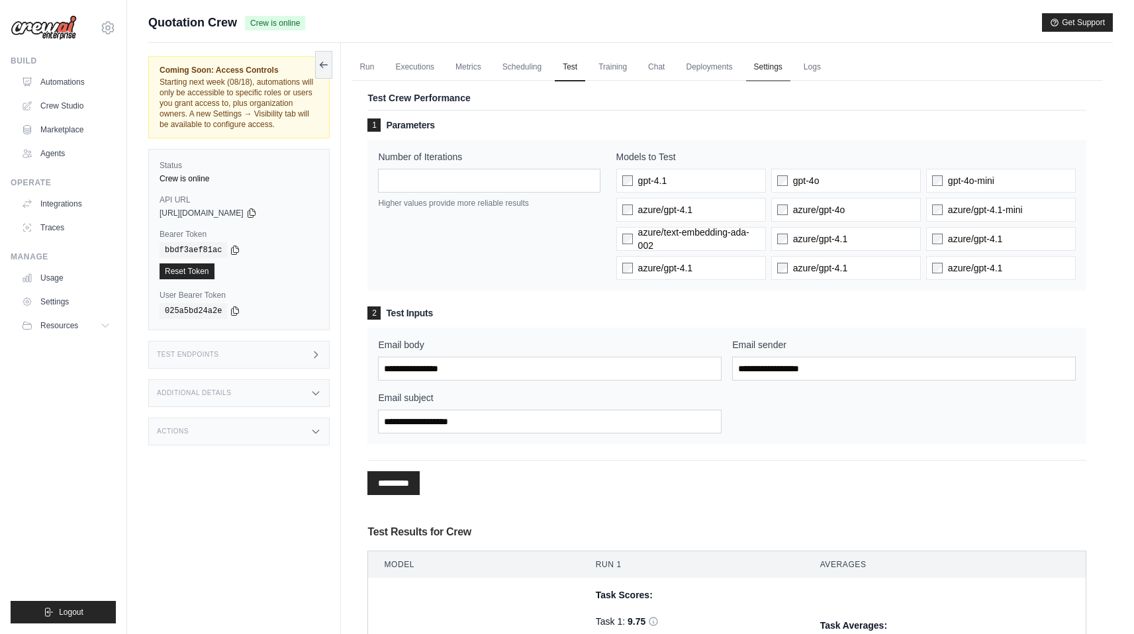
click at [747, 66] on link "Settings" at bounding box center [768, 68] width 44 height 28
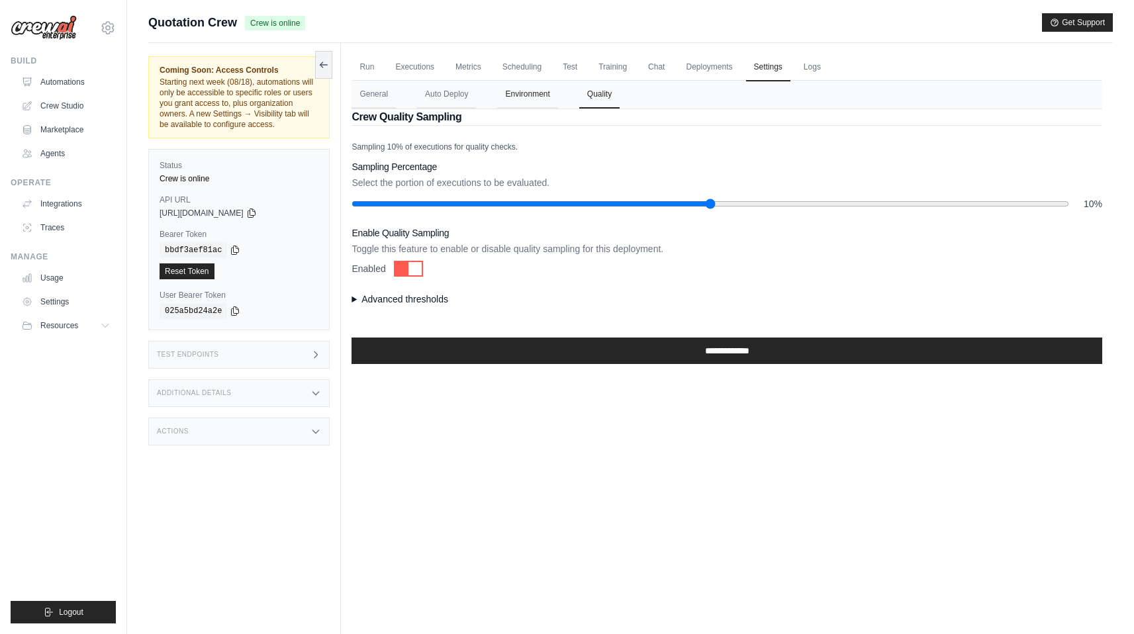
click at [535, 93] on button "Environment" at bounding box center [527, 95] width 60 height 28
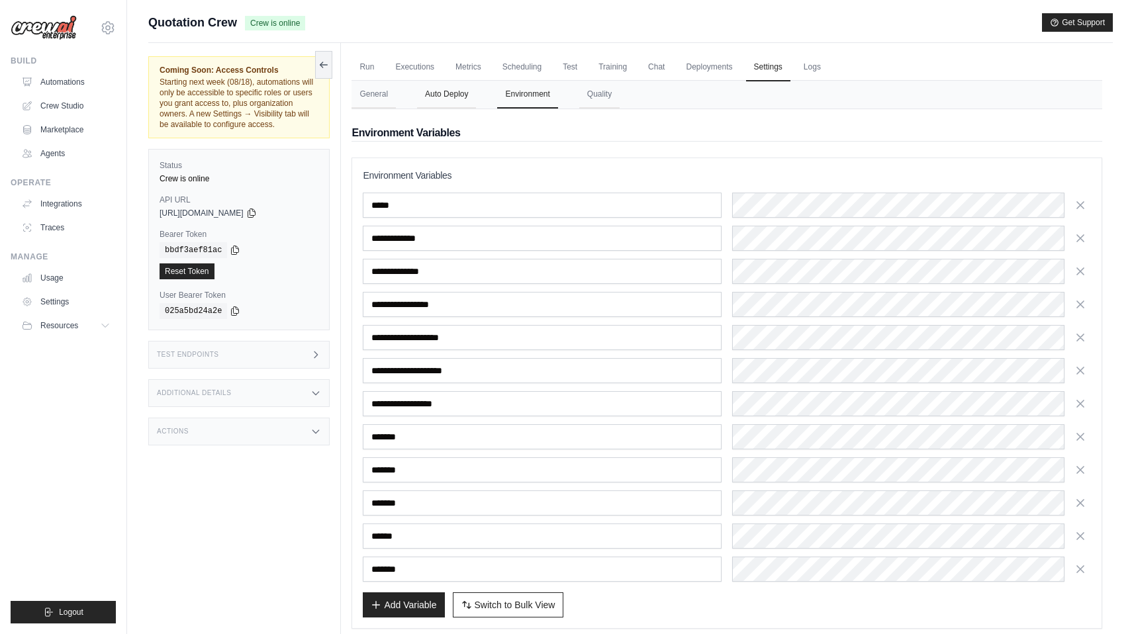
click at [441, 92] on button "Auto Deploy" at bounding box center [446, 95] width 59 height 28
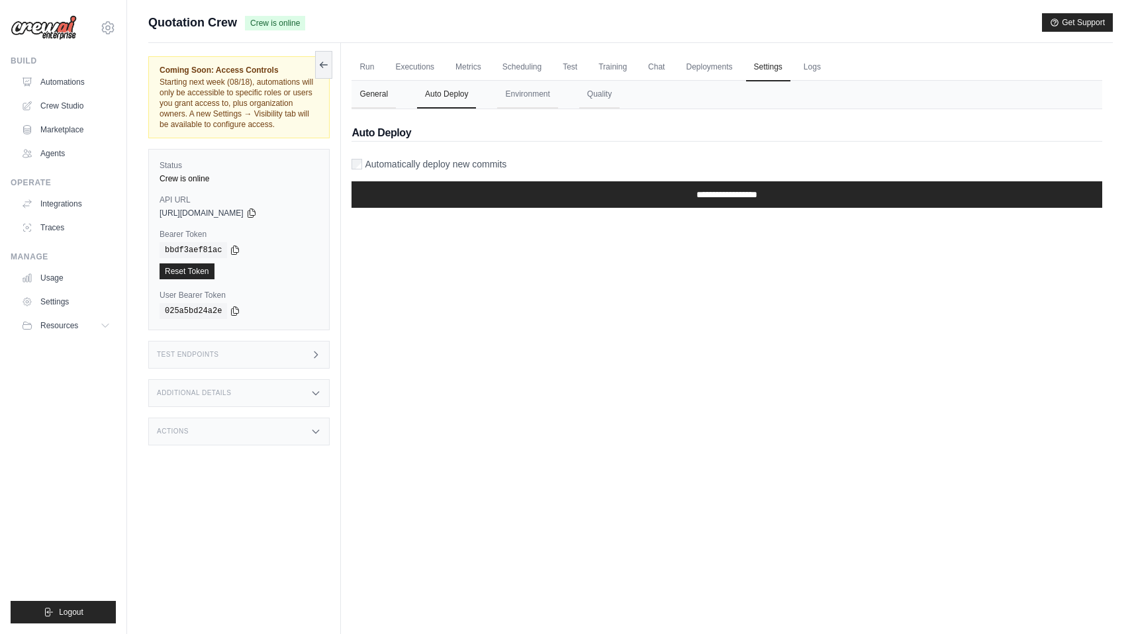
click at [367, 88] on button "General" at bounding box center [374, 95] width 44 height 28
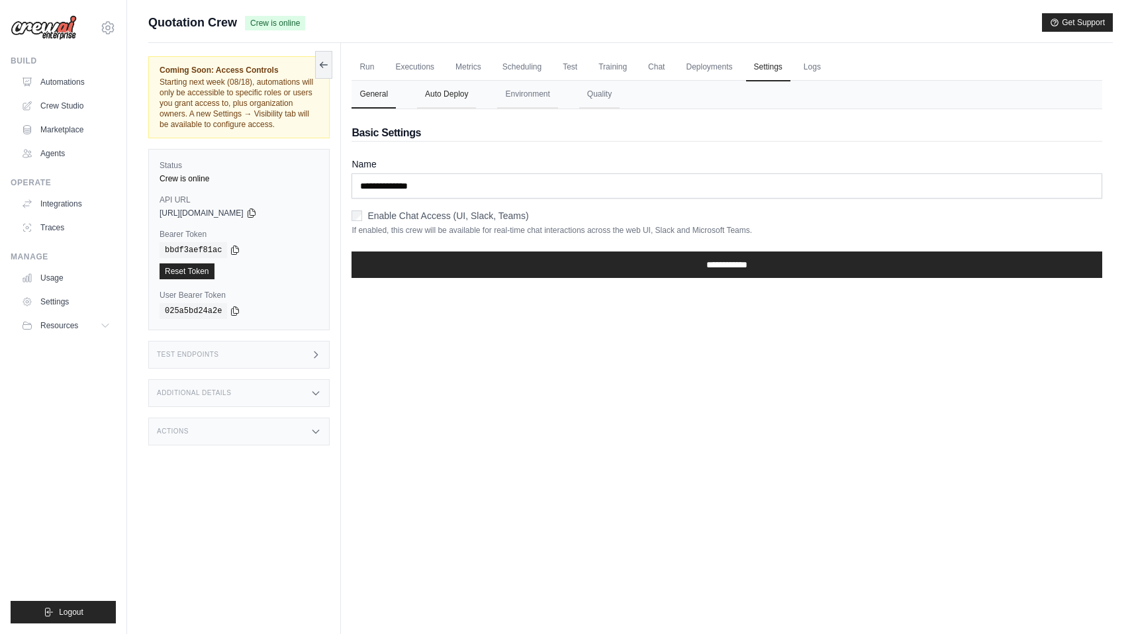
click at [438, 99] on button "Auto Deploy" at bounding box center [446, 95] width 59 height 28
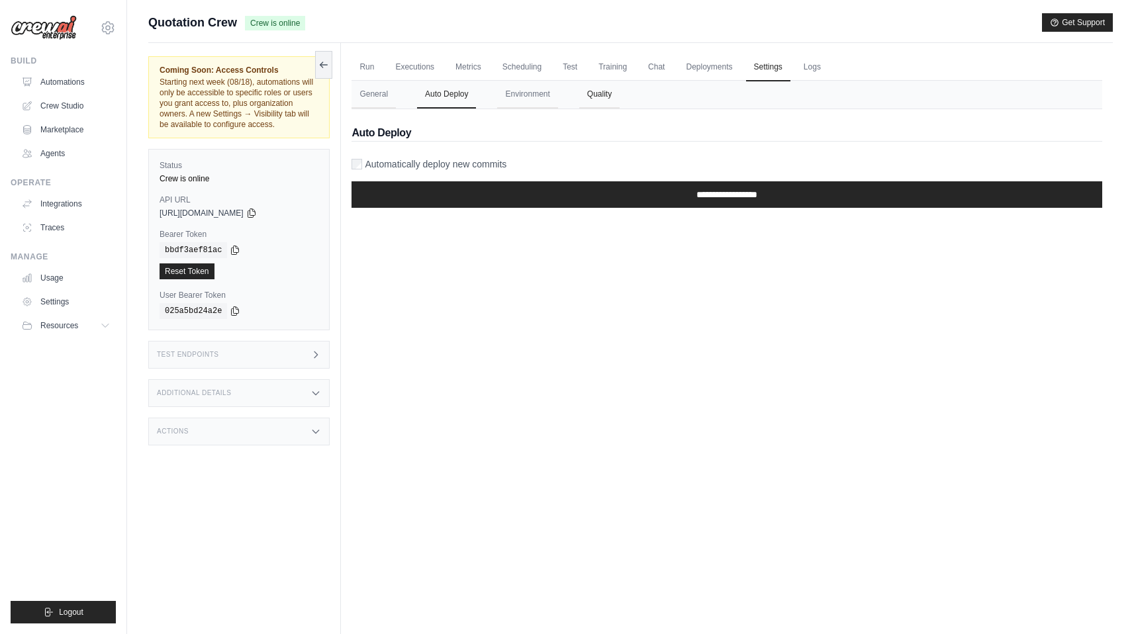
click at [597, 96] on button "Quality" at bounding box center [599, 95] width 40 height 28
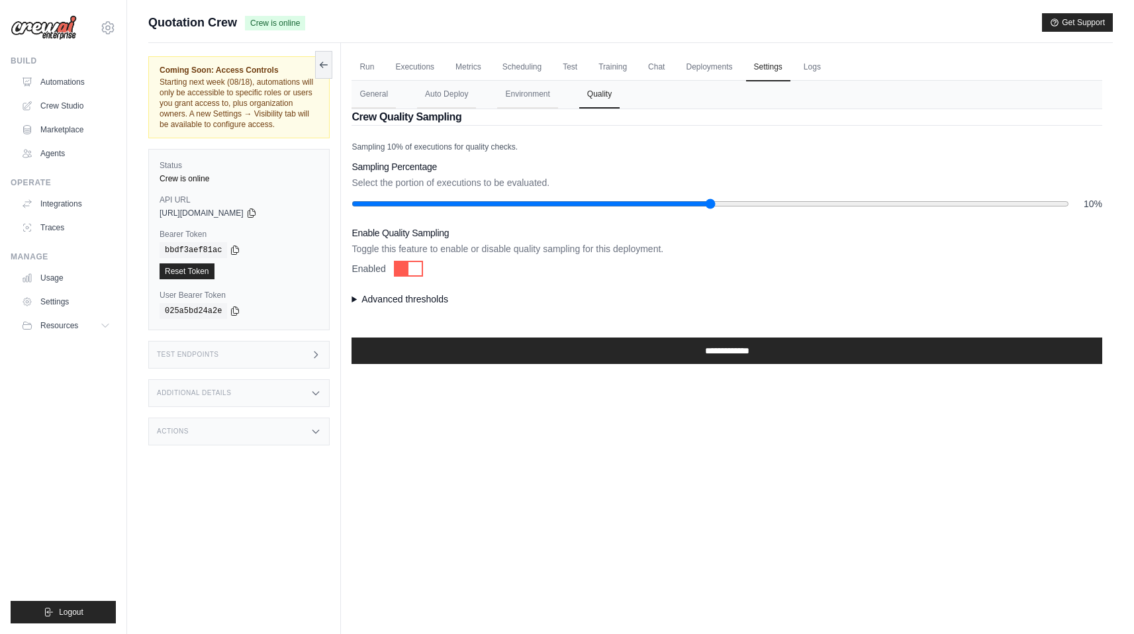
scroll to position [56, 0]
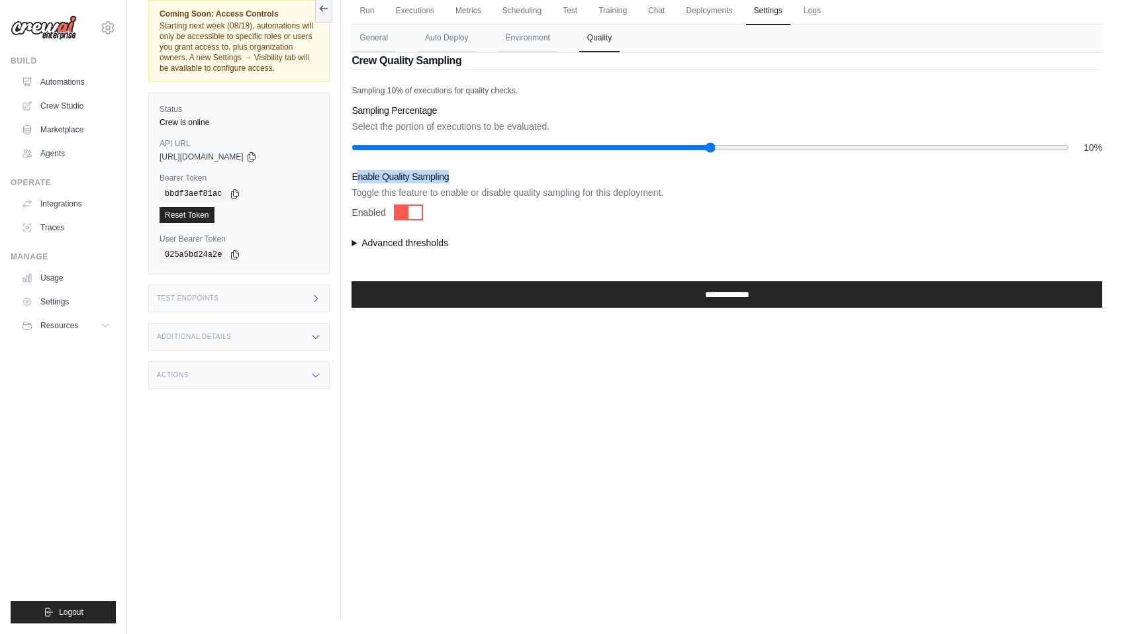
drag, startPoint x: 356, startPoint y: 175, endPoint x: 455, endPoint y: 175, distance: 99.3
click at [455, 175] on h3 "Enable Quality Sampling" at bounding box center [727, 176] width 751 height 13
click at [489, 195] on p "Toggle this feature to enable or disable quality sampling for this deployment." at bounding box center [727, 192] width 751 height 13
click at [394, 240] on summary "Advanced thresholds" at bounding box center [727, 242] width 751 height 13
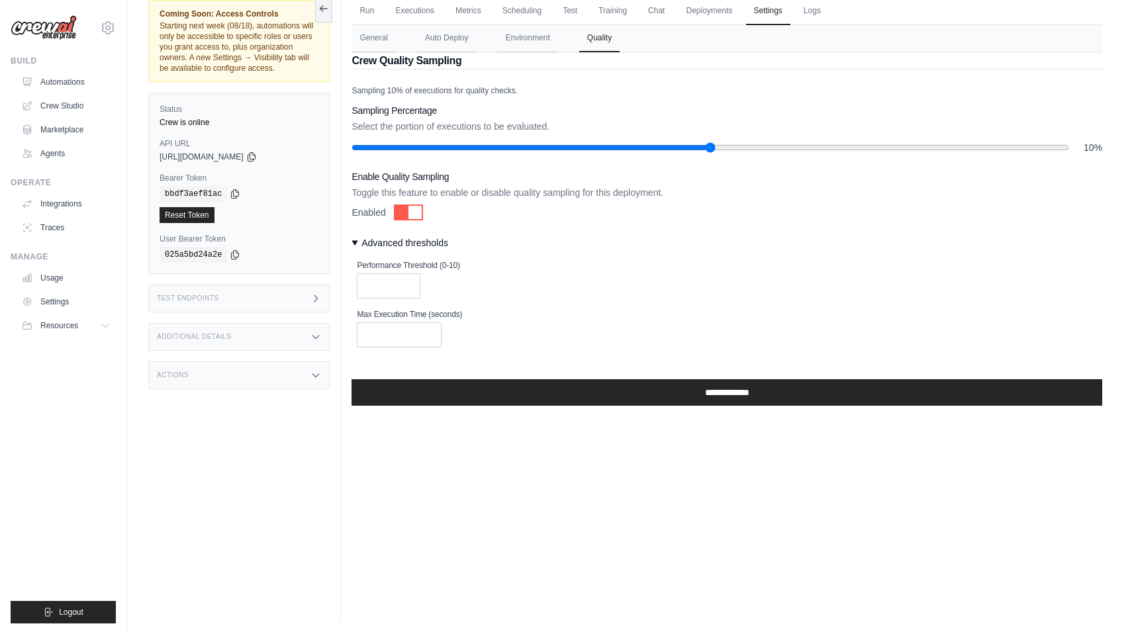
click at [467, 280] on div "Performance Threshold (0-10) *" at bounding box center [730, 279] width 746 height 38
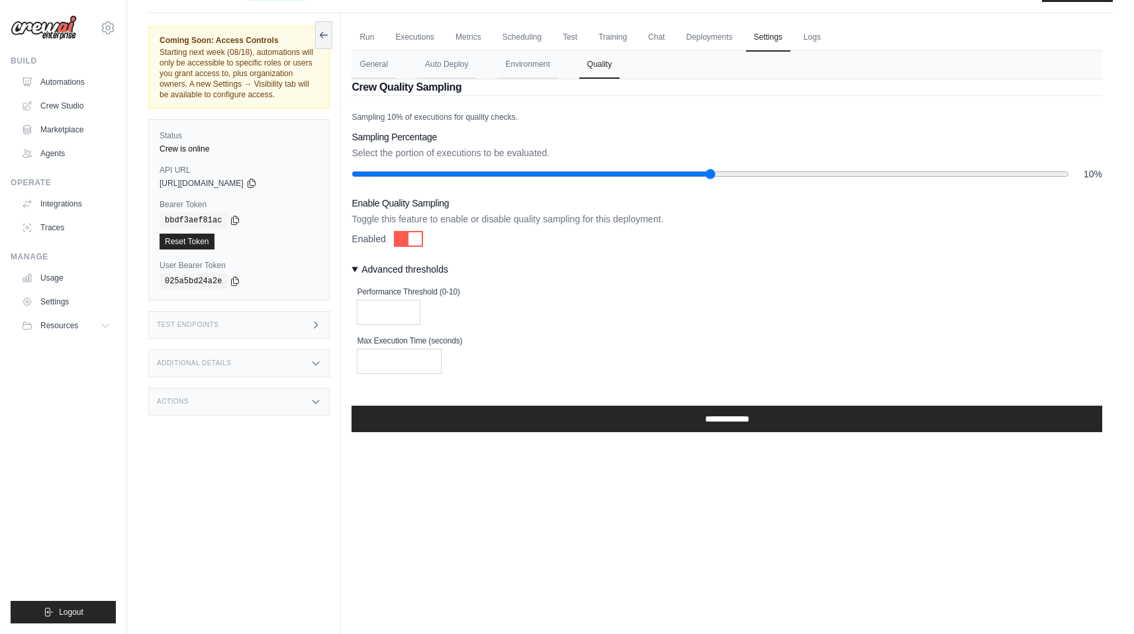
scroll to position [8, 0]
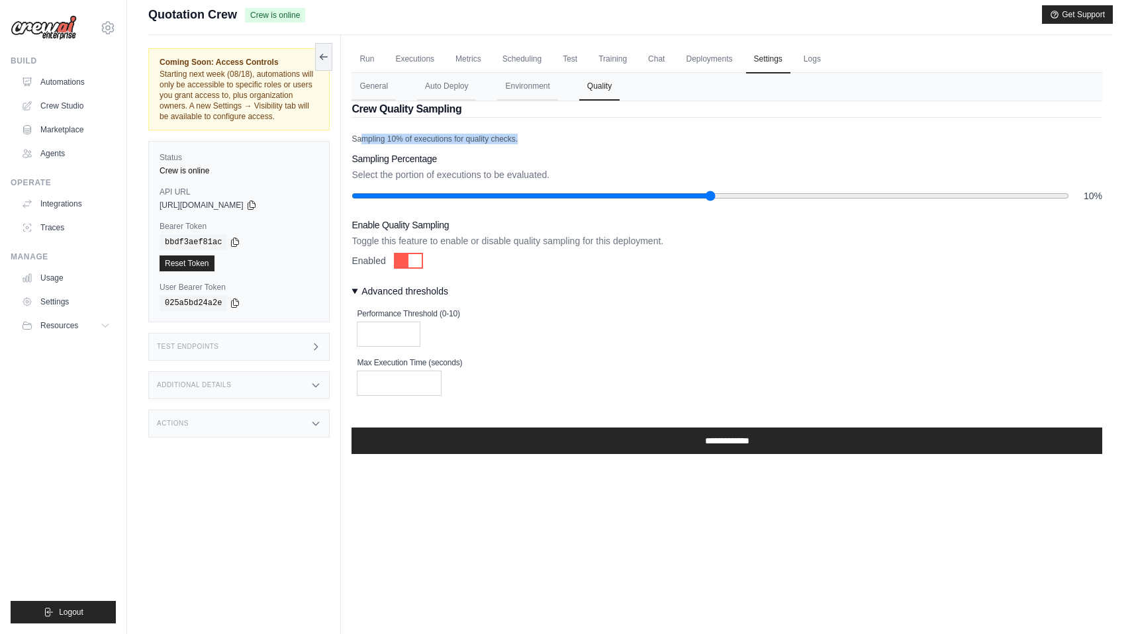
drag, startPoint x: 361, startPoint y: 141, endPoint x: 566, endPoint y: 142, distance: 205.3
click at [566, 142] on p "Sampling 10% of executions for quality checks." at bounding box center [727, 139] width 751 height 11
click at [597, 155] on h3 "Sampling Percentage" at bounding box center [727, 158] width 751 height 13
type input "**"
drag, startPoint x: 426, startPoint y: 197, endPoint x: 425, endPoint y: 177, distance: 19.2
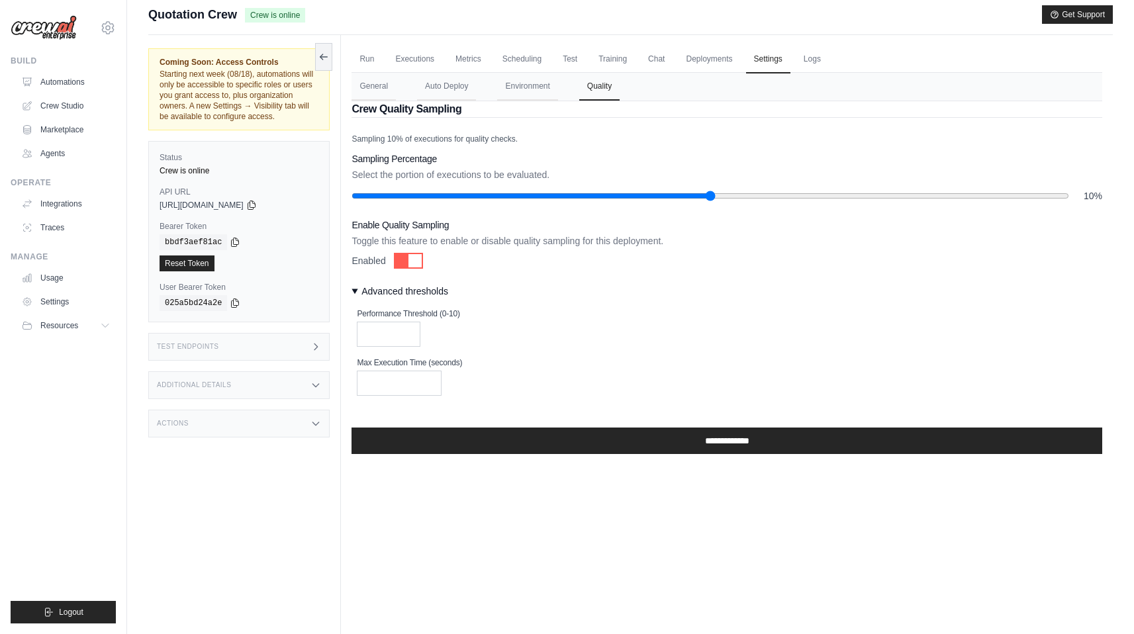
click at [425, 191] on input "range" at bounding box center [710, 196] width 717 height 11
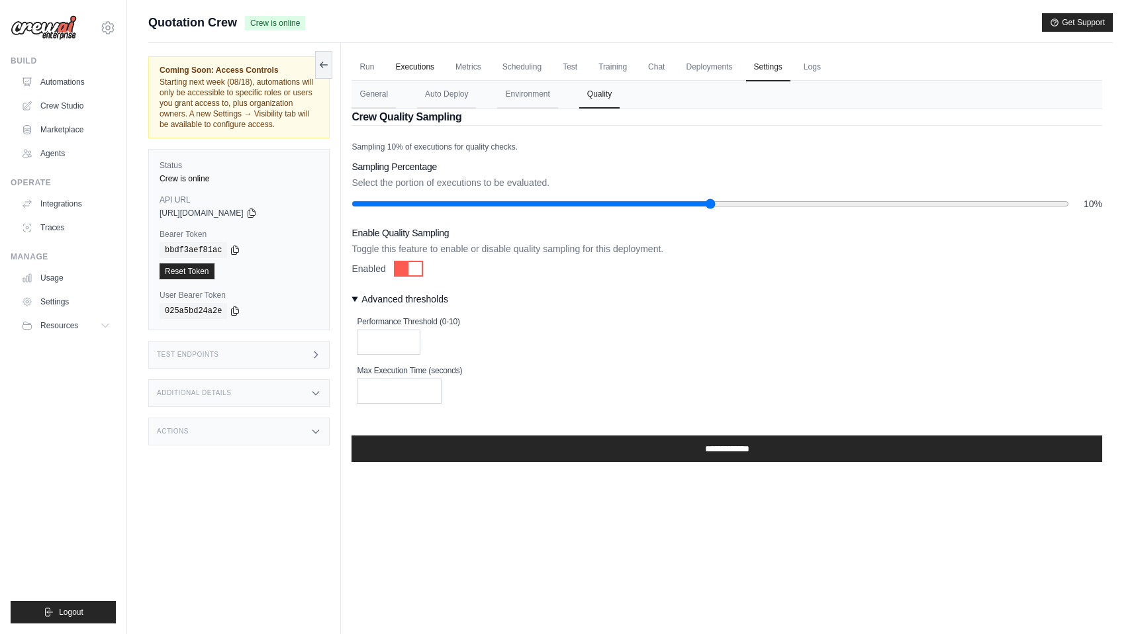
click at [418, 64] on link "Executions" at bounding box center [414, 68] width 55 height 28
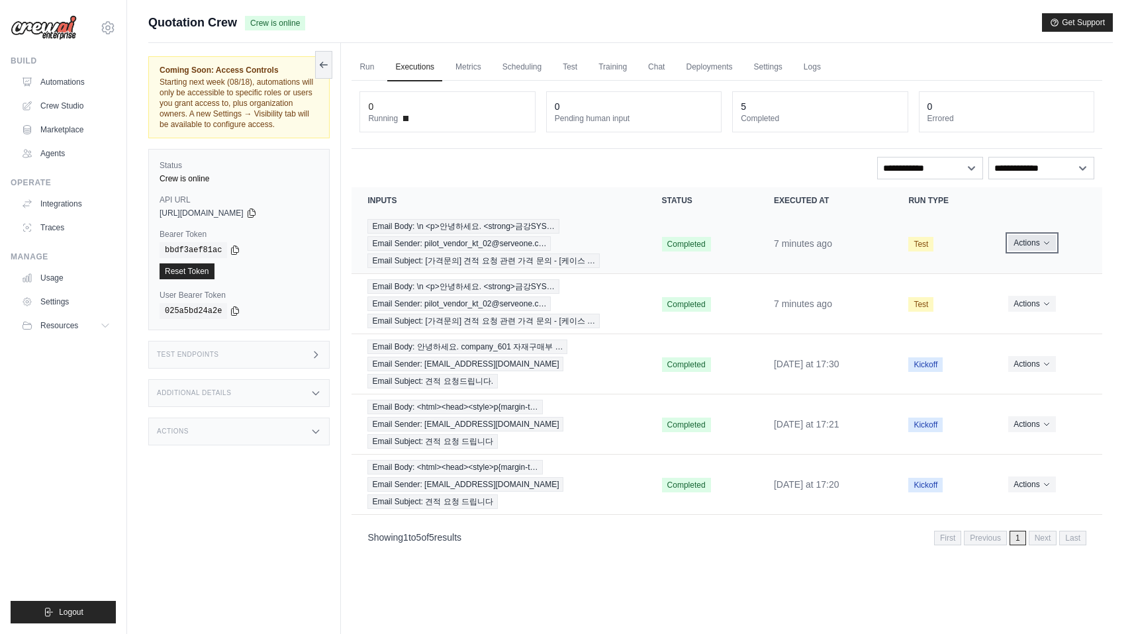
click at [1041, 248] on button "Actions" at bounding box center [1031, 243] width 47 height 16
click at [1038, 267] on link "View Details" at bounding box center [1044, 267] width 85 height 21
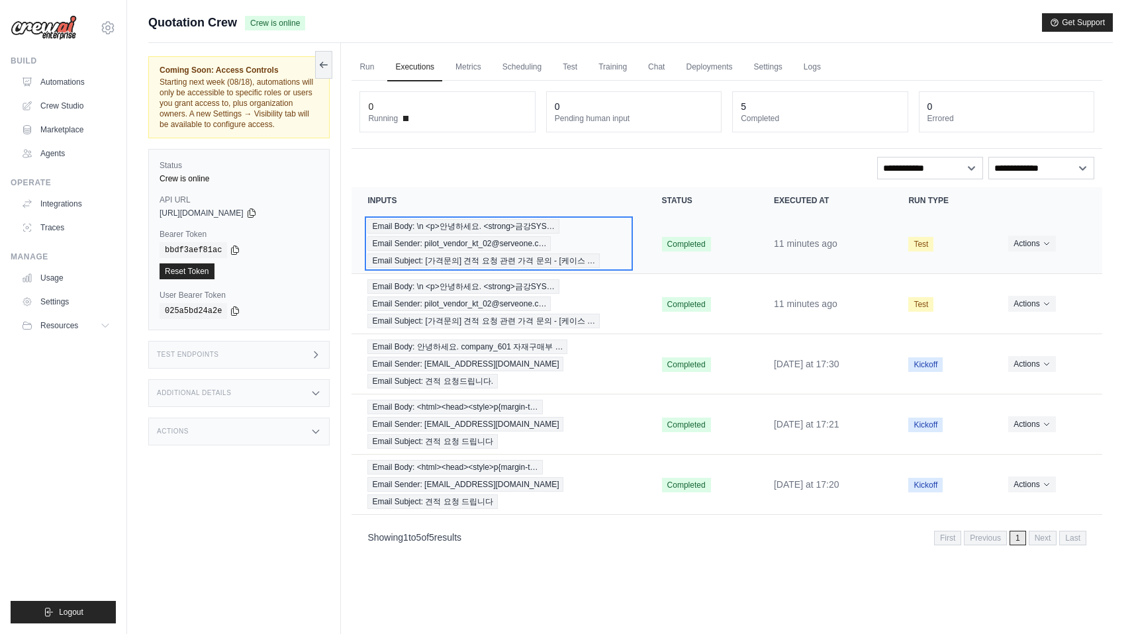
click at [623, 220] on div "Email Body: \n <p>안녕하세요. <strong>금강SYS… Email Sender: pilot_vendor_kt_02@serveo…" at bounding box center [498, 243] width 262 height 49
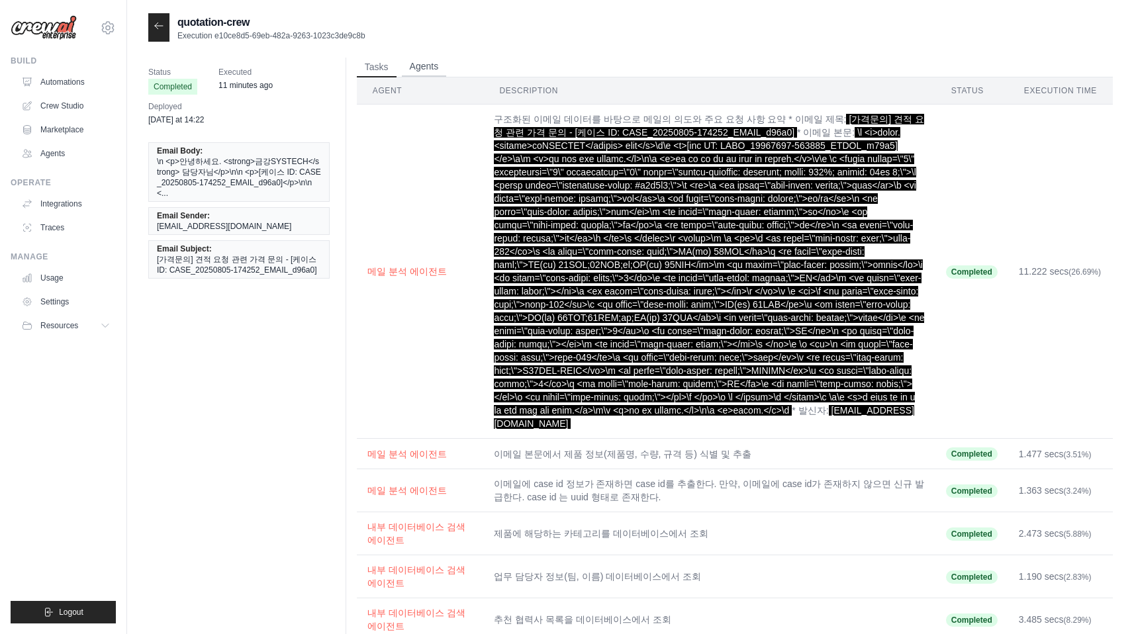
click at [424, 61] on button "Agents" at bounding box center [424, 67] width 45 height 20
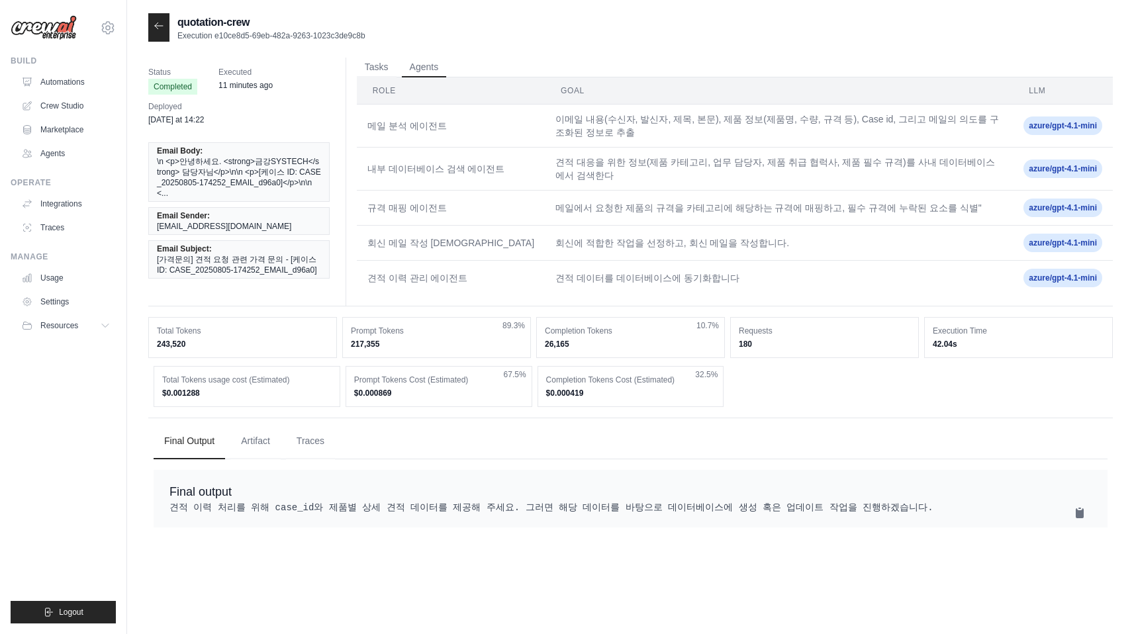
click at [155, 21] on icon at bounding box center [159, 26] width 11 height 11
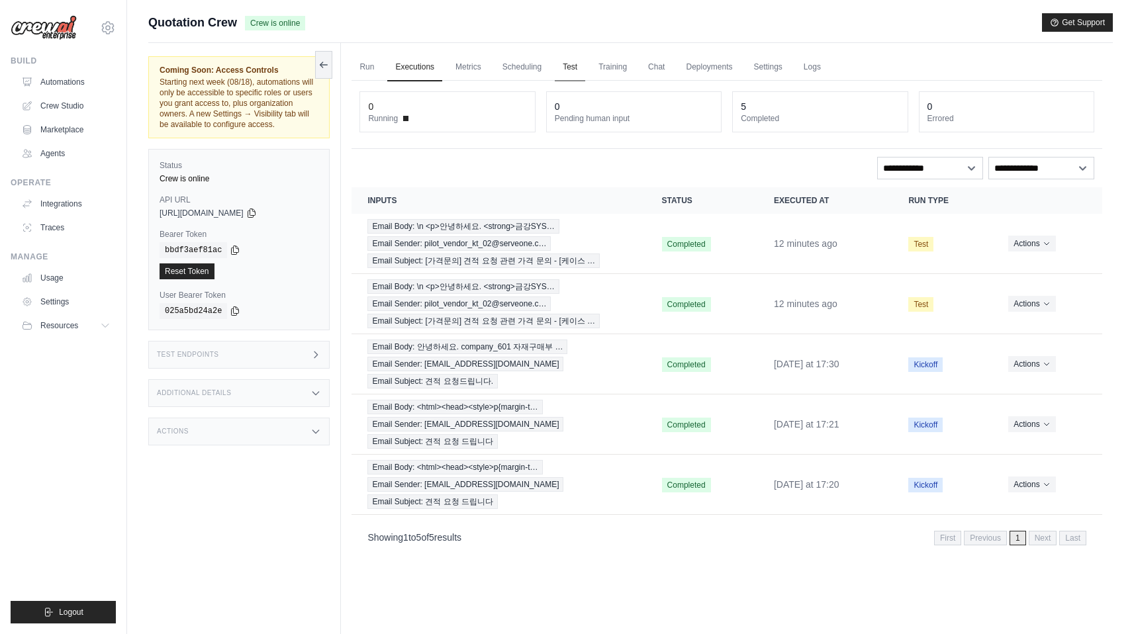
click at [555, 66] on link "Test" at bounding box center [570, 68] width 30 height 28
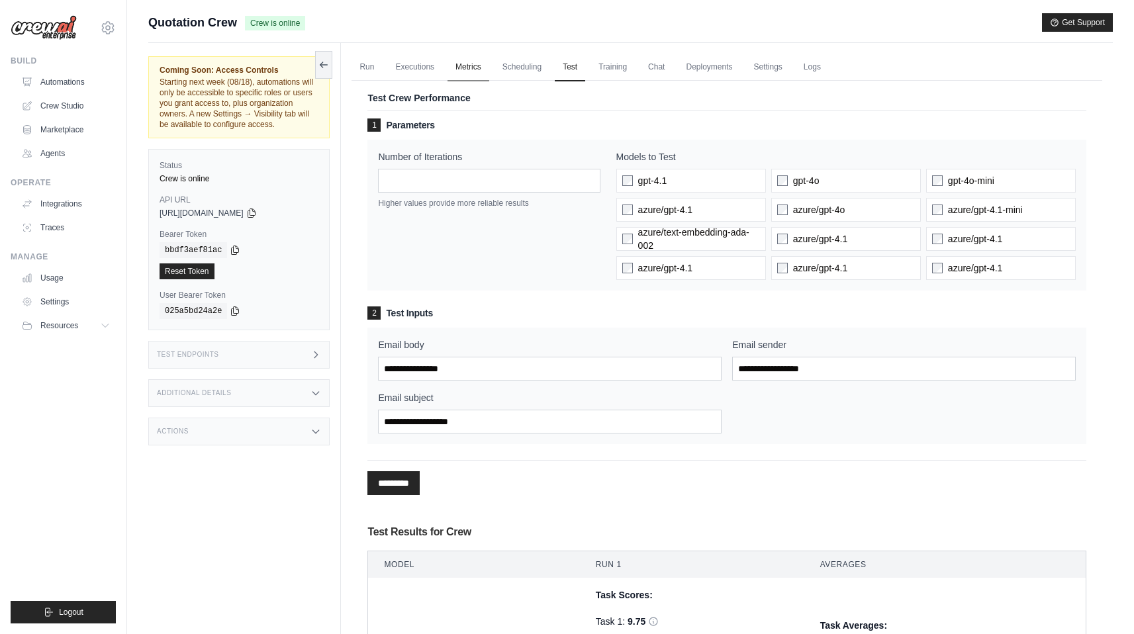
click at [454, 66] on link "Metrics" at bounding box center [469, 68] width 42 height 28
